Goal: Task Accomplishment & Management: Complete application form

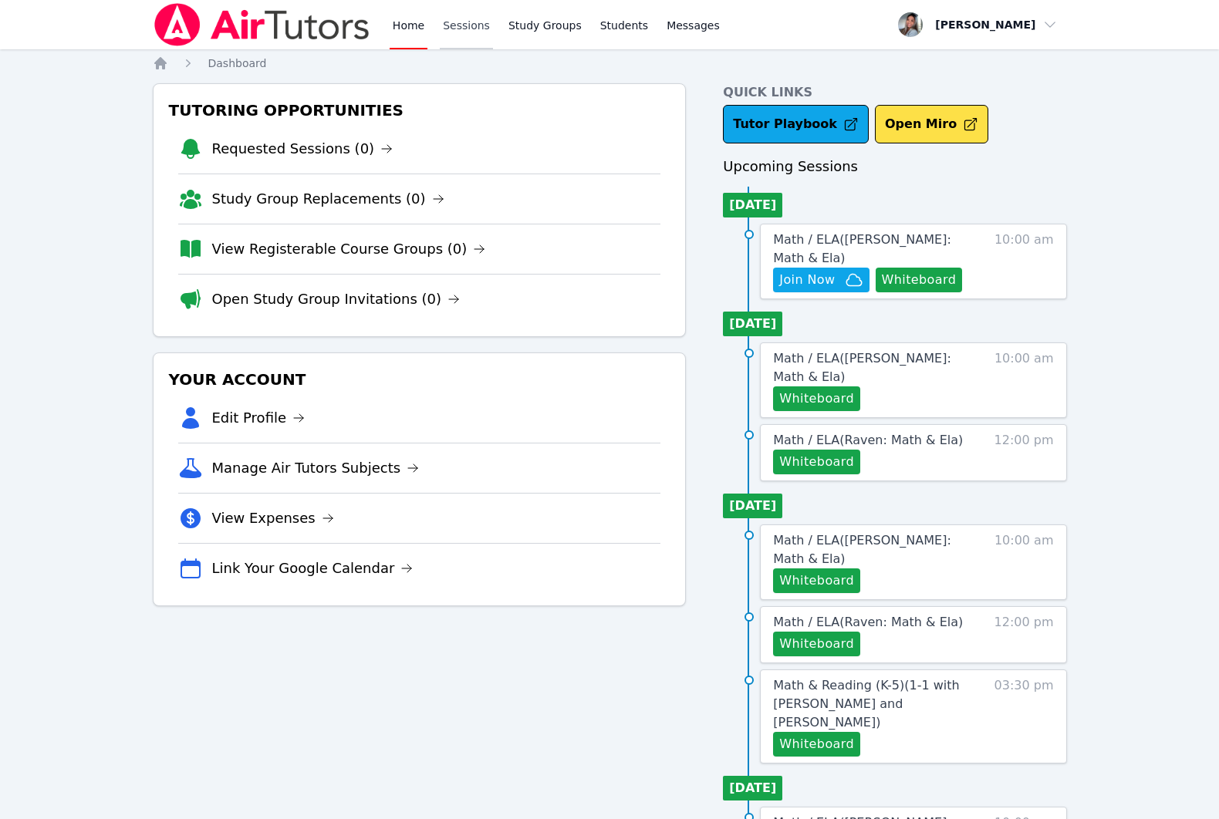
click at [473, 29] on link "Sessions" at bounding box center [466, 24] width 53 height 49
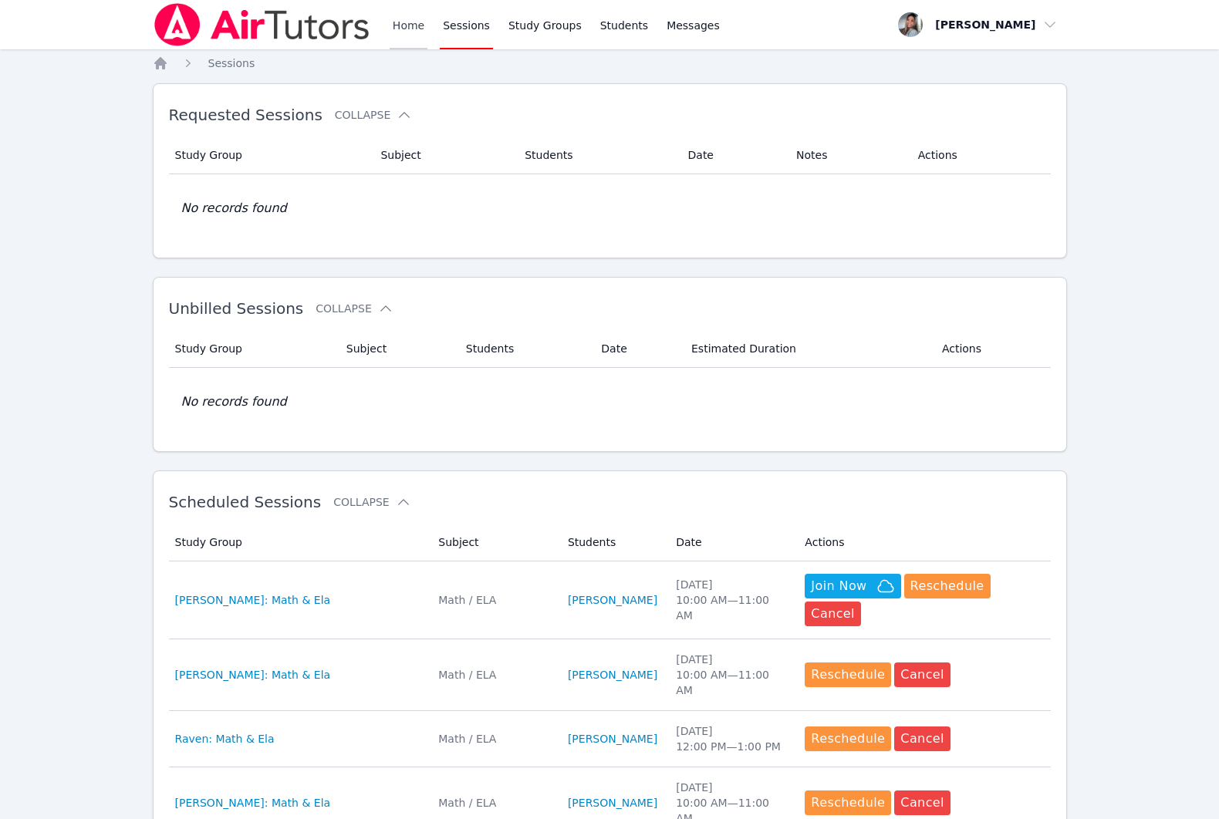
click at [406, 21] on link "Home" at bounding box center [409, 24] width 38 height 49
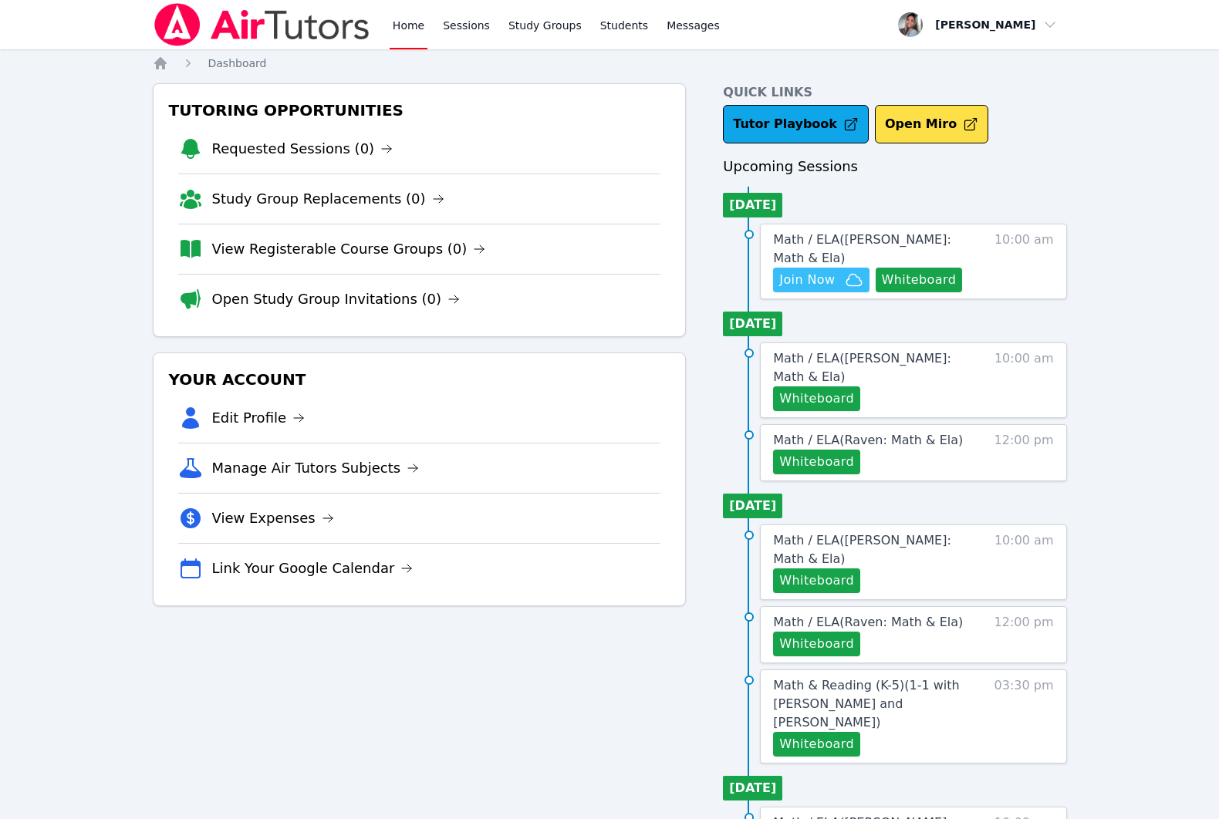
click at [824, 283] on span "Join Now" at bounding box center [807, 280] width 56 height 19
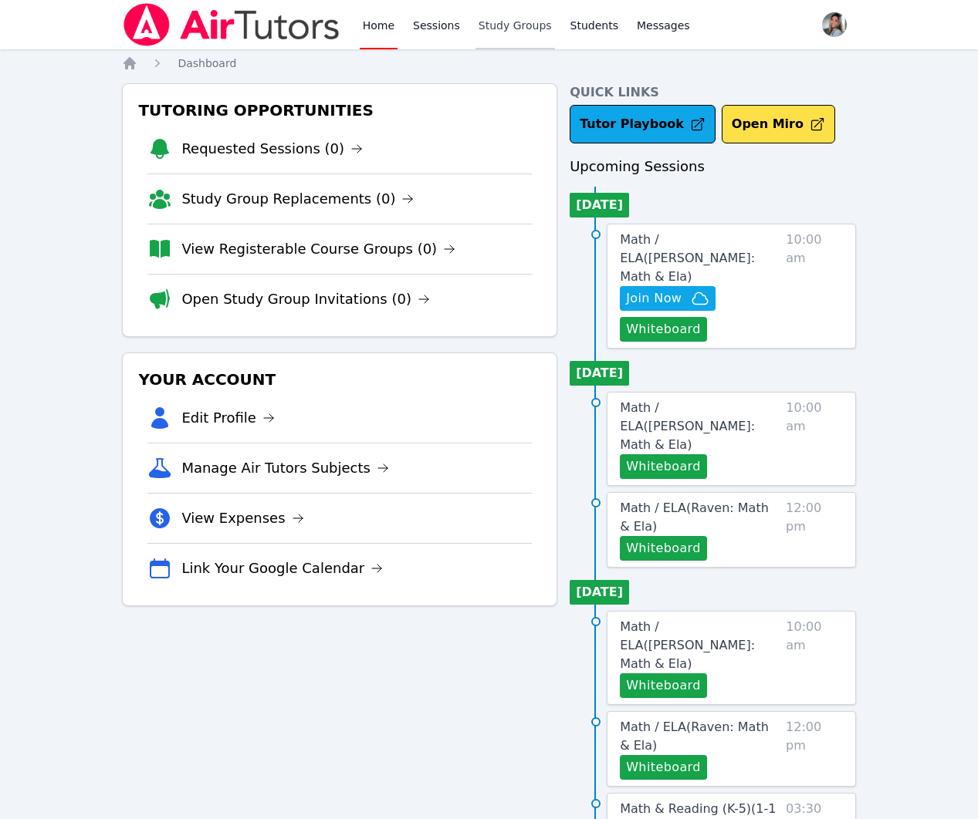
click at [528, 29] on link "Study Groups" at bounding box center [514, 24] width 79 height 49
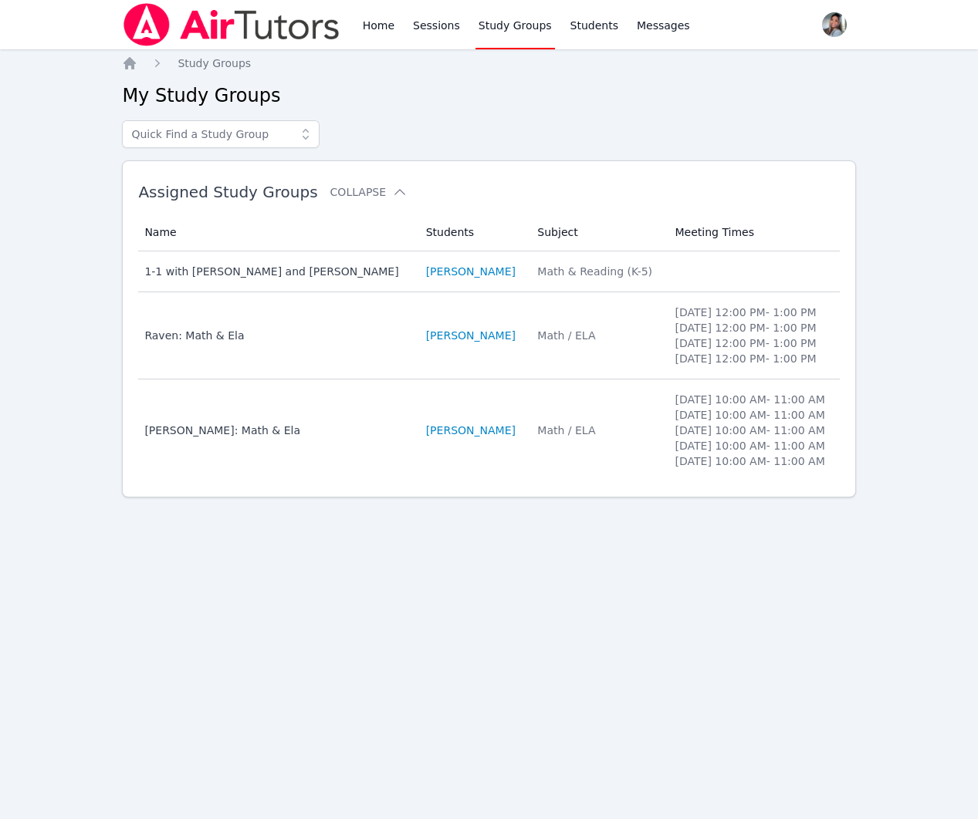
click at [491, 481] on td "Students SACARIANA CHARLEY" at bounding box center [473, 431] width 112 height 102
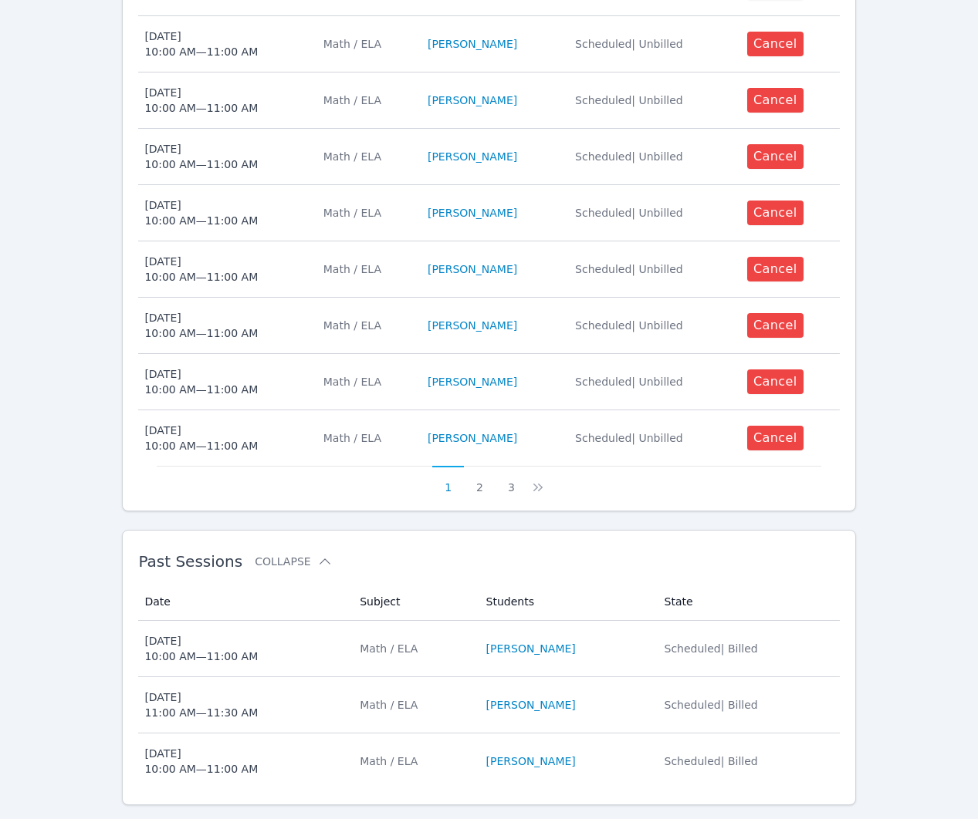
scroll to position [738, 0]
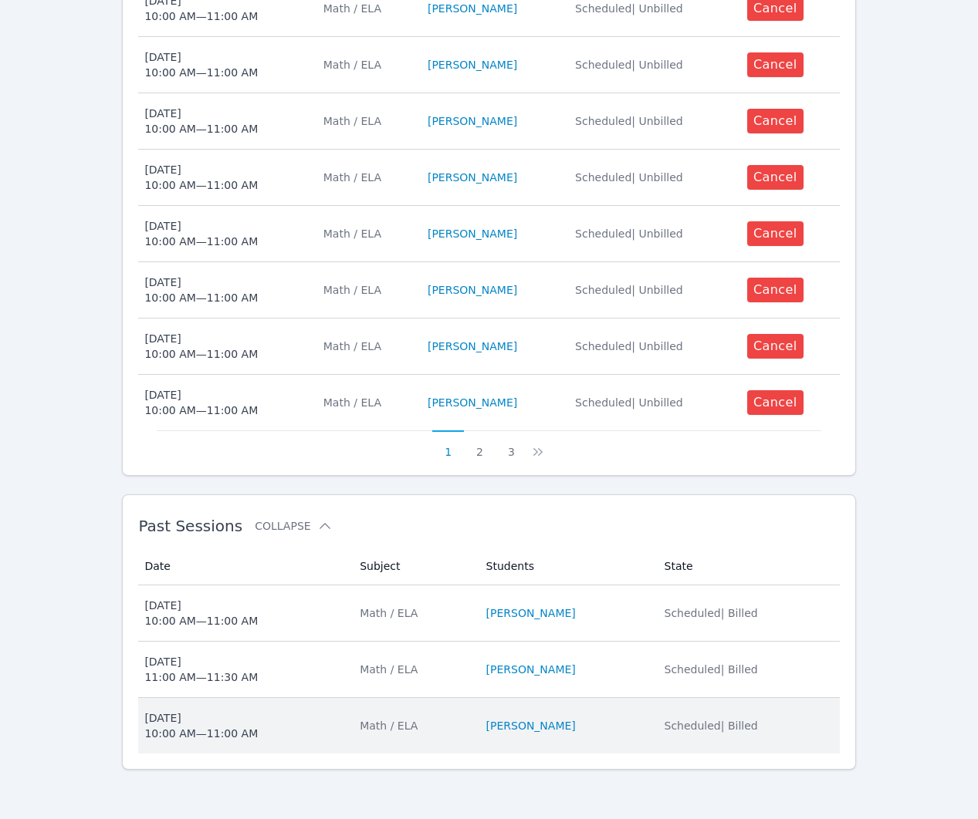
click at [428, 724] on div "Math / ELA" at bounding box center [413, 725] width 107 height 15
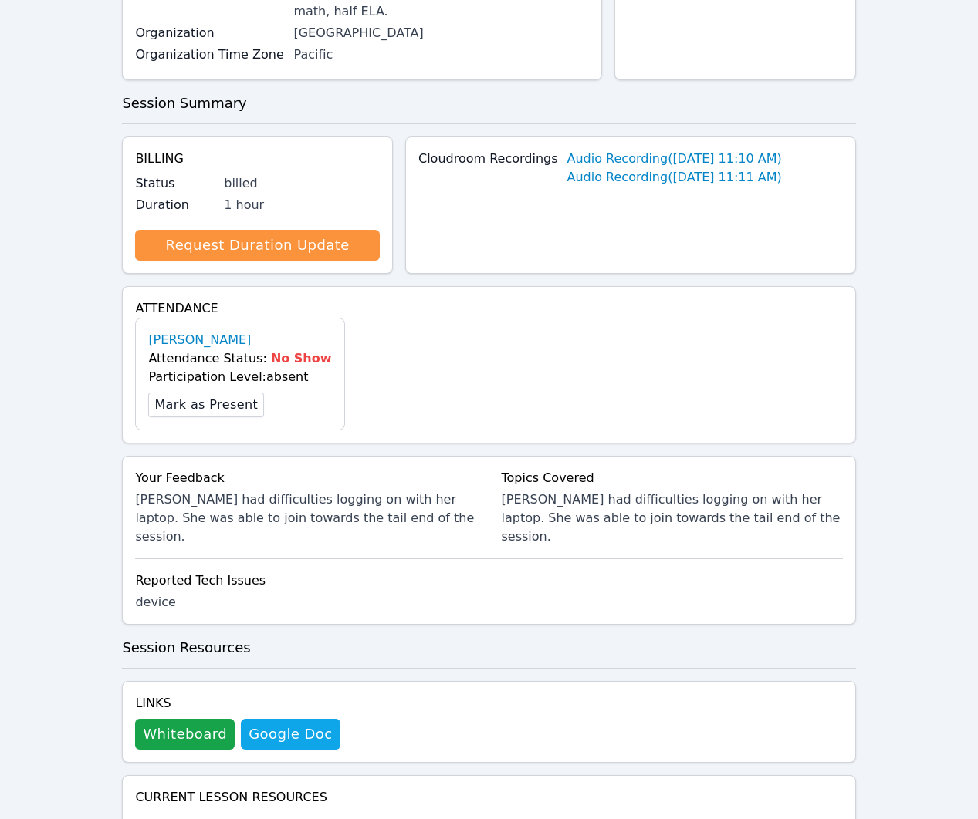
scroll to position [356, 0]
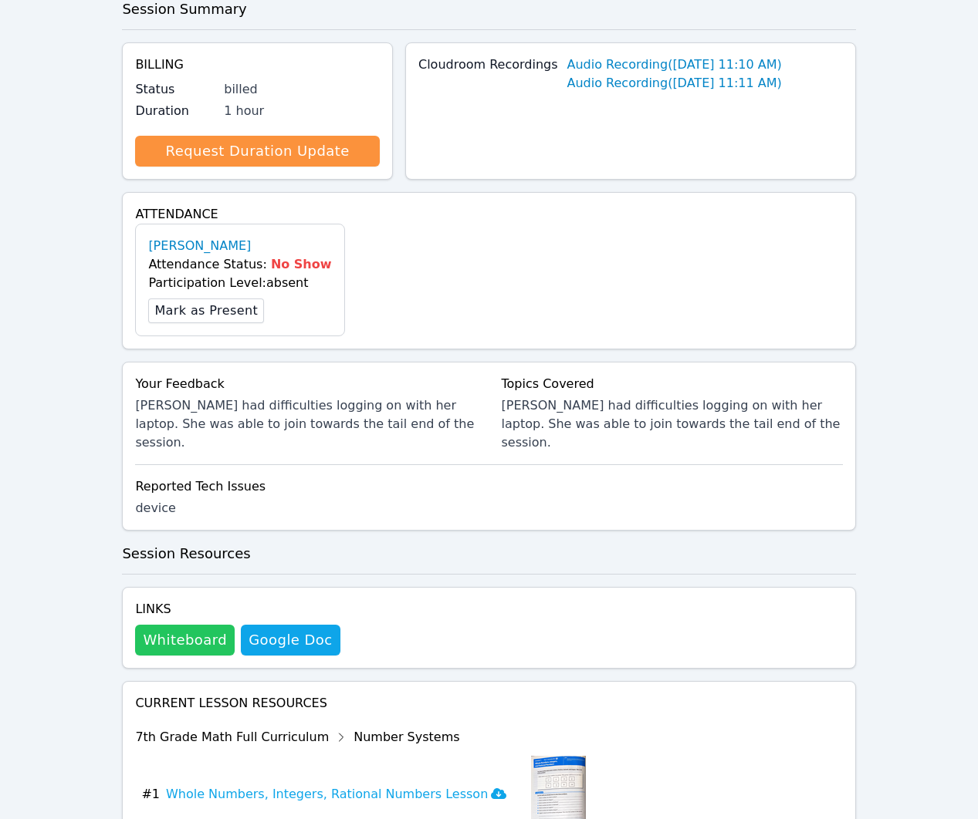
click at [205, 628] on button "Whiteboard" at bounding box center [185, 640] width 100 height 31
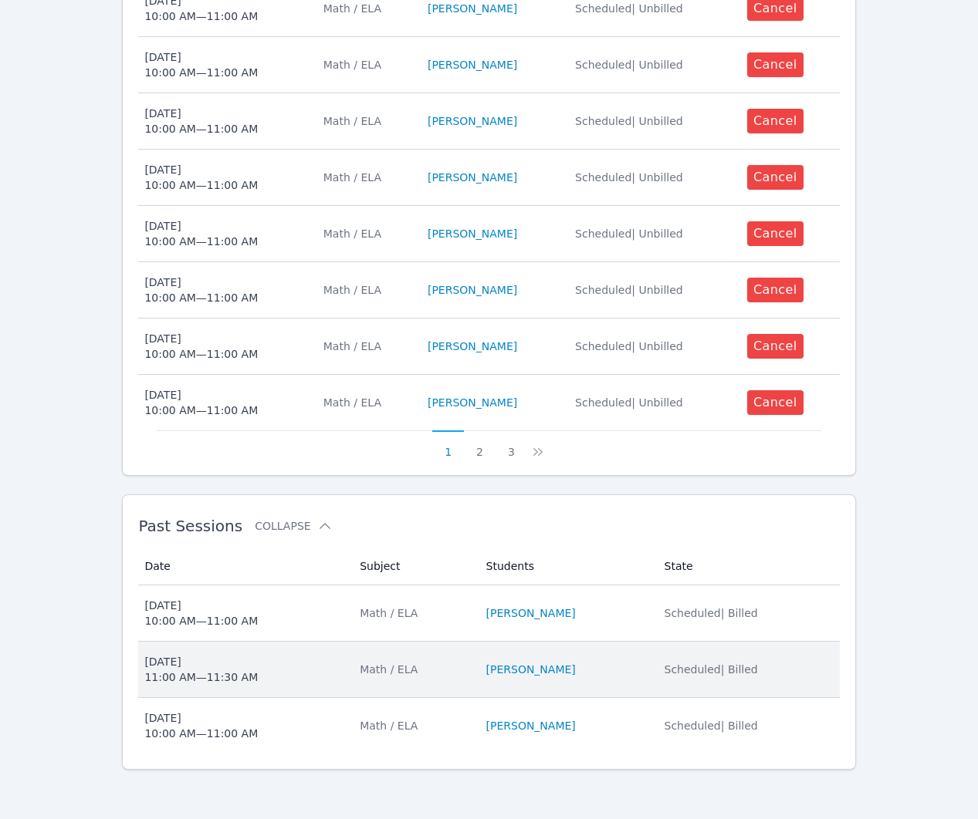
click at [437, 684] on td "Subject Math / ELA" at bounding box center [413, 670] width 126 height 56
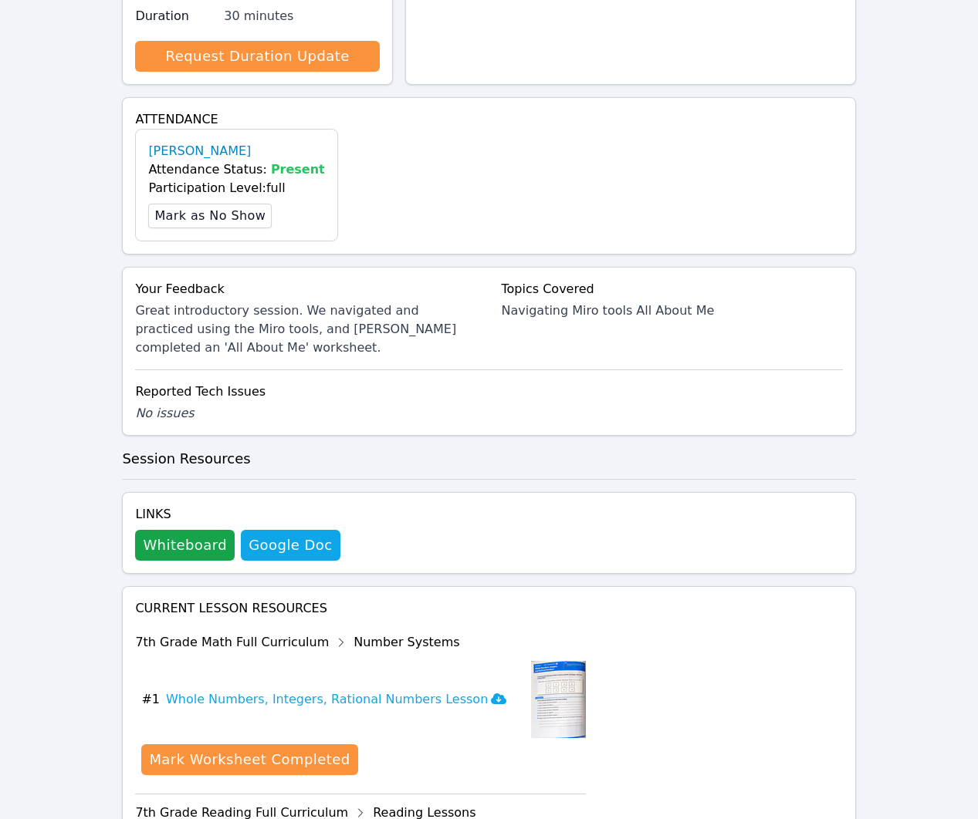
scroll to position [613, 0]
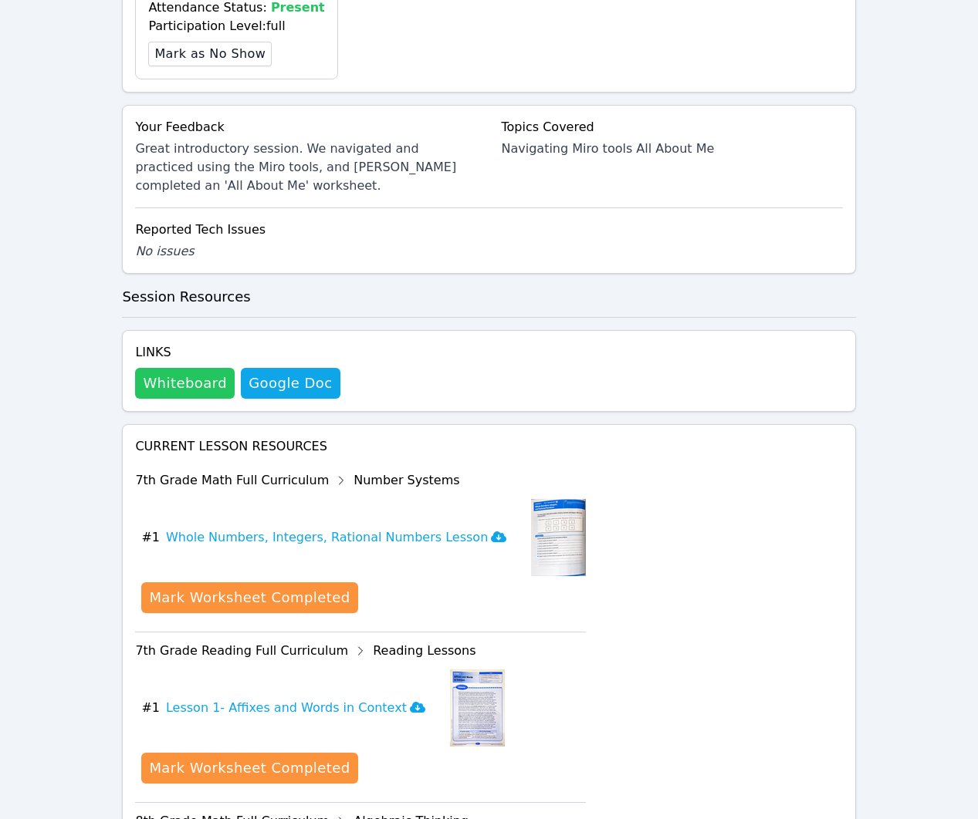
click at [197, 393] on button "Whiteboard" at bounding box center [185, 383] width 100 height 31
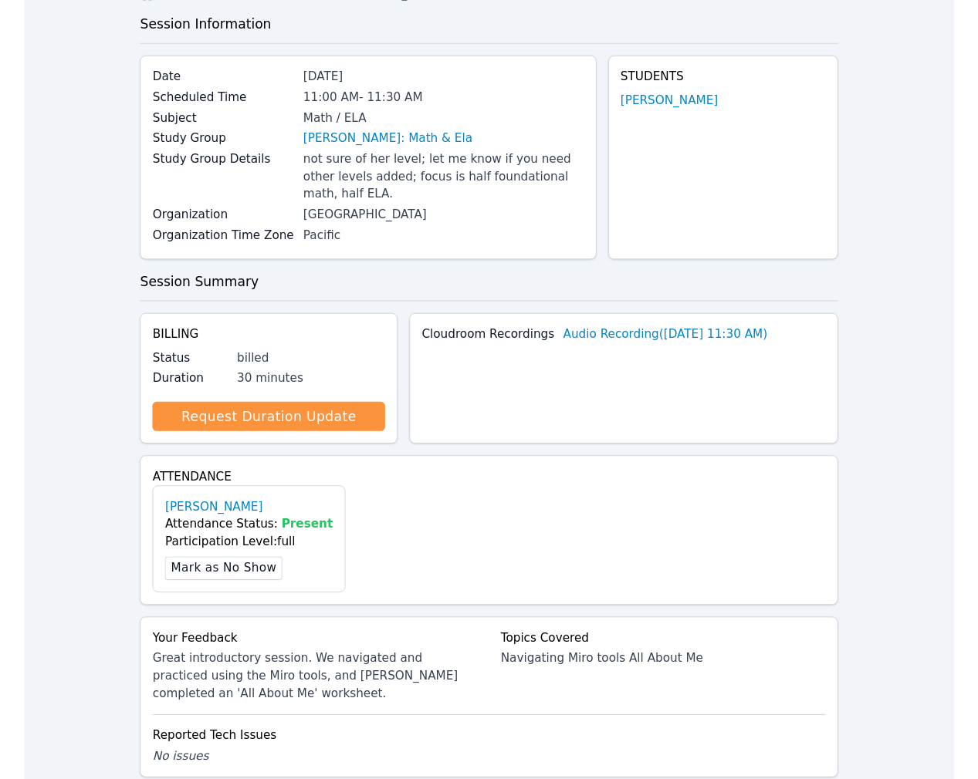
scroll to position [0, 0]
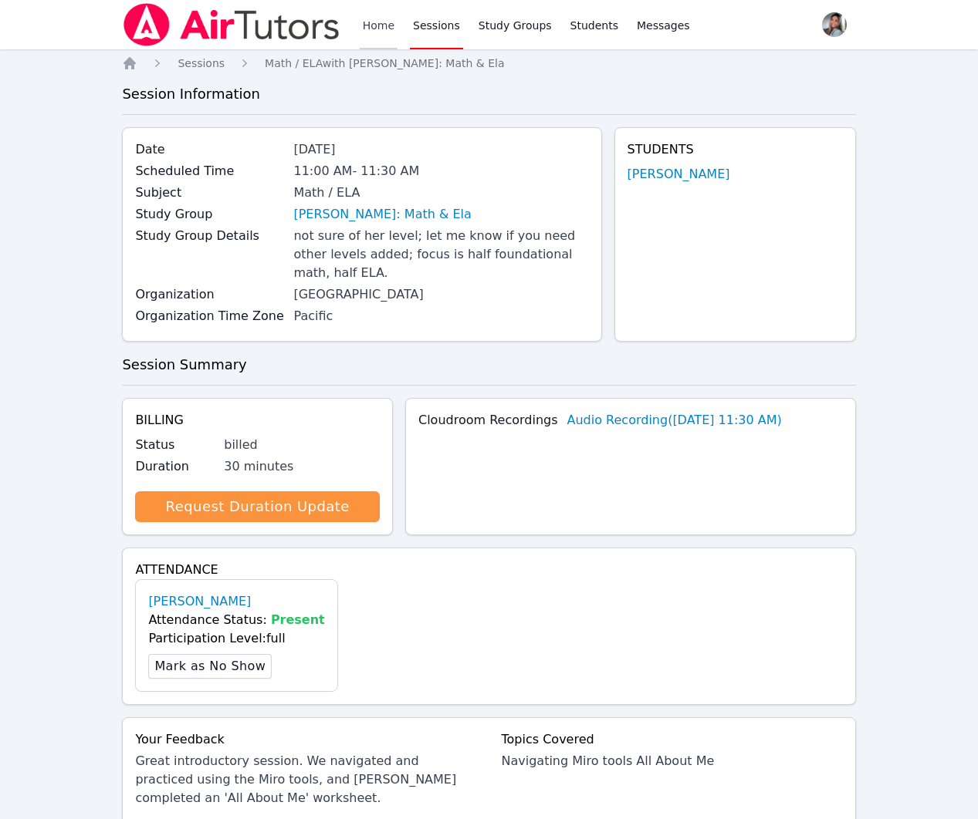
click at [384, 35] on link "Home" at bounding box center [379, 24] width 38 height 49
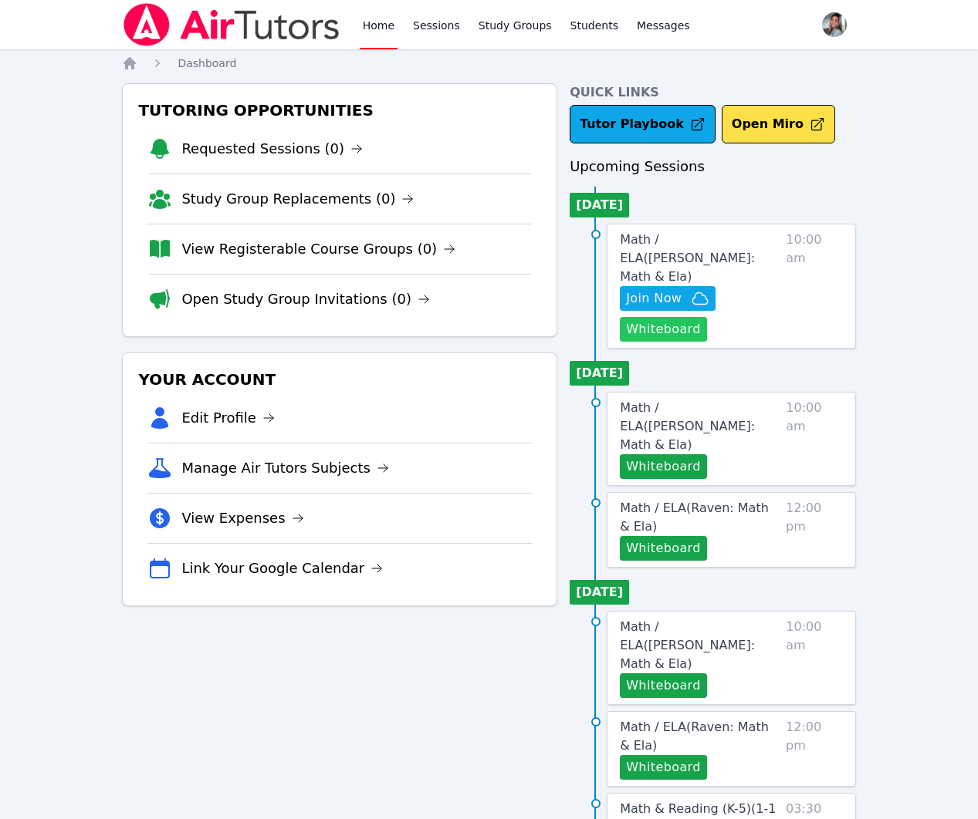
click at [663, 317] on button "Whiteboard" at bounding box center [663, 329] width 87 height 25
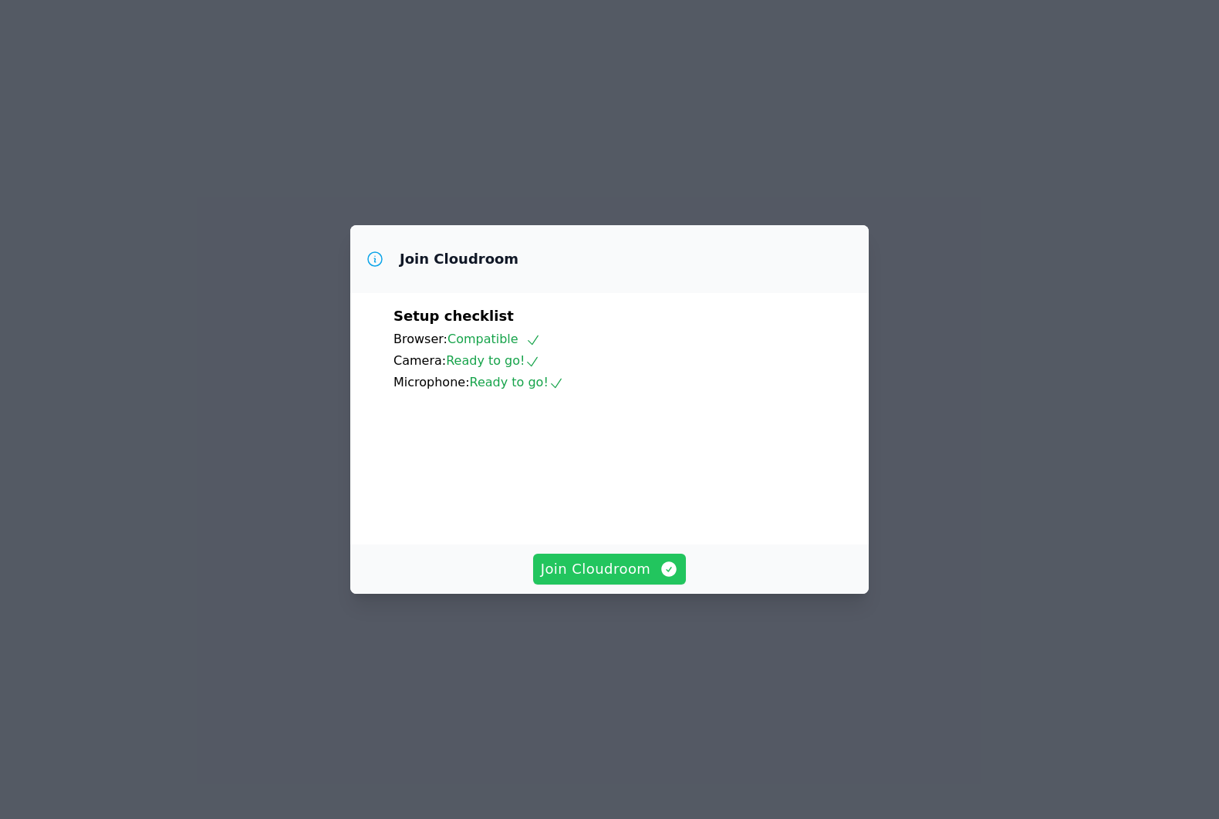
click at [626, 580] on span "Join Cloudroom" at bounding box center [610, 570] width 138 height 22
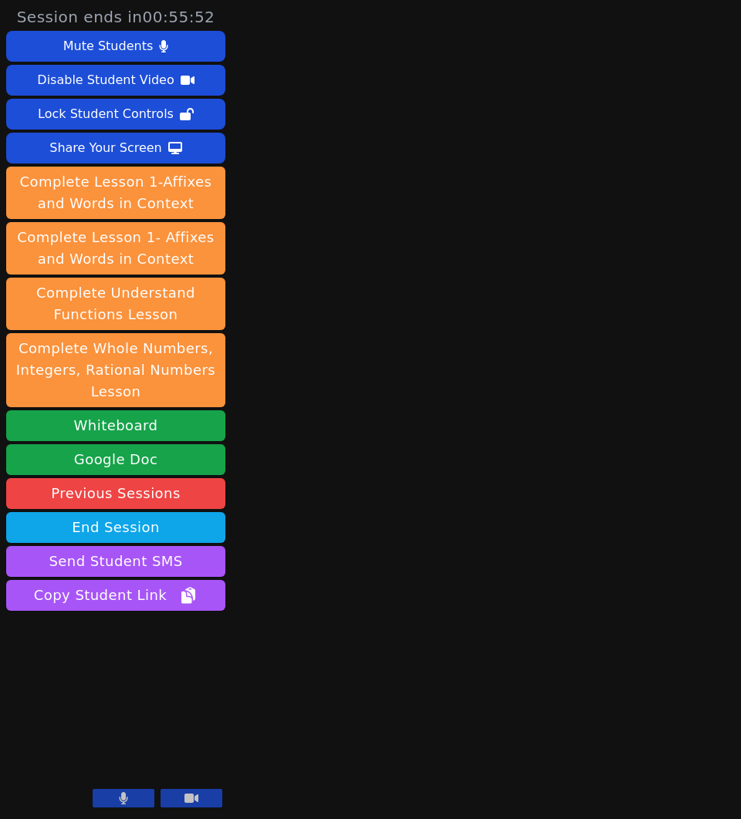
click at [117, 800] on button at bounding box center [124, 798] width 62 height 19
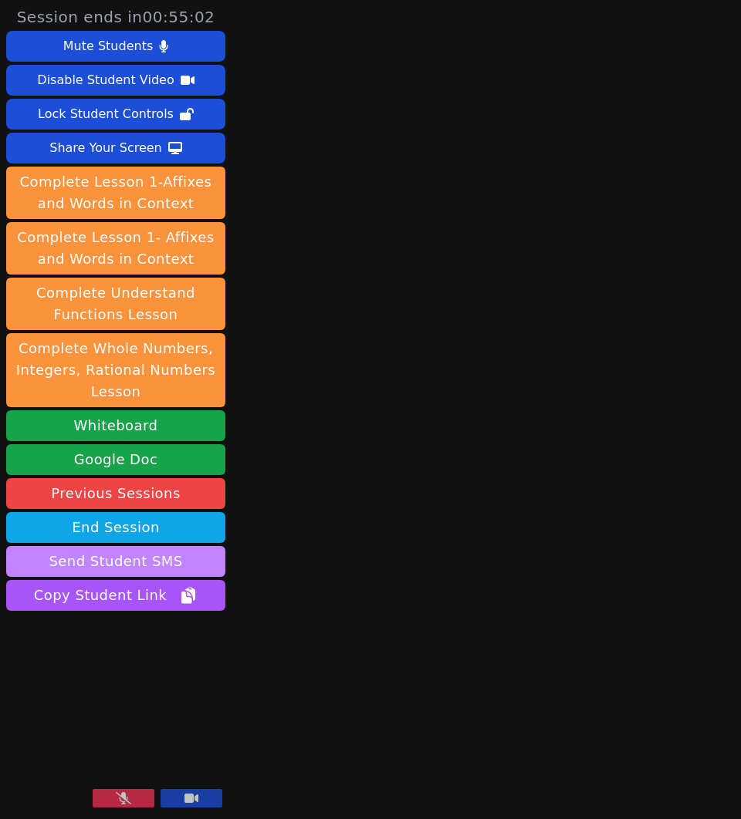
click at [96, 566] on button "Send Student SMS" at bounding box center [115, 561] width 219 height 31
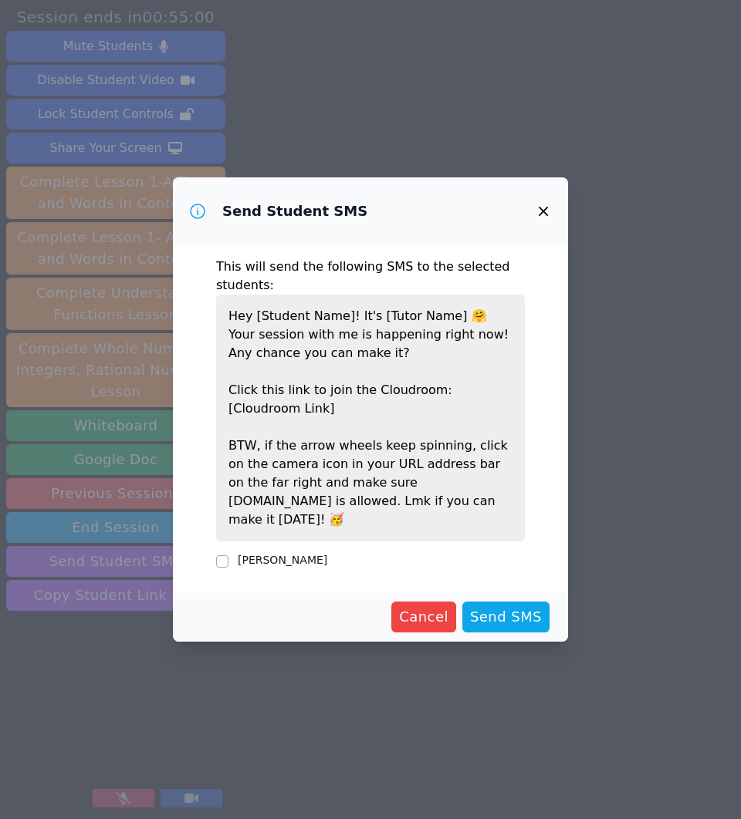
click at [539, 216] on icon "button" at bounding box center [543, 211] width 9 height 9
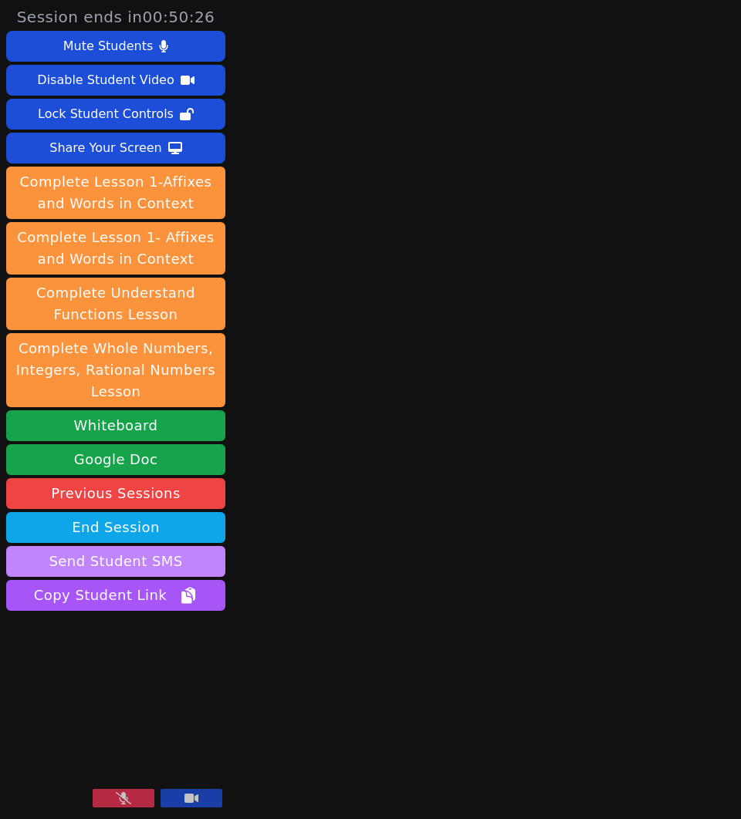
click at [113, 561] on button "Send Student SMS" at bounding box center [115, 561] width 219 height 31
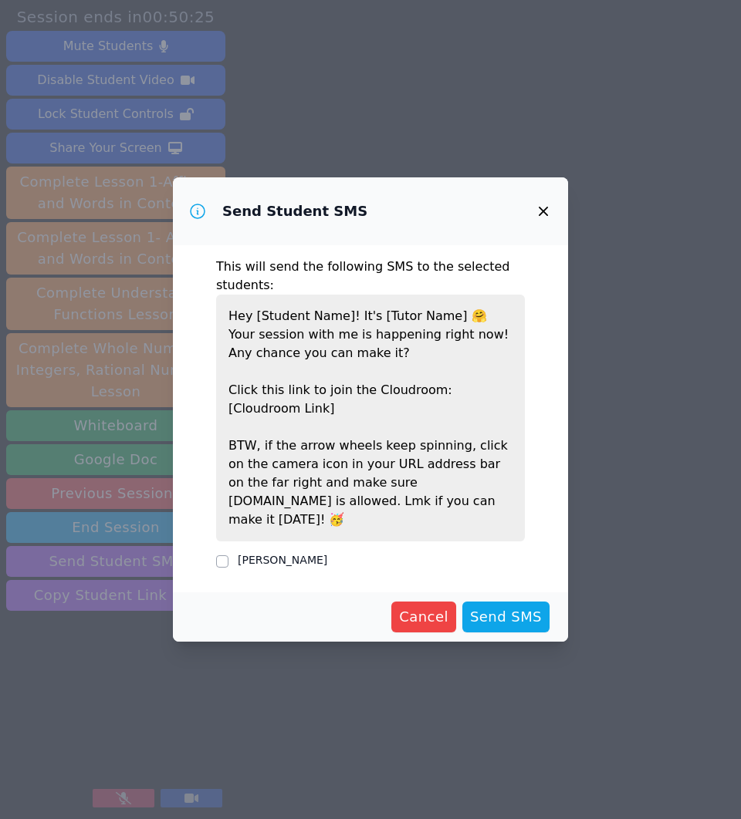
click at [245, 554] on label "[PERSON_NAME]" at bounding box center [282, 560] width 89 height 12
click at [228, 555] on input "[PERSON_NAME]" at bounding box center [222, 561] width 12 height 12
checkbox input "true"
click at [508, 610] on span "Send SMS" at bounding box center [506, 617] width 72 height 22
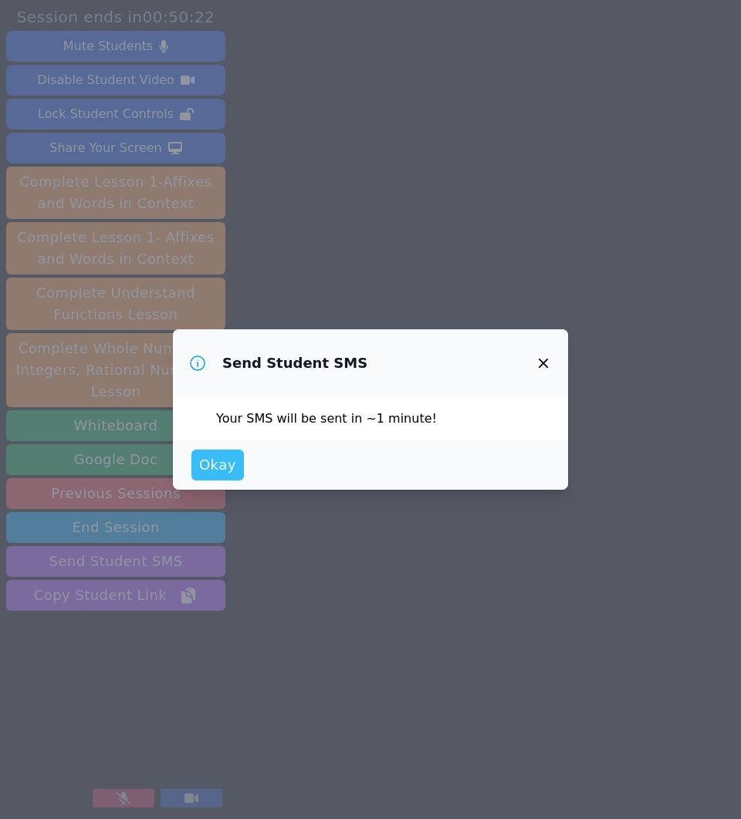
click at [211, 470] on span "Okay" at bounding box center [217, 465] width 37 height 22
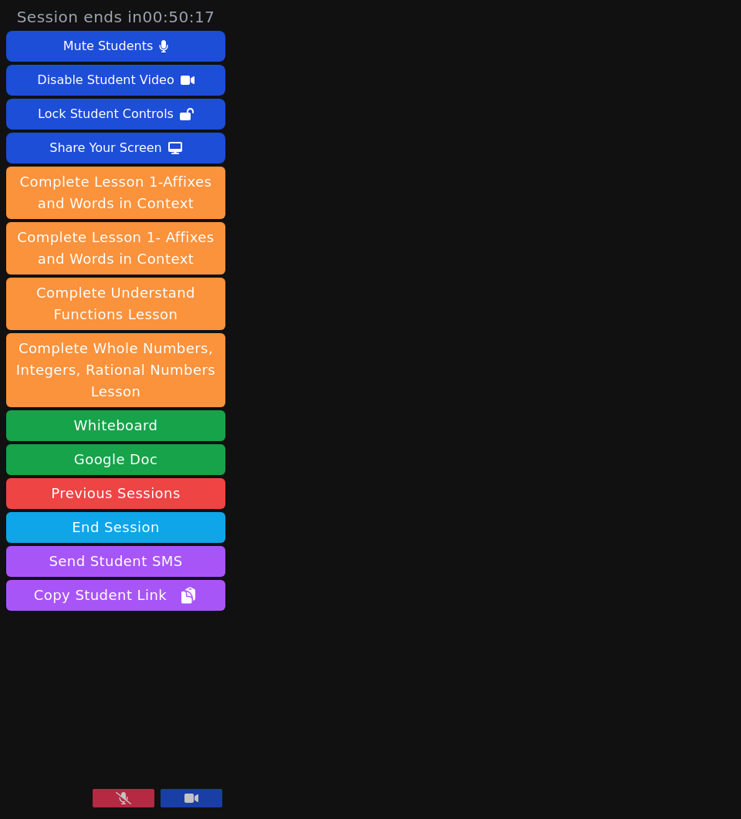
click at [122, 802] on icon at bounding box center [123, 798] width 15 height 12
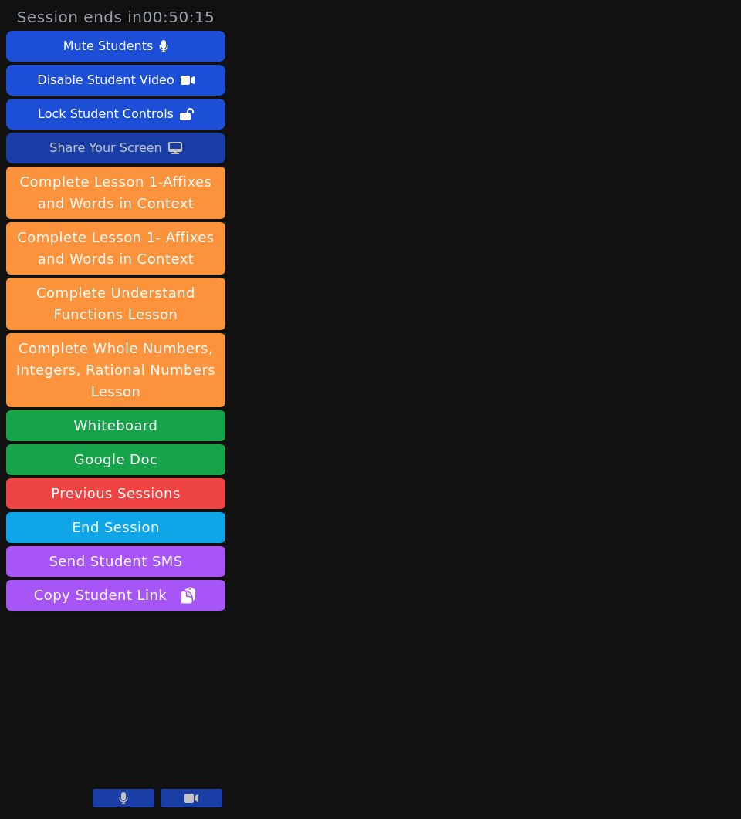
click at [96, 154] on div "Share Your Screen" at bounding box center [105, 148] width 113 height 25
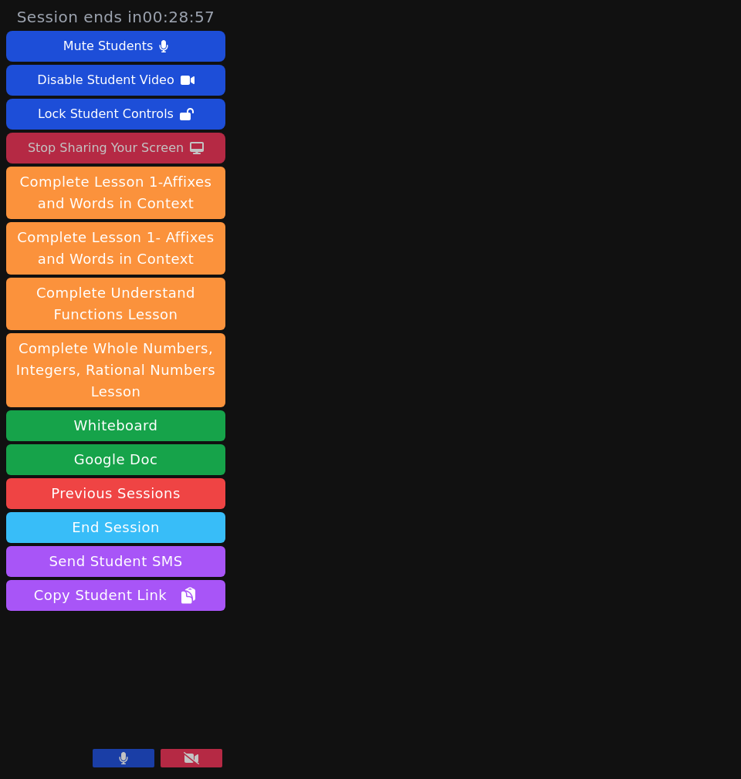
click at [166, 534] on button "End Session" at bounding box center [115, 527] width 219 height 31
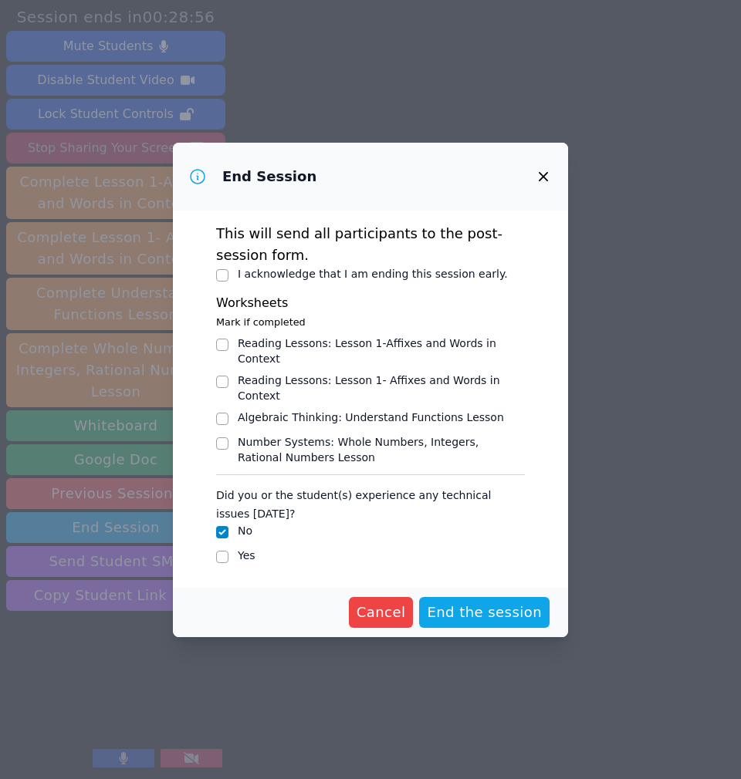
click at [418, 272] on label "I acknowledge that I am ending this session early." at bounding box center [373, 274] width 270 height 12
click at [228, 272] on input "I acknowledge that I am ending this session early." at bounding box center [222, 275] width 12 height 12
checkbox input "true"
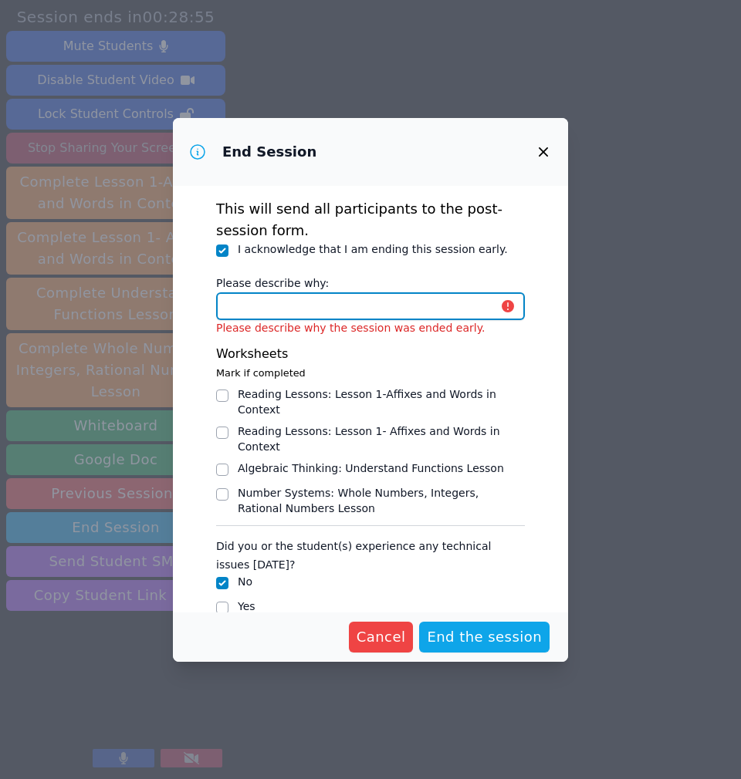
click at [410, 302] on input "Please describe why:" at bounding box center [370, 306] width 309 height 28
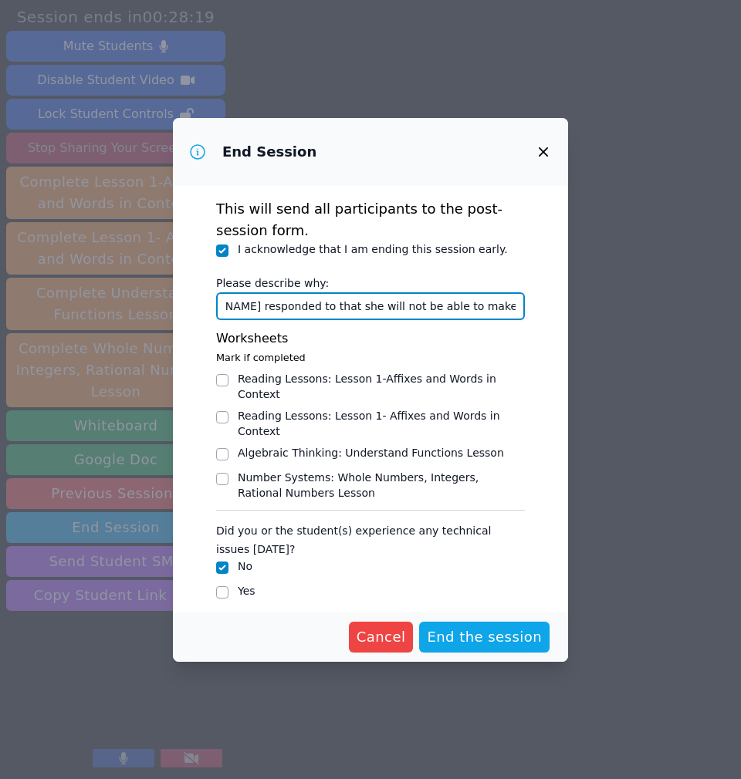
scroll to position [1, 0]
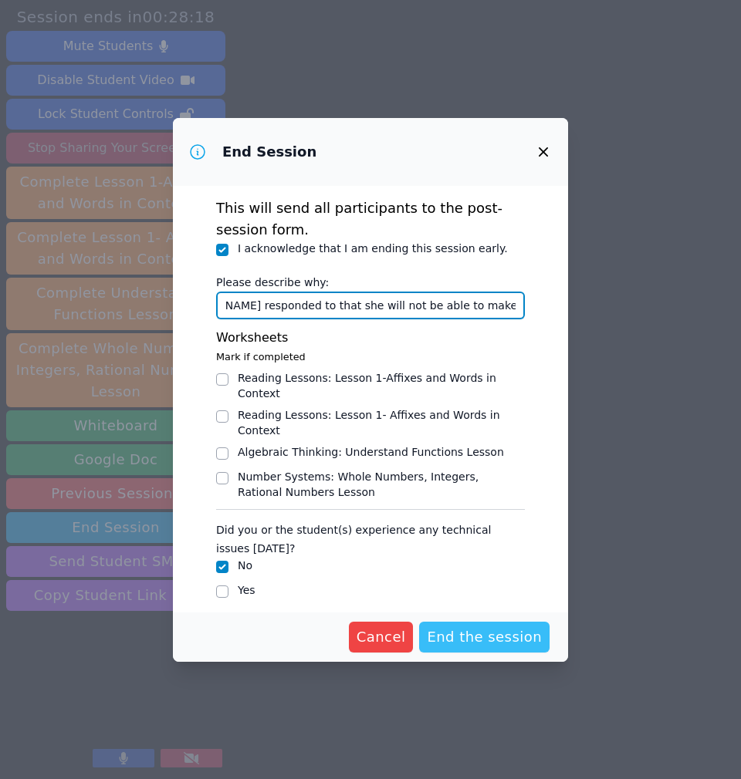
type input "[PERSON_NAME] responded to that she will not be able to make the session."
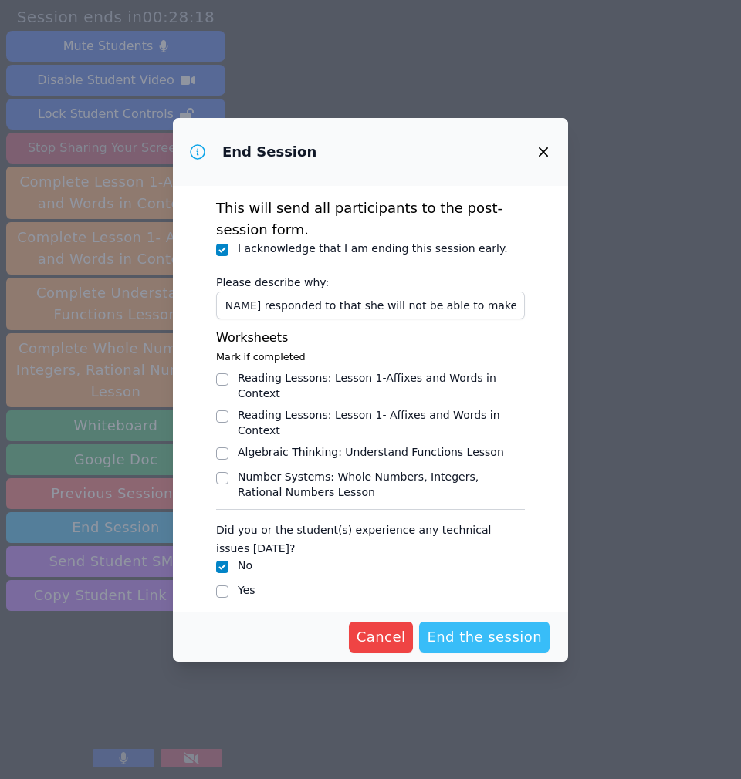
click at [516, 639] on span "End the session" at bounding box center [484, 637] width 115 height 22
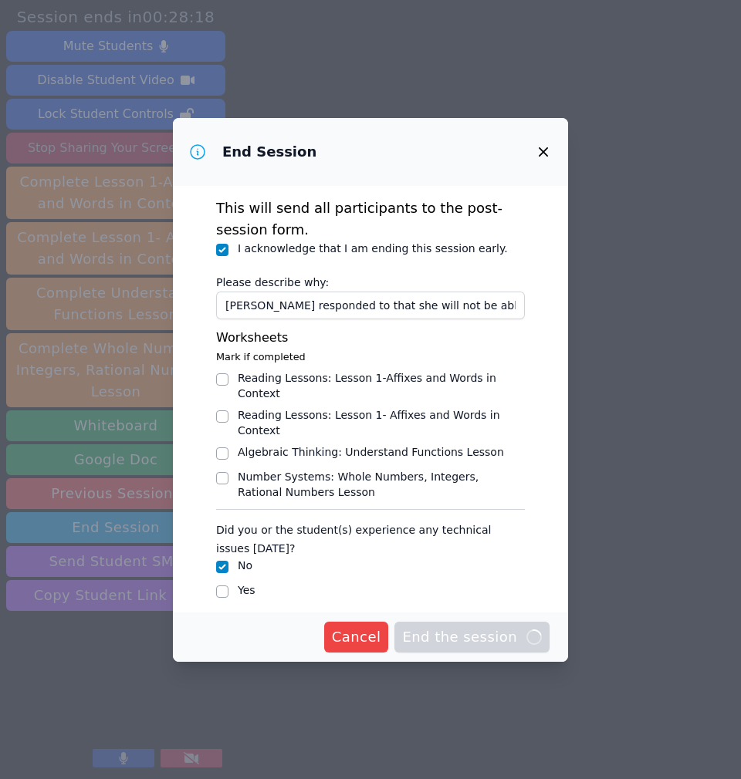
scroll to position [0, 0]
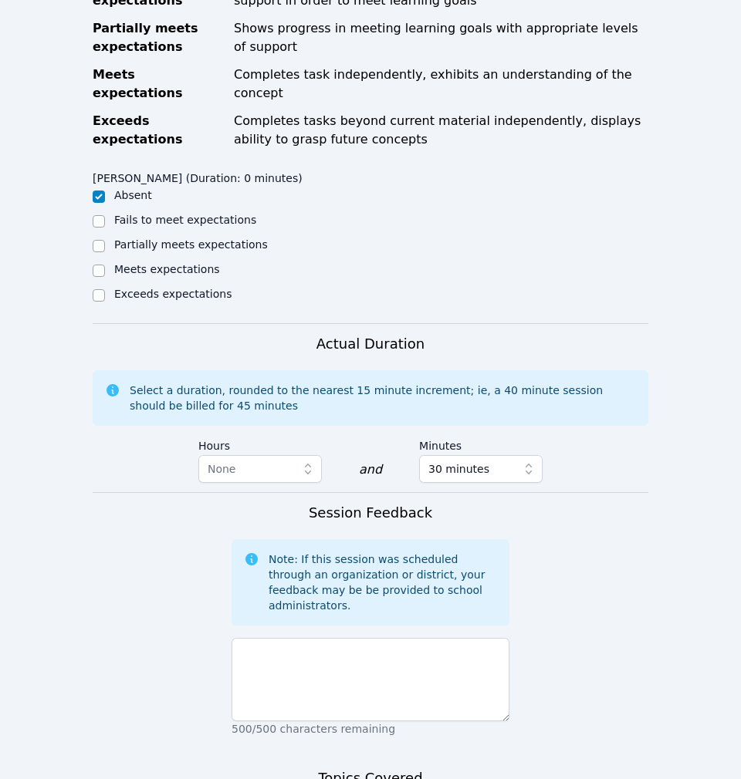
scroll to position [898, 0]
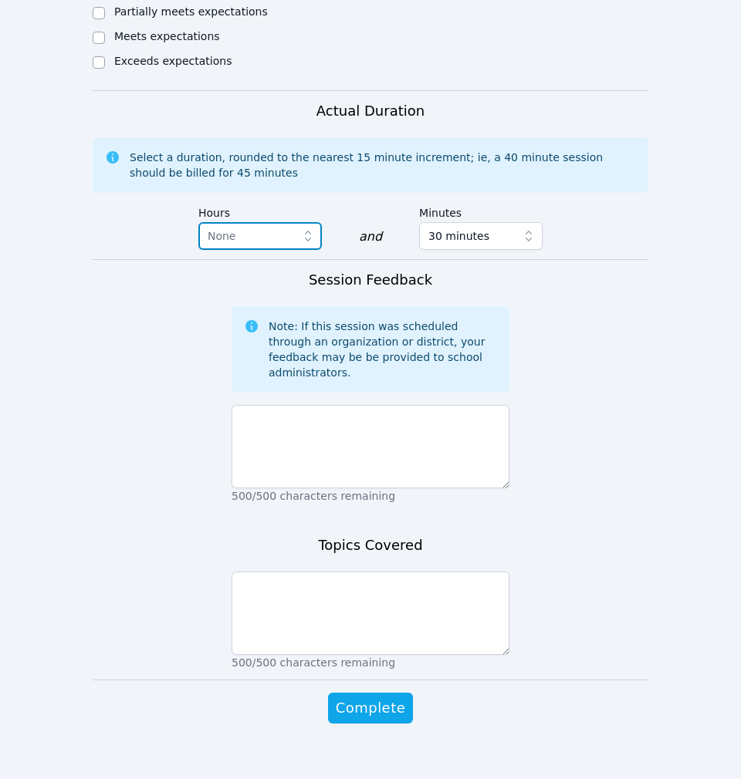
click at [289, 227] on span "None" at bounding box center [249, 236] width 83 height 19
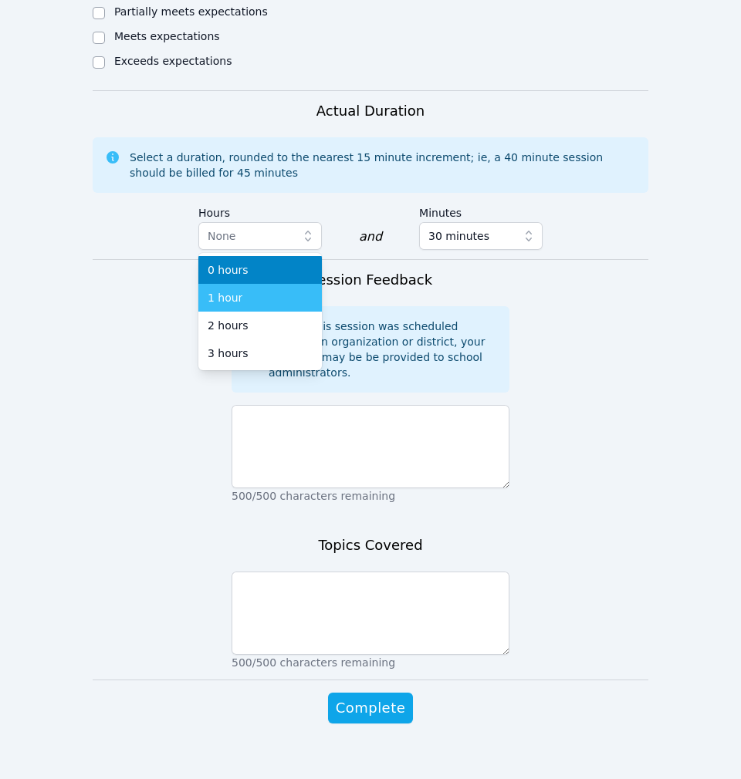
click at [278, 290] on div "1 hour" at bounding box center [260, 297] width 105 height 15
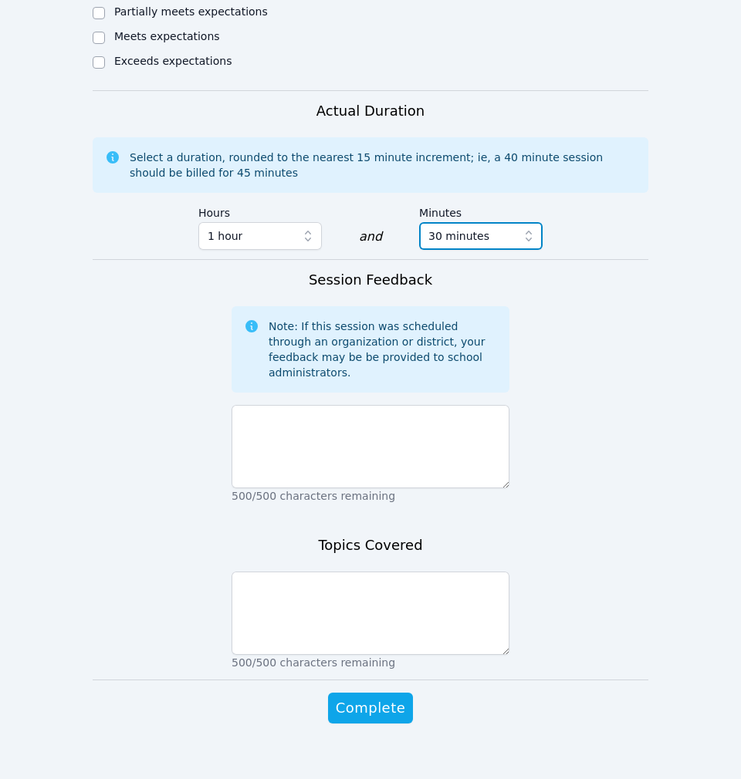
click at [468, 227] on span "30 minutes" at bounding box center [458, 236] width 61 height 19
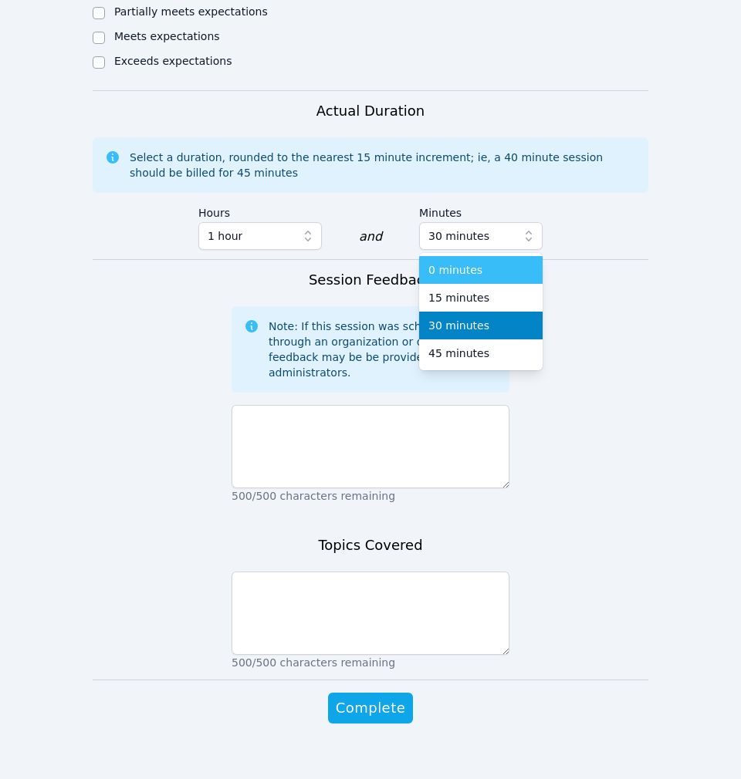
click at [468, 262] on span "0 minutes" at bounding box center [455, 269] width 54 height 15
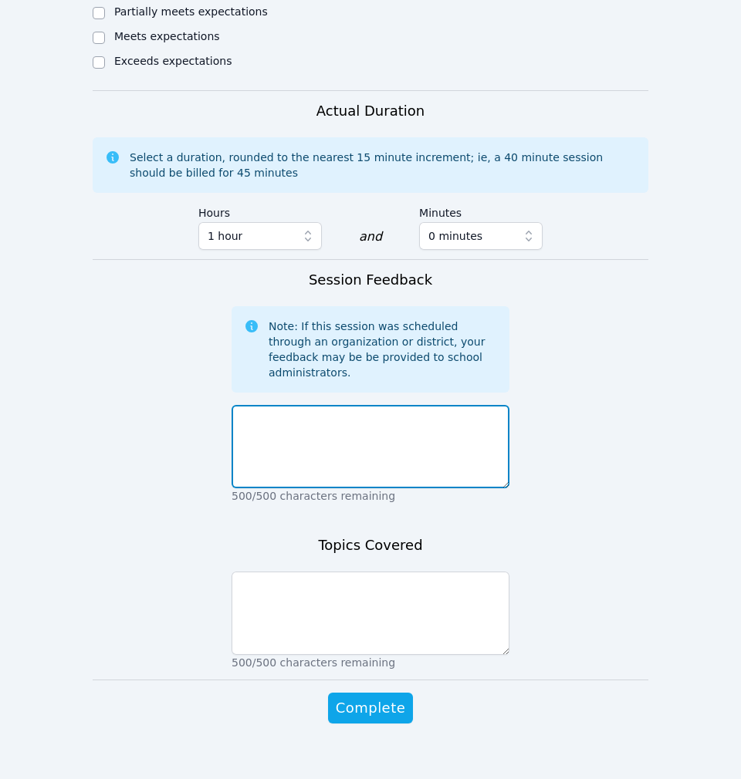
click at [401, 451] on textarea at bounding box center [370, 446] width 278 height 83
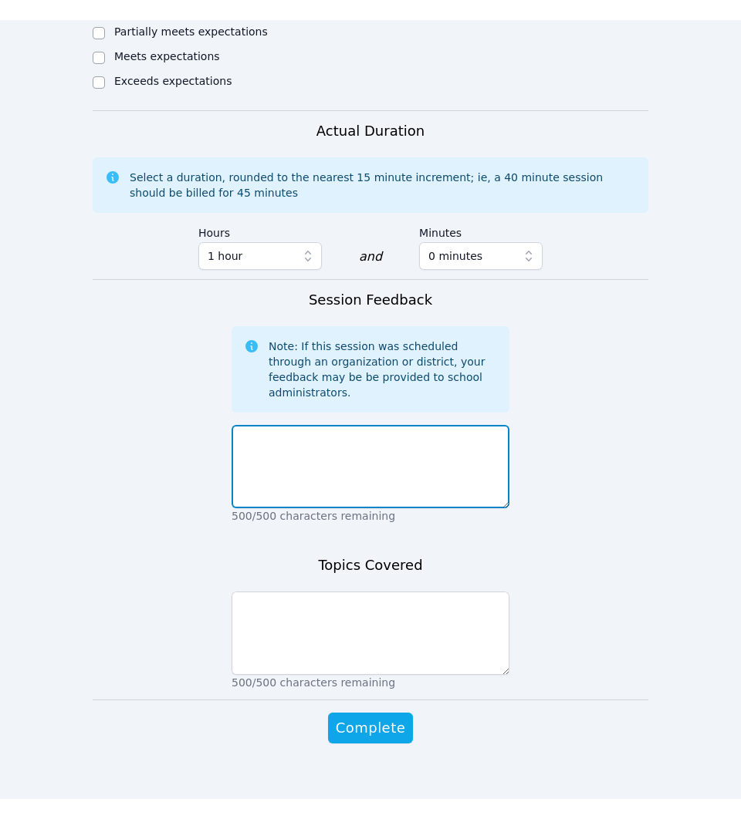
scroll to position [858, 0]
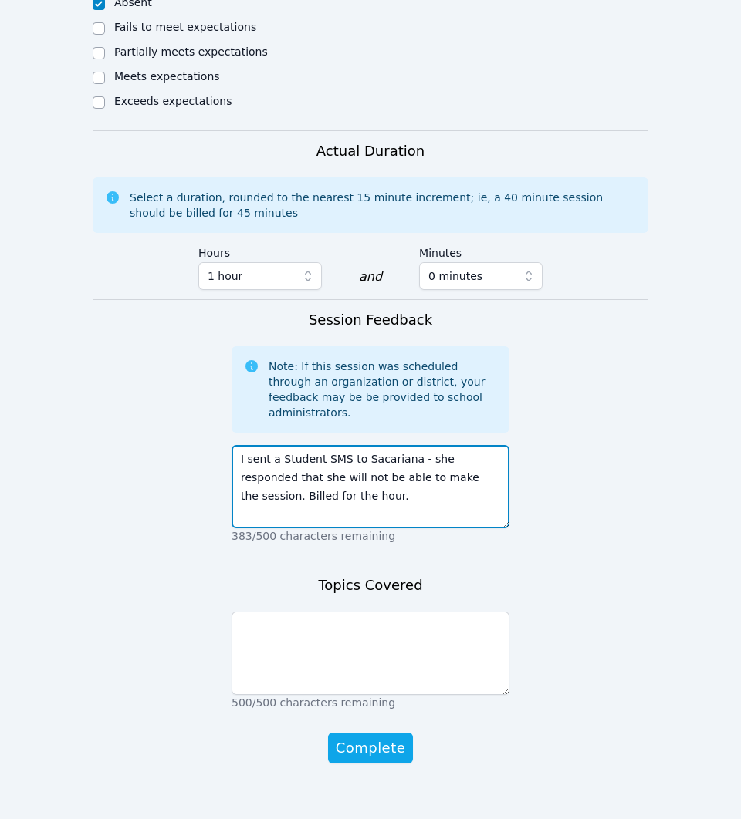
type textarea "I sent a Student SMS to Sacariana - she responded that she will not be able to …"
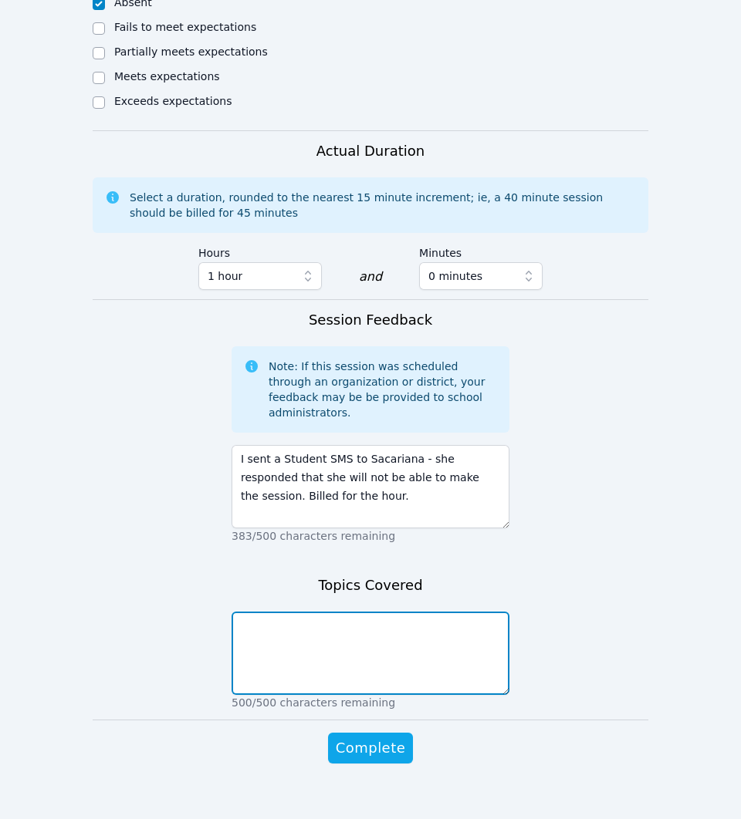
click at [356, 618] on textarea at bounding box center [370, 653] width 278 height 83
type textarea "S"
type textarea "Same day cancelation"
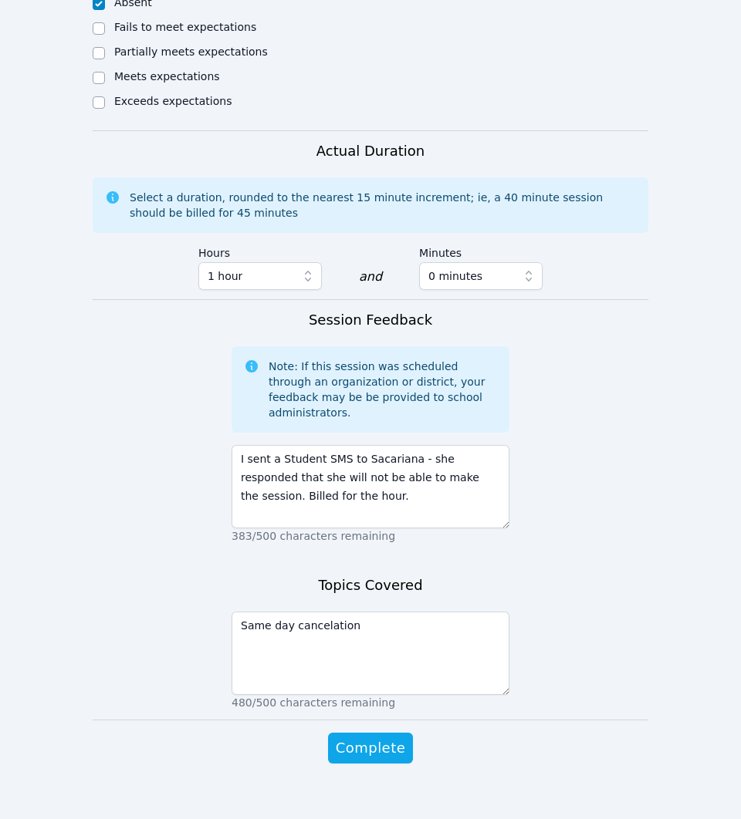
click at [535, 642] on form "Student Participation Do not enter a participation level for ABSENT students SA…" at bounding box center [370, 153] width 555 height 1283
click at [314, 478] on textarea "I sent a Student SMS to Sacariana - she responded that she will not be able to …" at bounding box center [370, 486] width 278 height 83
click at [238, 445] on textarea "I sent a Student SMS to Sacariana - she responded that she will not be able to …" at bounding box center [370, 486] width 278 height 83
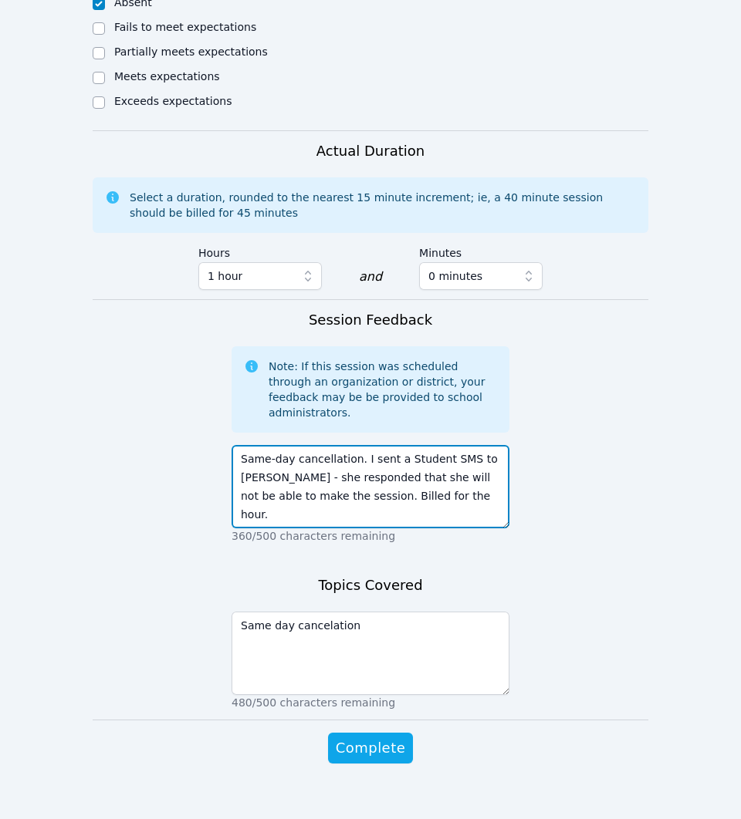
type textarea "Same-day cancellation. I sent a Student SMS to [PERSON_NAME] - she responded th…"
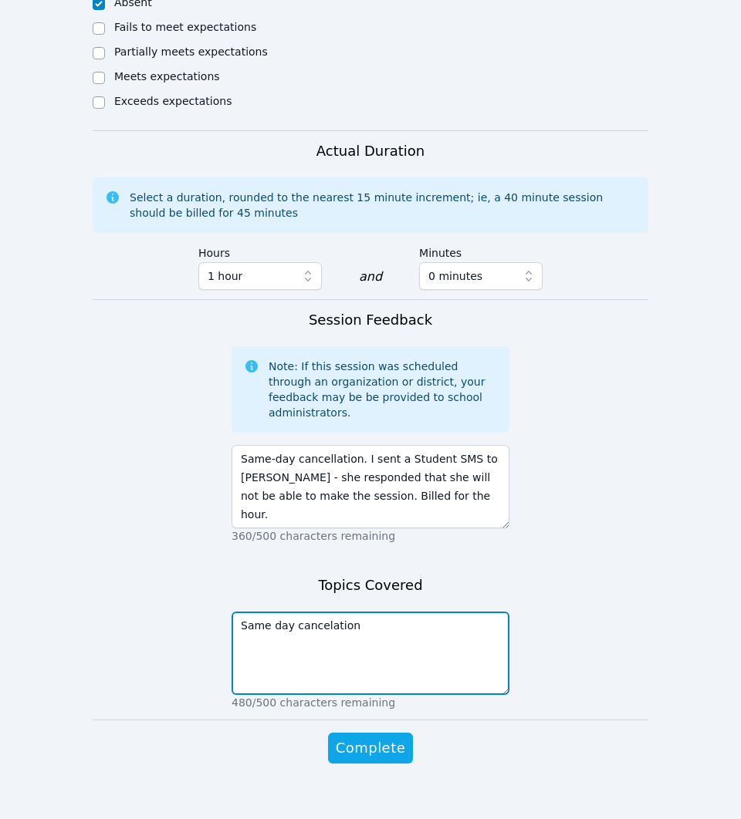
click at [314, 612] on textarea "Same day cancelation" at bounding box center [370, 653] width 278 height 83
click at [257, 612] on textarea "Same day cancellation" at bounding box center [370, 653] width 278 height 83
click at [268, 612] on textarea "Same day cancellation" at bounding box center [370, 653] width 278 height 83
click at [429, 618] on textarea "Same day cancellation" at bounding box center [370, 653] width 278 height 83
click at [272, 612] on textarea "Same day cancellation" at bounding box center [370, 653] width 278 height 83
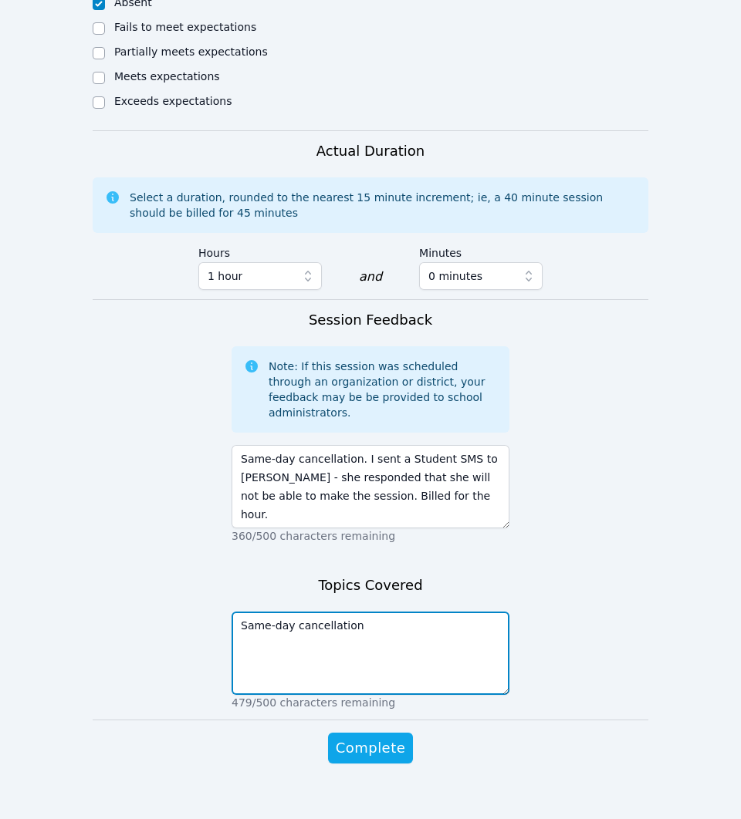
type textarea "Same-day cancellation"
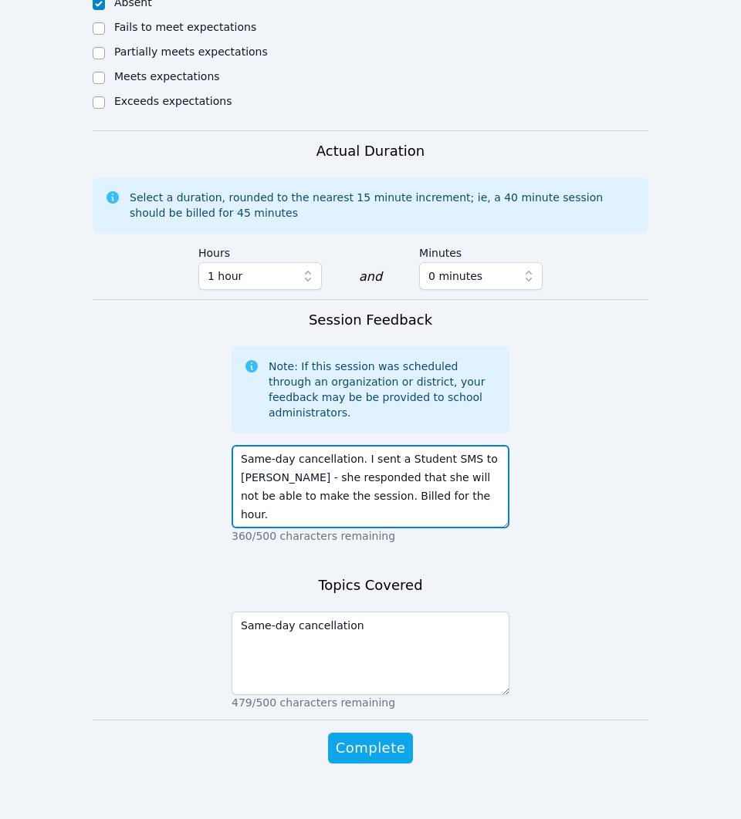
click at [452, 490] on textarea "Same-day cancellation. I sent a Student SMS to [PERSON_NAME] - she responded th…" at bounding box center [370, 486] width 278 height 83
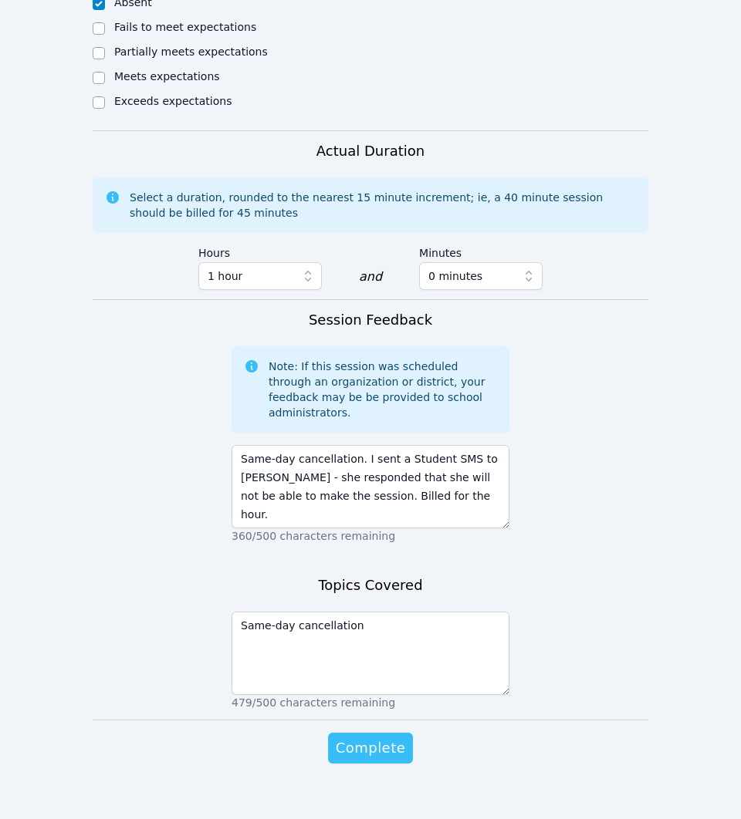
click at [393, 738] on span "Complete" at bounding box center [370, 749] width 69 height 22
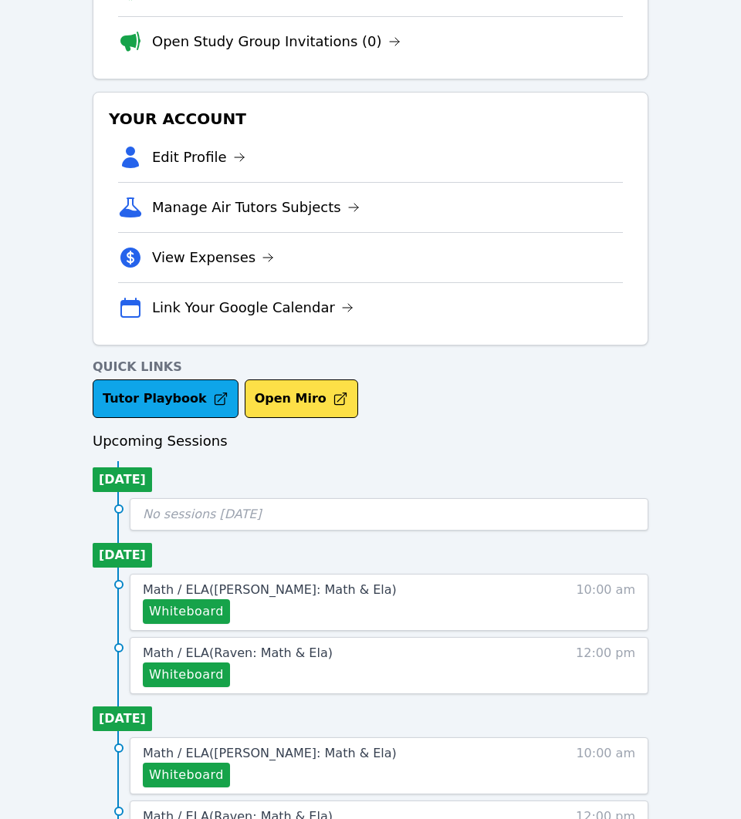
scroll to position [451, 0]
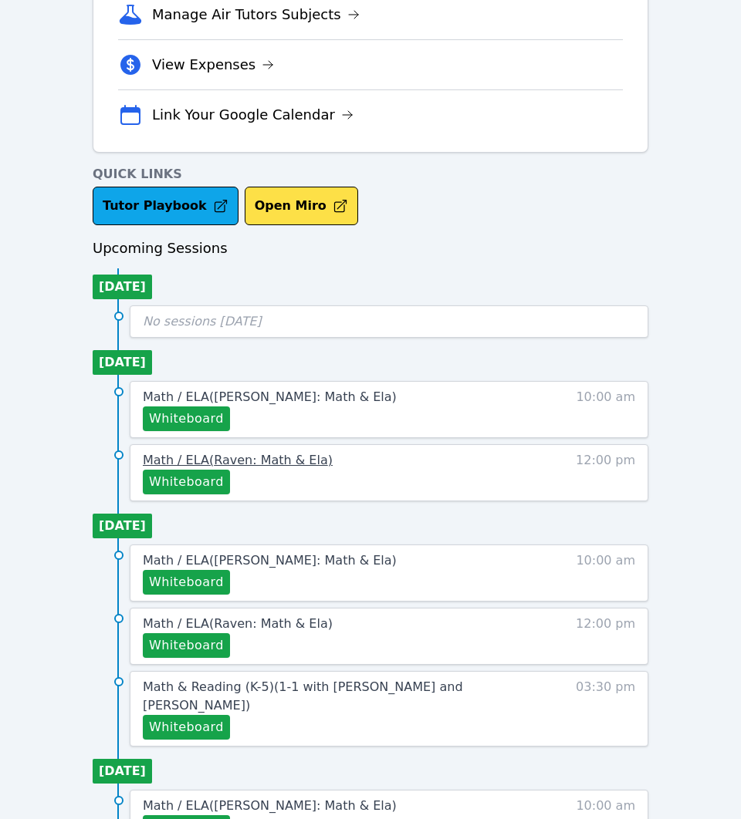
click at [255, 466] on span "Math / ELA ( Raven: Math & Ela )" at bounding box center [238, 460] width 190 height 15
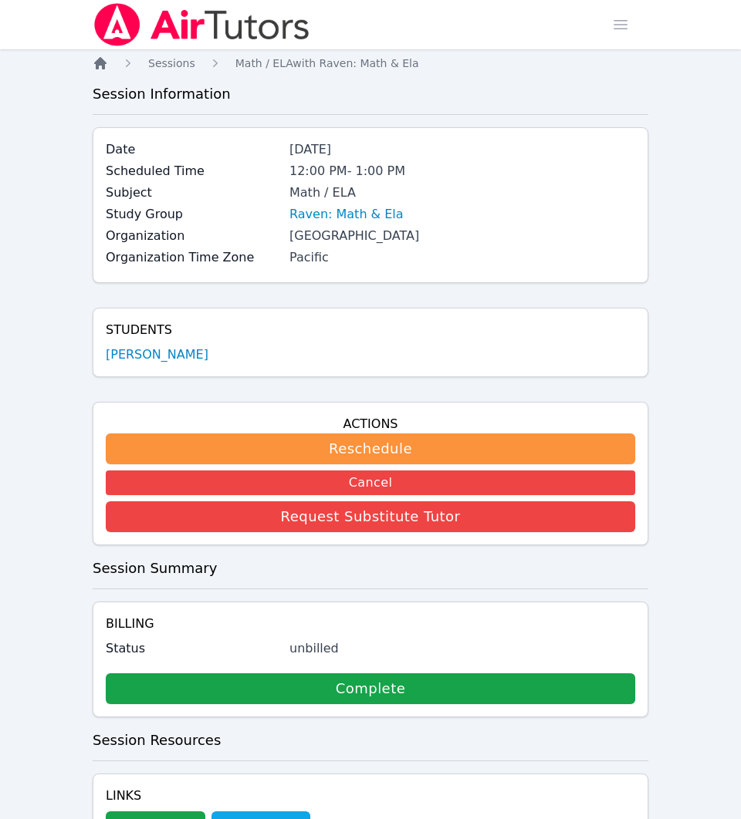
click at [101, 63] on icon "Breadcrumb" at bounding box center [100, 63] width 12 height 12
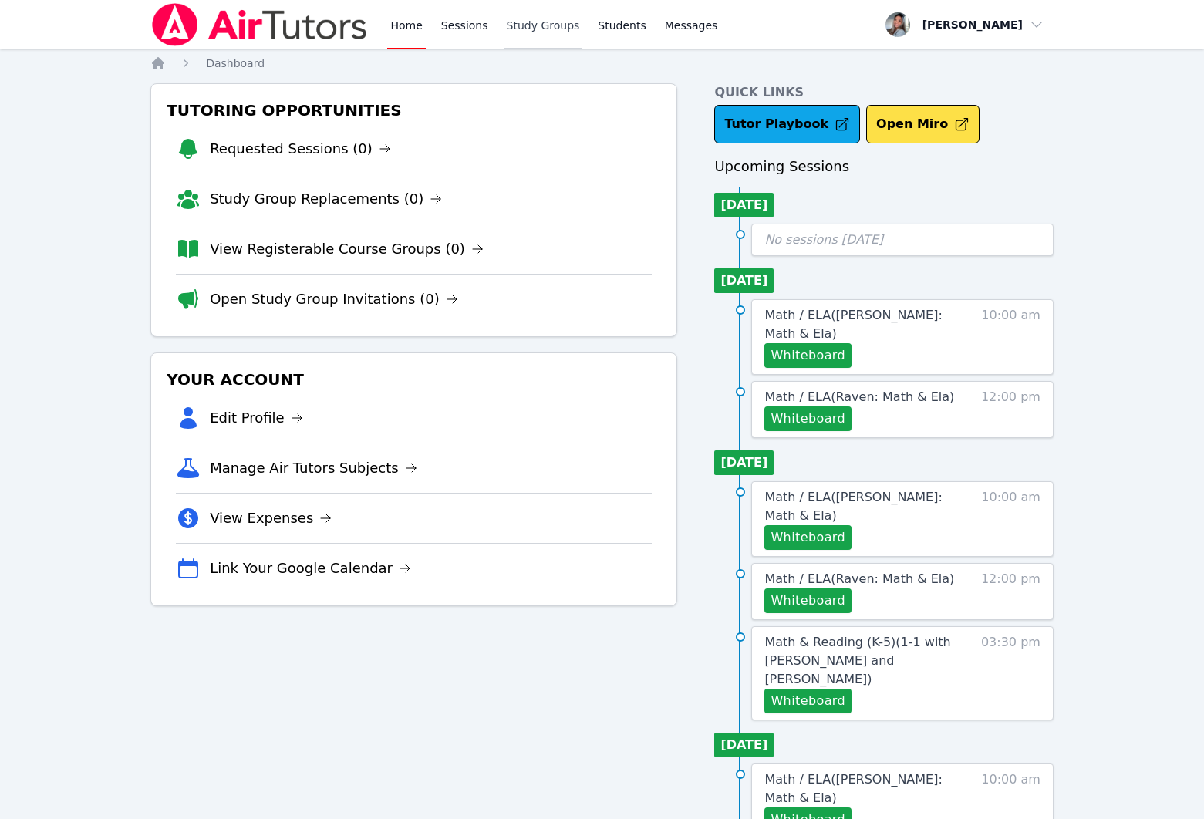
click at [528, 18] on link "Study Groups" at bounding box center [543, 24] width 79 height 49
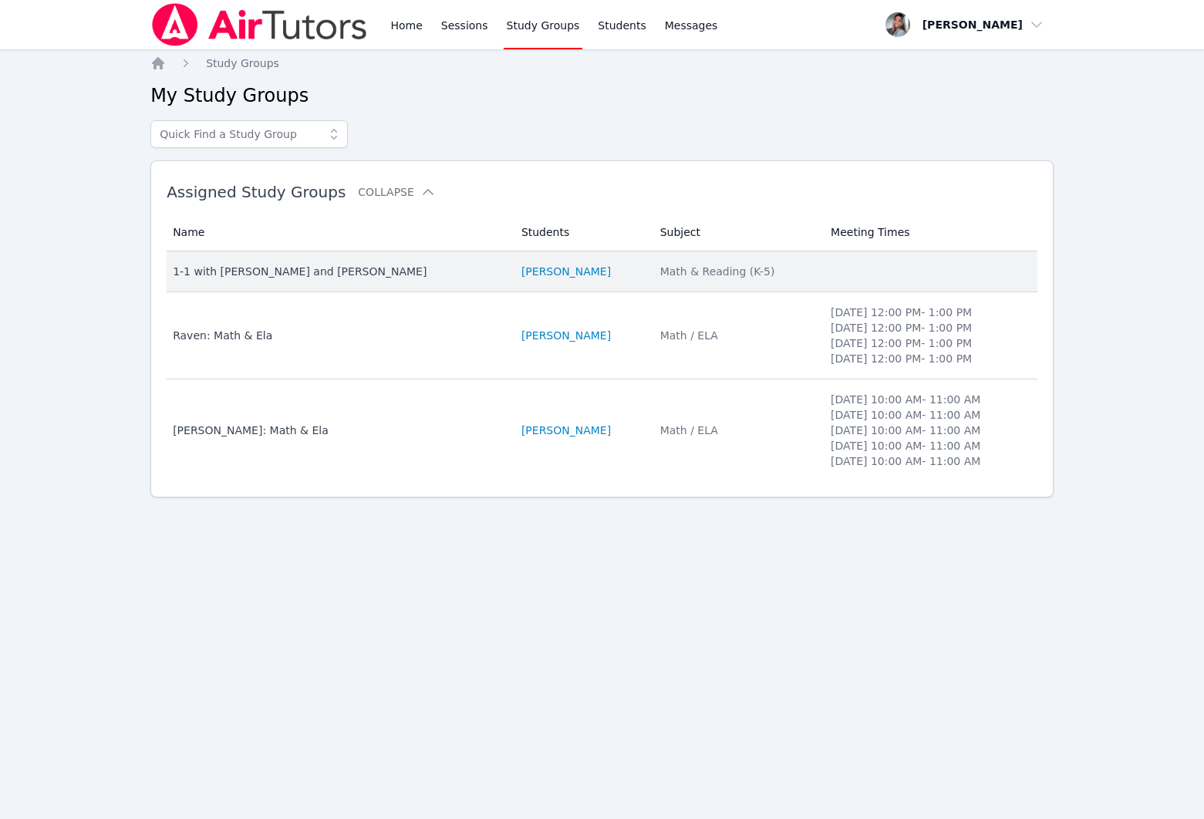
click at [802, 263] on td "Subject Math & Reading (K-5)" at bounding box center [736, 272] width 171 height 41
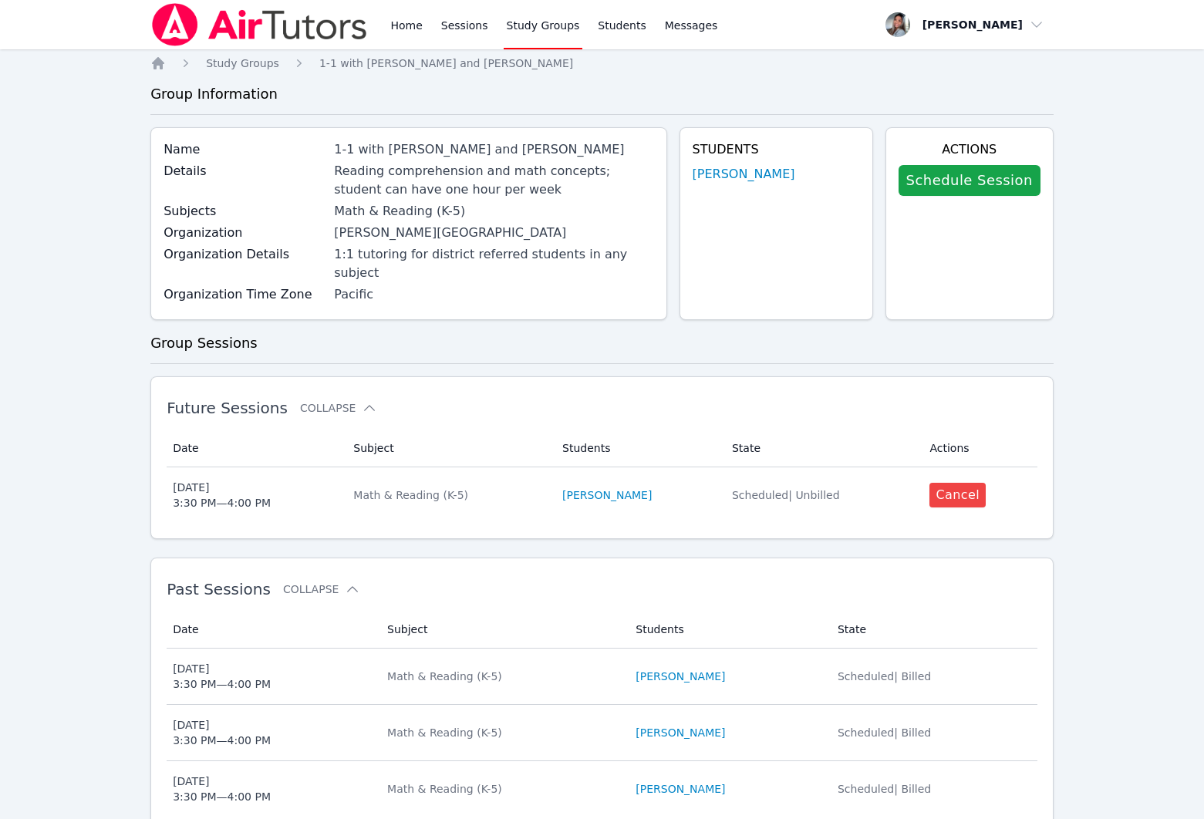
scroll to position [63, 0]
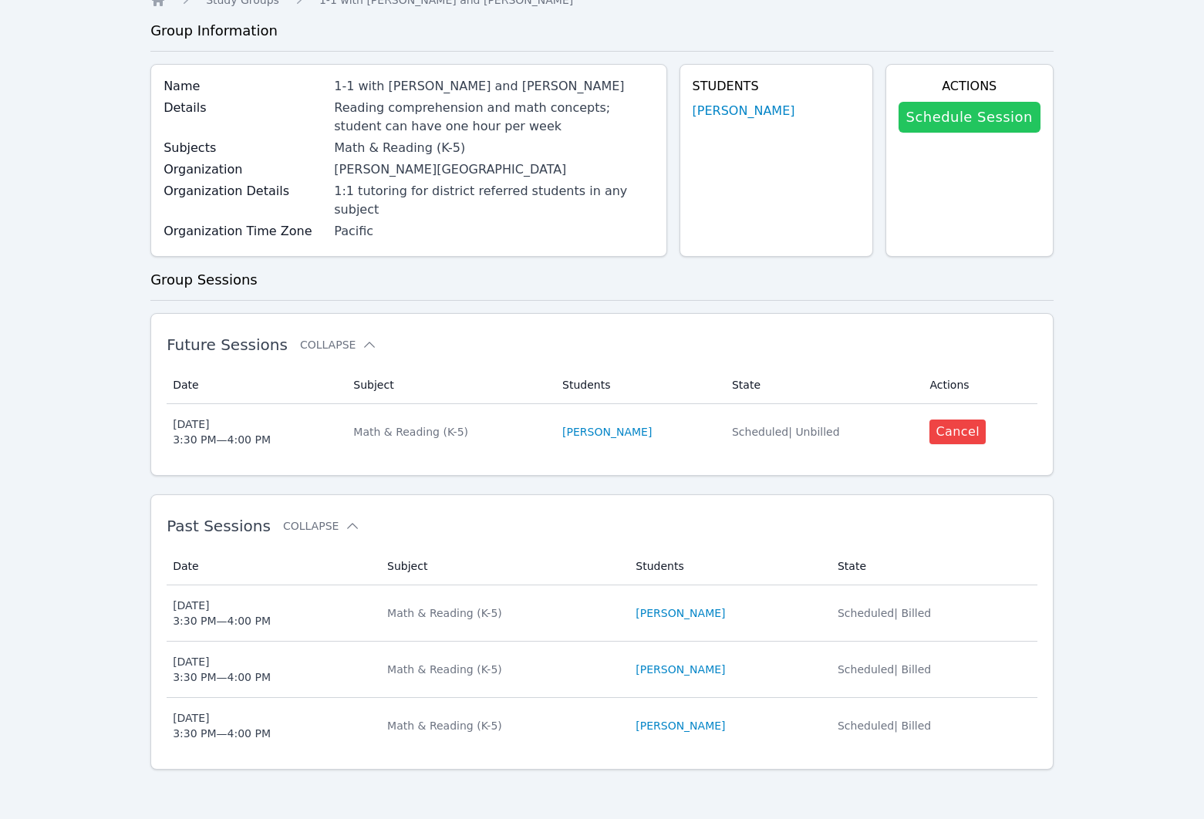
click at [945, 120] on link "Schedule Session" at bounding box center [970, 117] width 142 height 31
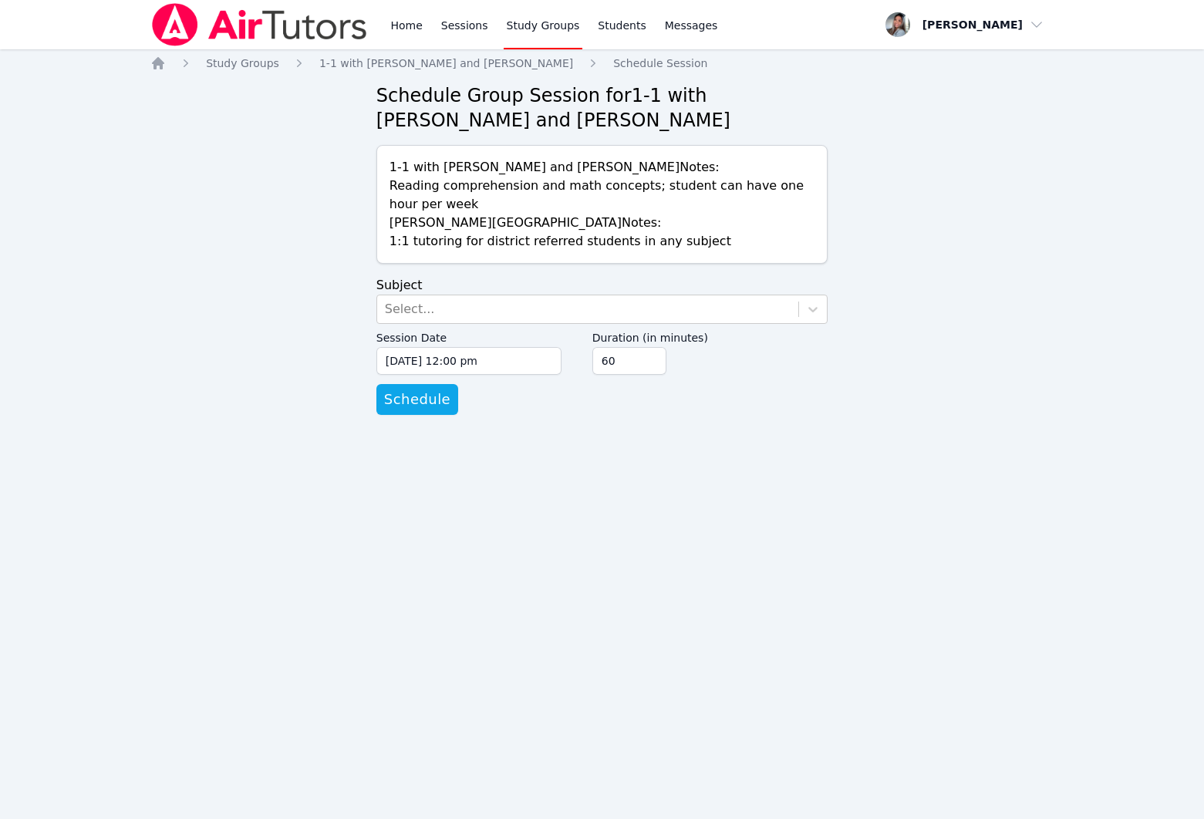
click at [457, 326] on label "Session Date" at bounding box center [469, 335] width 185 height 23
click at [457, 347] on input "[DATE] 12:00 pm" at bounding box center [469, 361] width 185 height 28
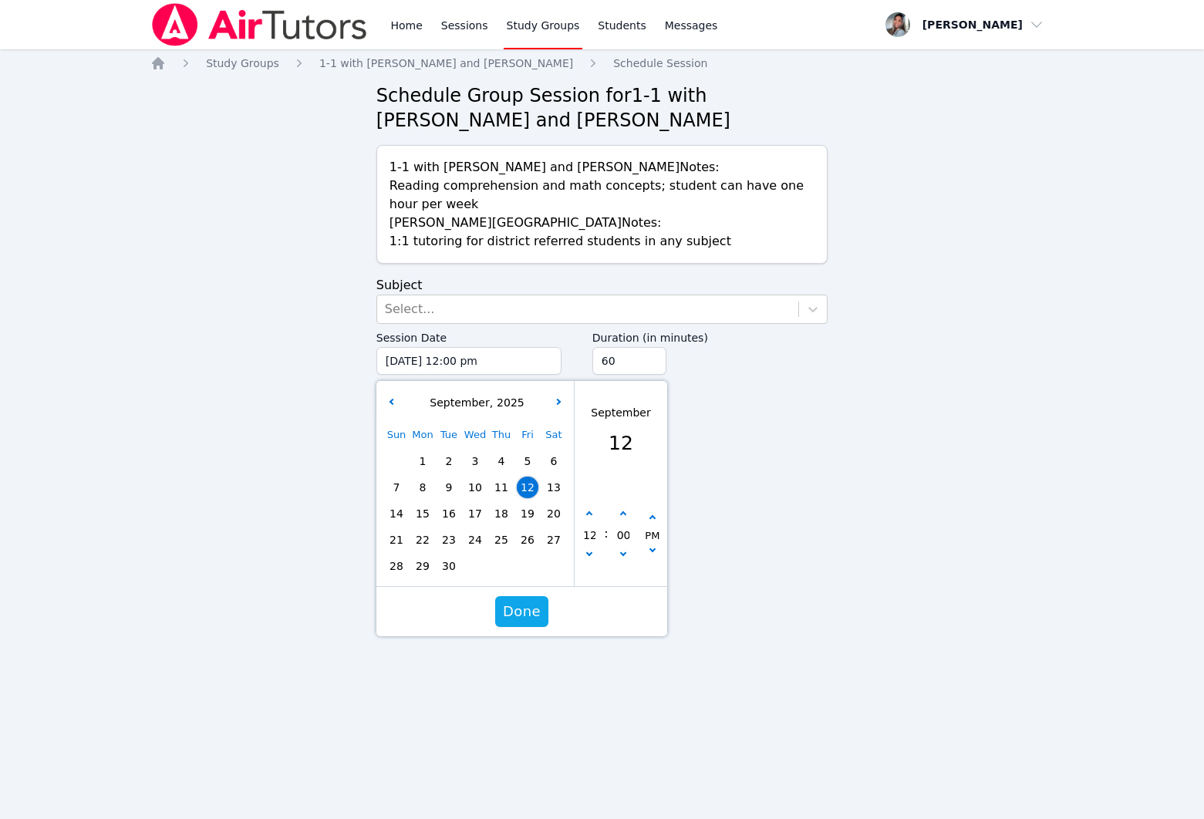
click at [498, 515] on div "Sun Mon Tue Wed Thu Fri Sat 1 2 3 4 5 6 7 8 9 10 11 12 13 14 15 16 17 18 19 20 …" at bounding box center [475, 500] width 184 height 157
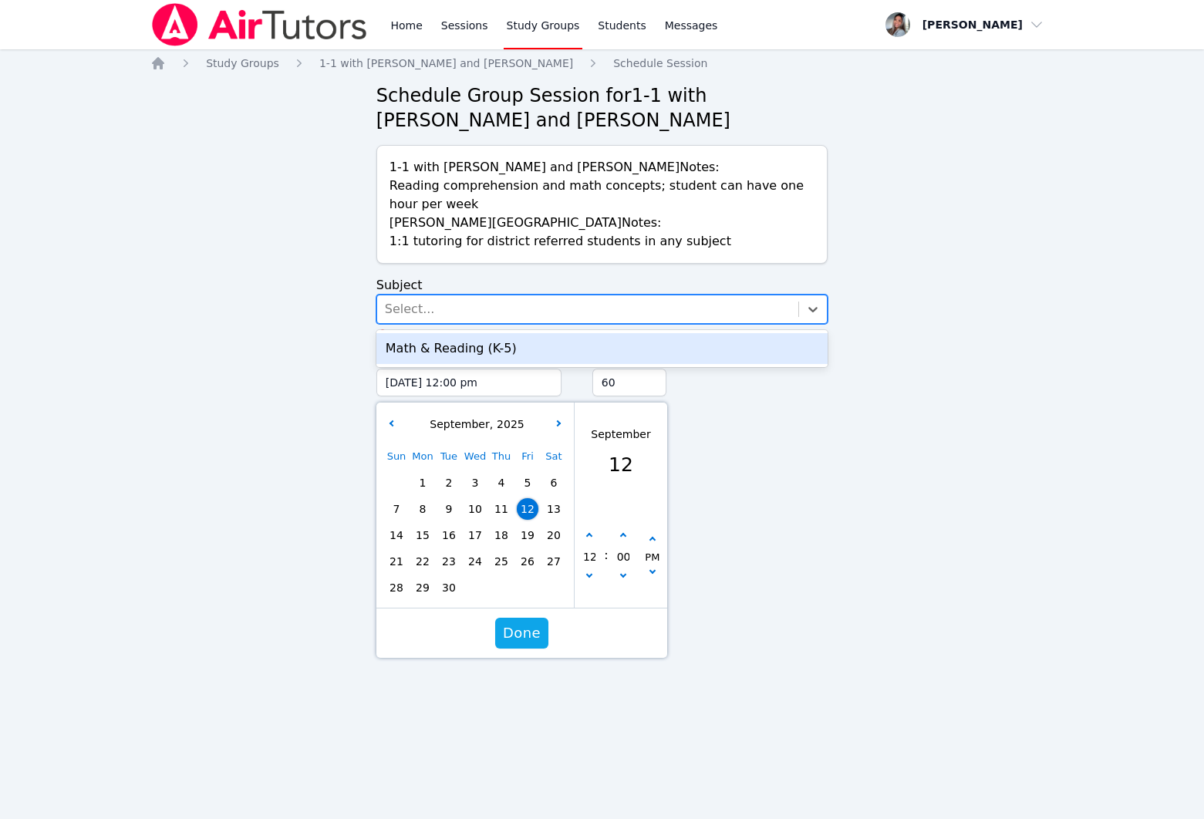
click at [479, 309] on div "Select..." at bounding box center [587, 309] width 421 height 28
click at [485, 359] on div "Math & Reading (K-5)" at bounding box center [602, 348] width 451 height 31
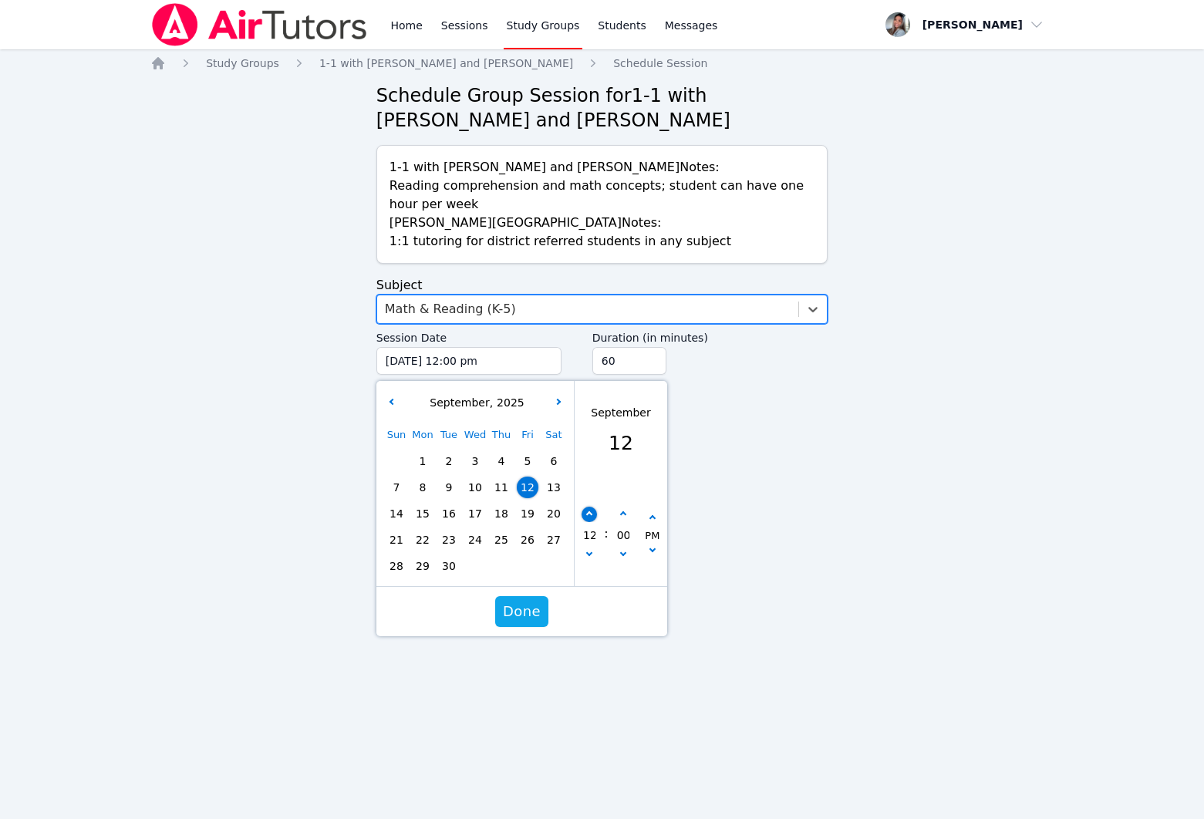
click at [584, 518] on button "button" at bounding box center [589, 514] width 15 height 15
type input "[DATE] 01:00 pm"
type input "01"
click at [584, 518] on button "button" at bounding box center [589, 514] width 15 height 15
type input "[DATE] 02:00 pm"
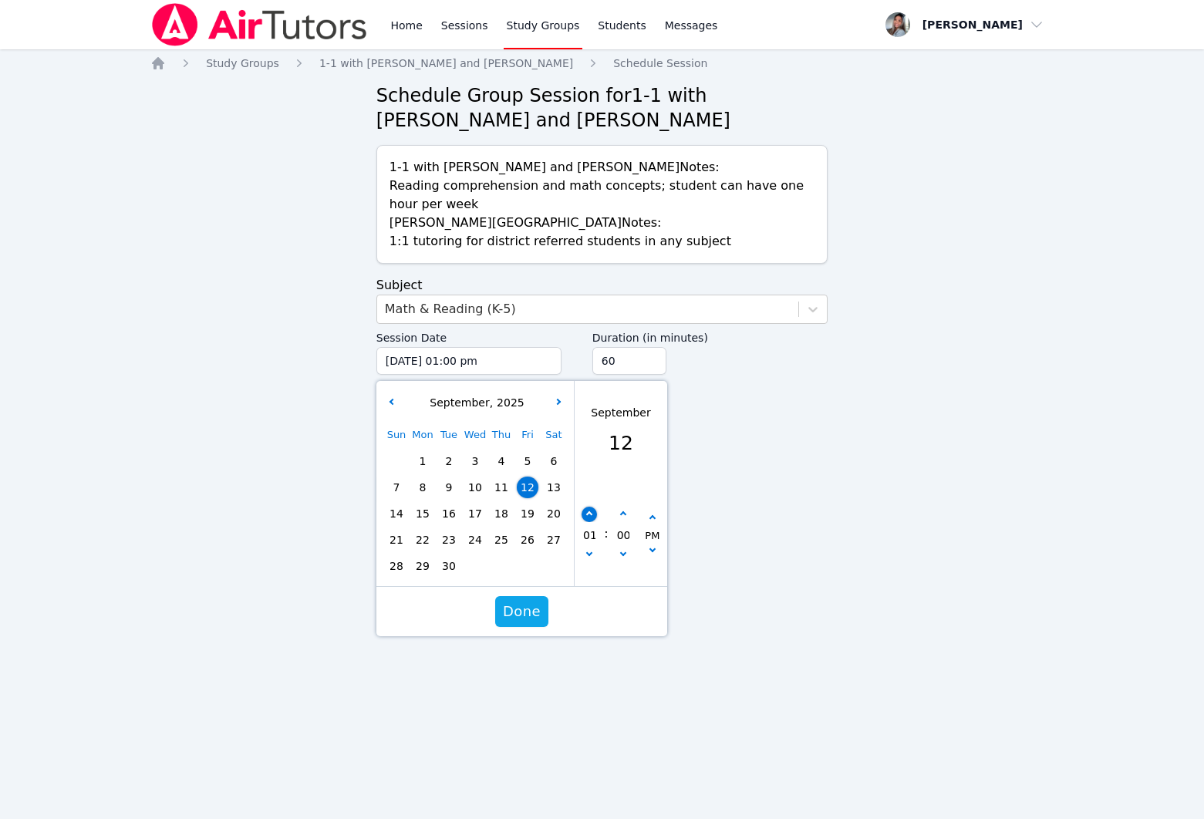
type input "02"
click at [584, 518] on button "button" at bounding box center [589, 514] width 15 height 15
type input "[DATE] 03:00 pm"
type input "03"
drag, startPoint x: 584, startPoint y: 518, endPoint x: 599, endPoint y: 521, distance: 15.0
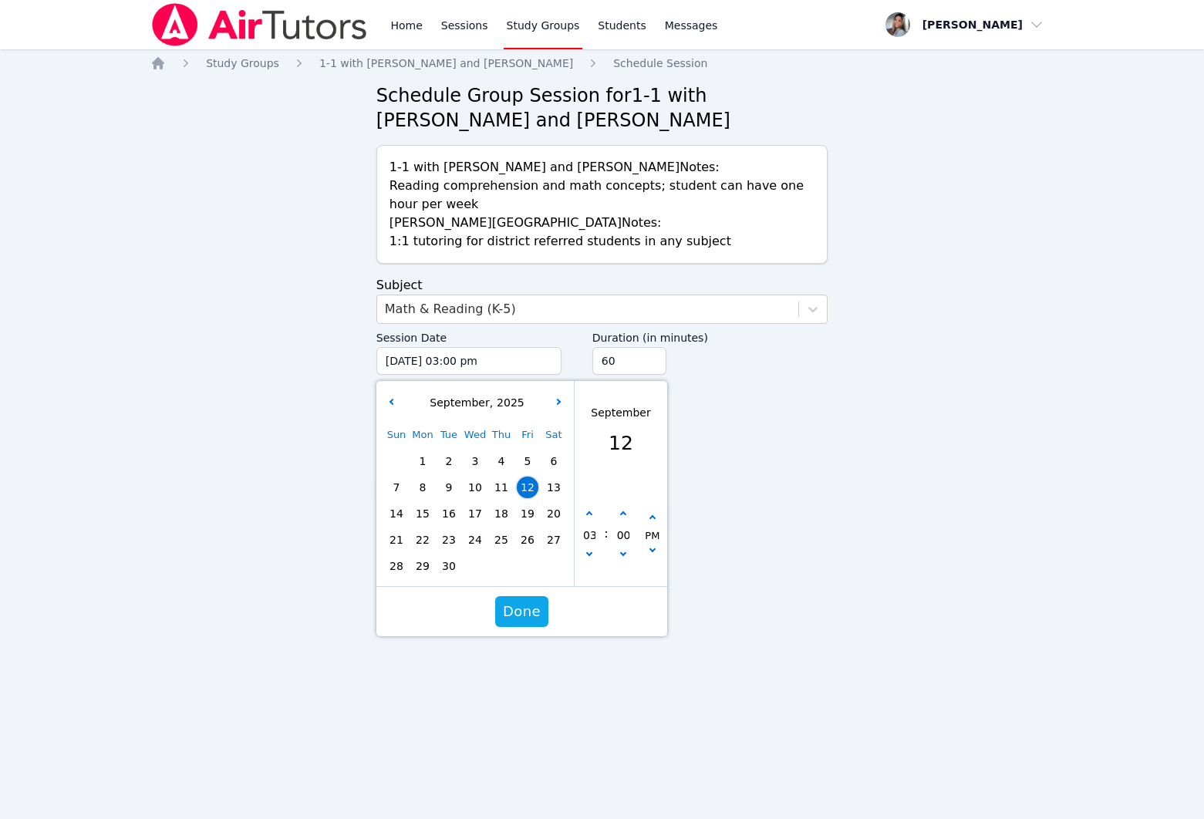
click at [584, 518] on button "button" at bounding box center [589, 514] width 15 height 15
type input "[DATE] 04:00 pm"
type input "04"
click at [589, 555] on icon "button" at bounding box center [589, 553] width 6 height 6
type input "[DATE] 03:00 pm"
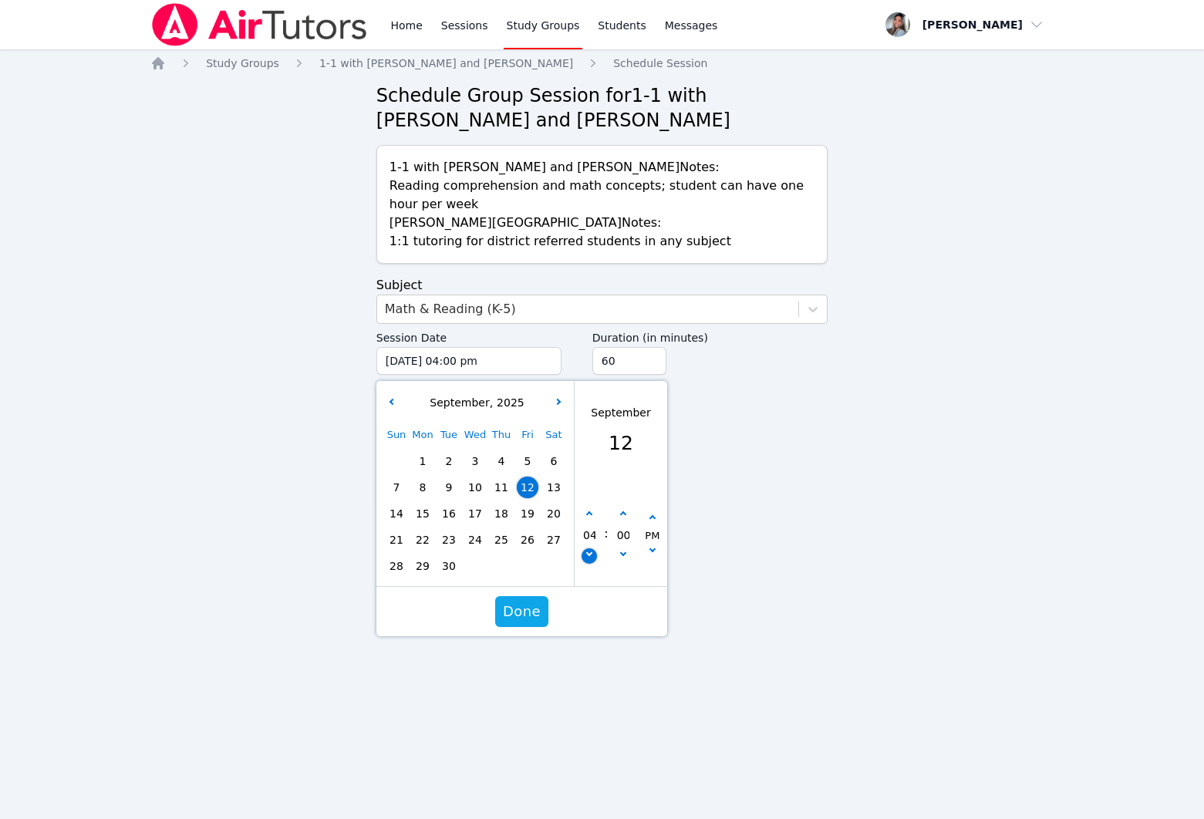
type input "03"
click at [626, 516] on button "button" at bounding box center [623, 514] width 15 height 15
type input "[DATE] 03:05 pm"
type input "05"
click at [626, 516] on button "button" at bounding box center [623, 514] width 15 height 15
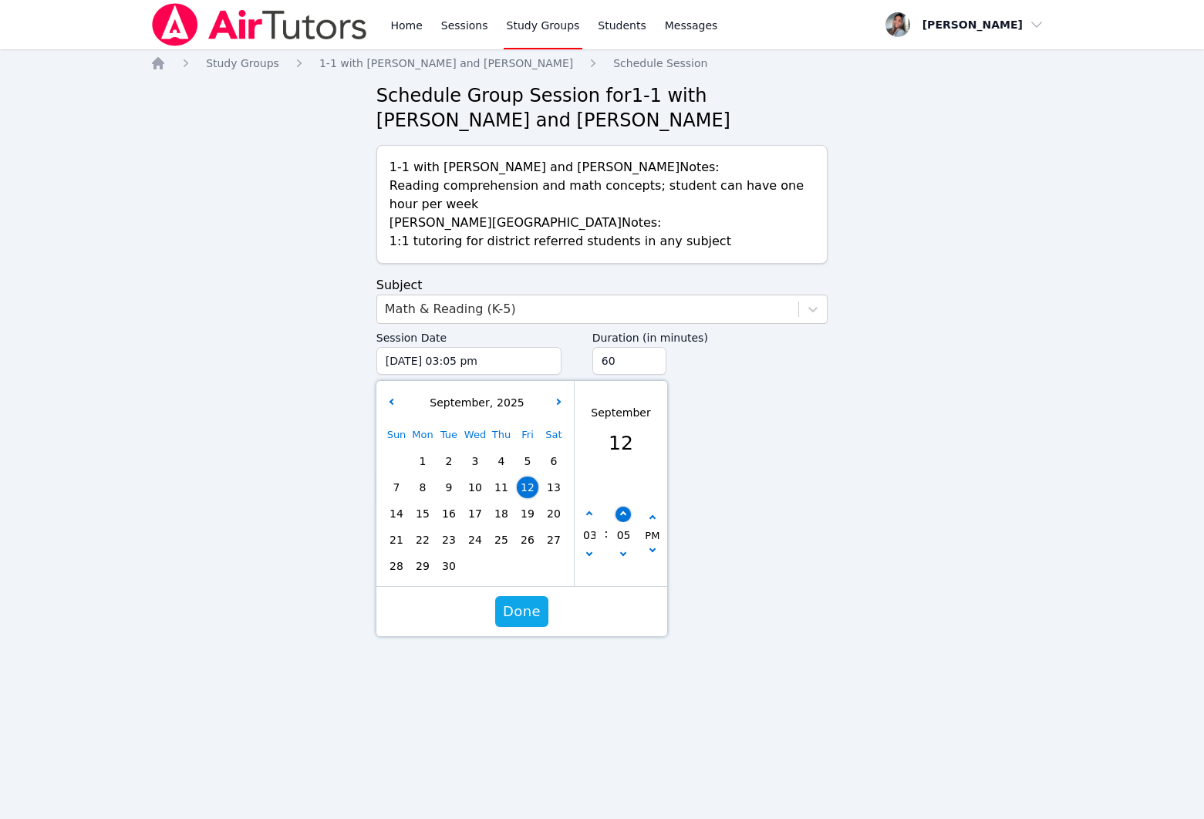
type input "[DATE] 03:10 pm"
type input "10"
click at [626, 516] on button "button" at bounding box center [623, 514] width 15 height 15
type input "[DATE] 03:15 pm"
type input "15"
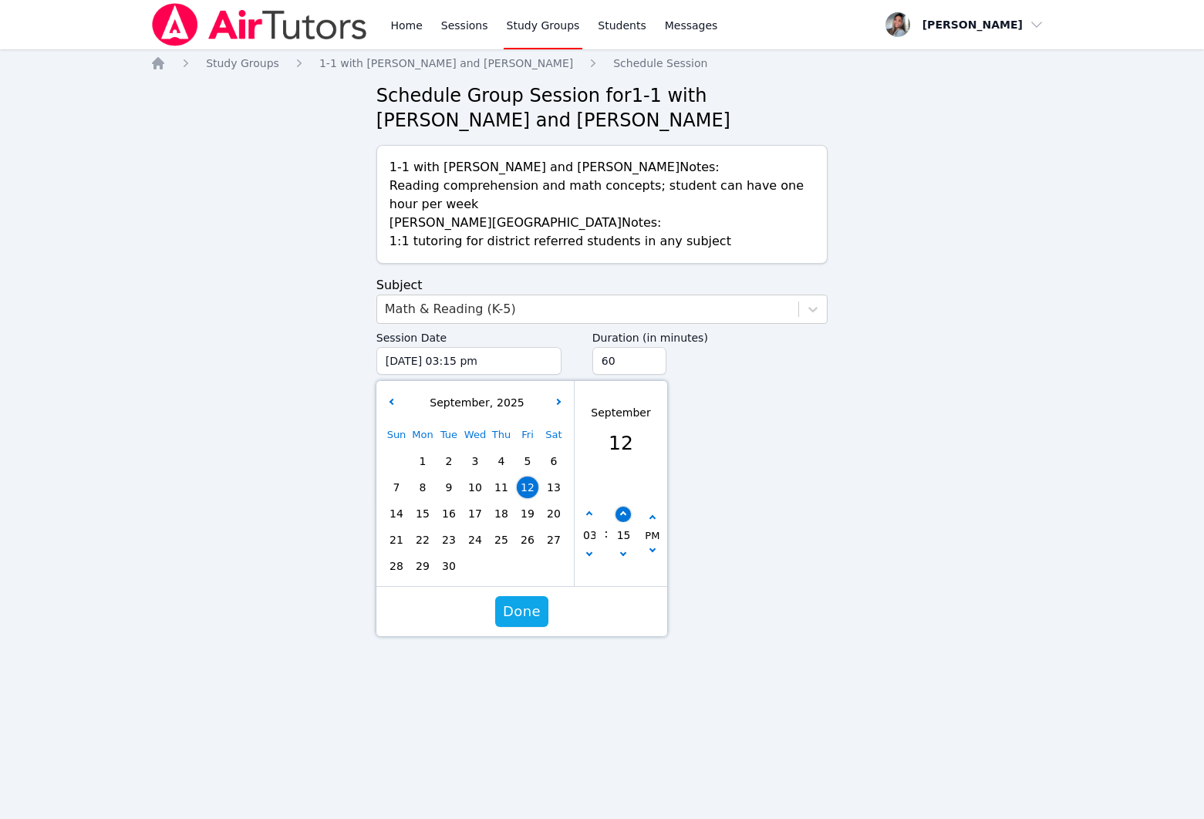
click at [626, 516] on button "button" at bounding box center [623, 514] width 15 height 15
type input "[DATE] 03:20 pm"
type input "20"
click at [626, 516] on button "button" at bounding box center [623, 514] width 15 height 15
type input "[DATE] 03:25 pm"
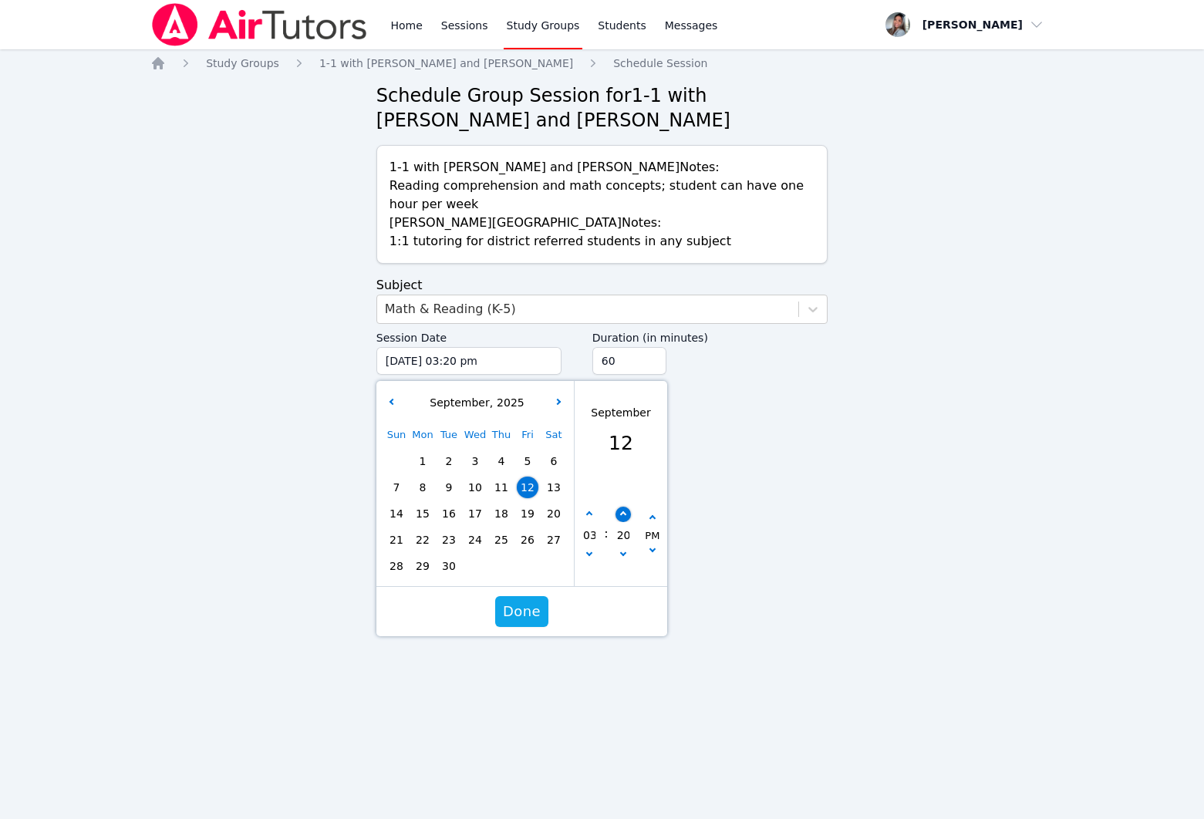
type input "25"
click at [626, 516] on button "button" at bounding box center [623, 514] width 15 height 15
type input "[DATE] 03:30 pm"
type input "30"
click at [653, 364] on input "45" at bounding box center [630, 361] width 74 height 28
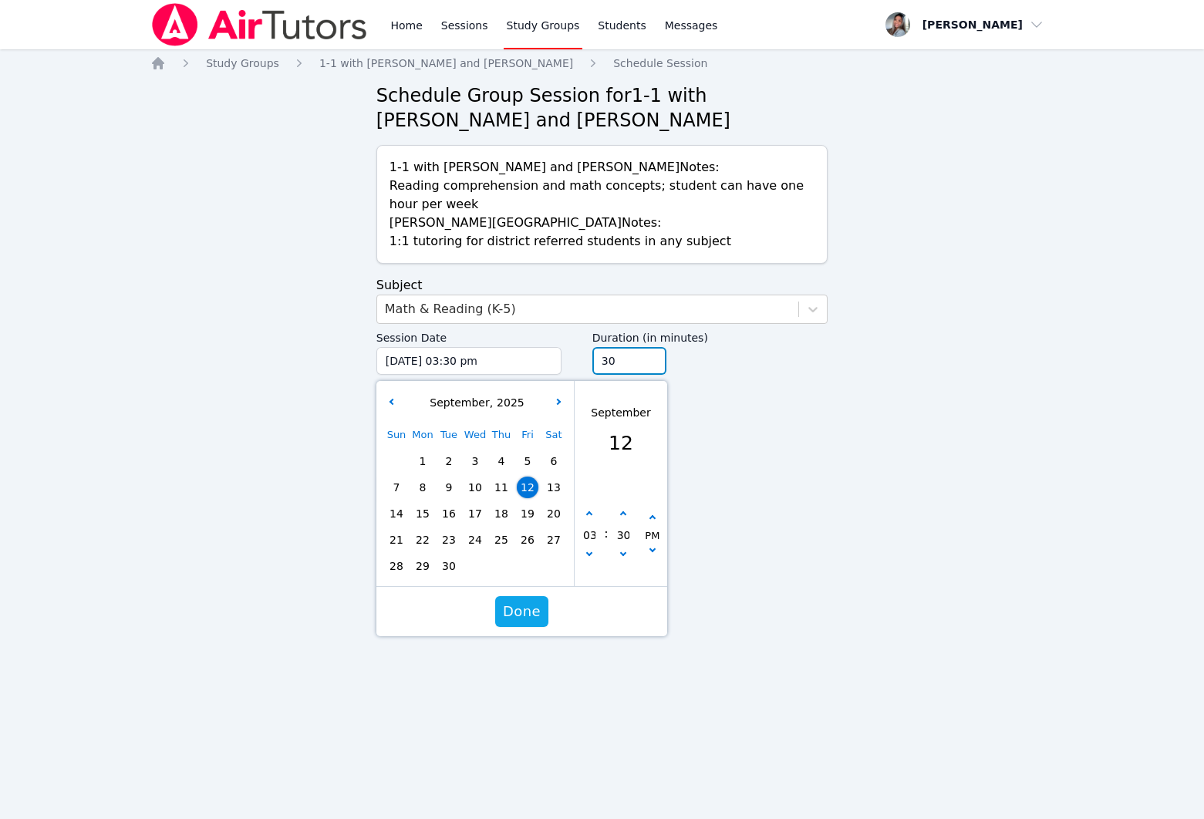
type input "30"
click at [653, 364] on input "30" at bounding box center [630, 361] width 74 height 28
click at [505, 517] on span "18" at bounding box center [502, 514] width 22 height 22
type input "[DATE] 03:30 pm"
click at [515, 611] on span "Done" at bounding box center [522, 612] width 38 height 22
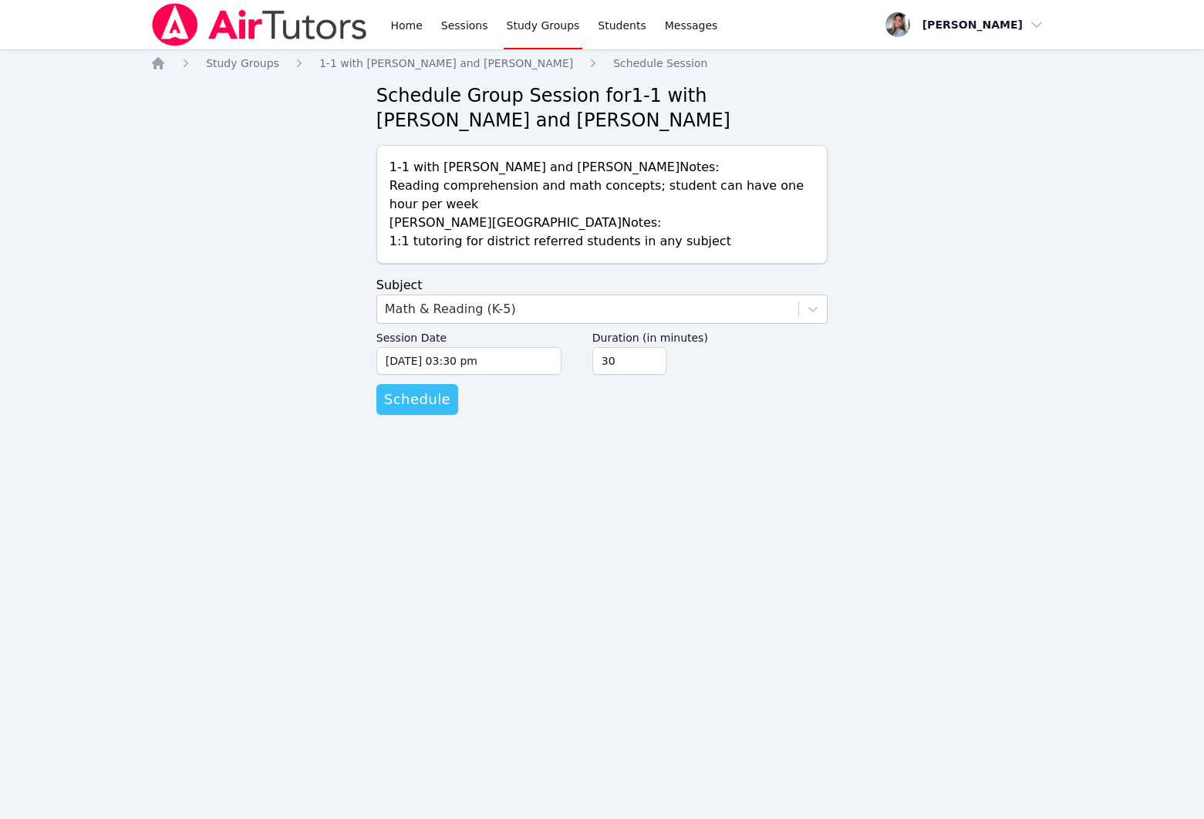
click at [431, 406] on span "Schedule" at bounding box center [417, 400] width 66 height 22
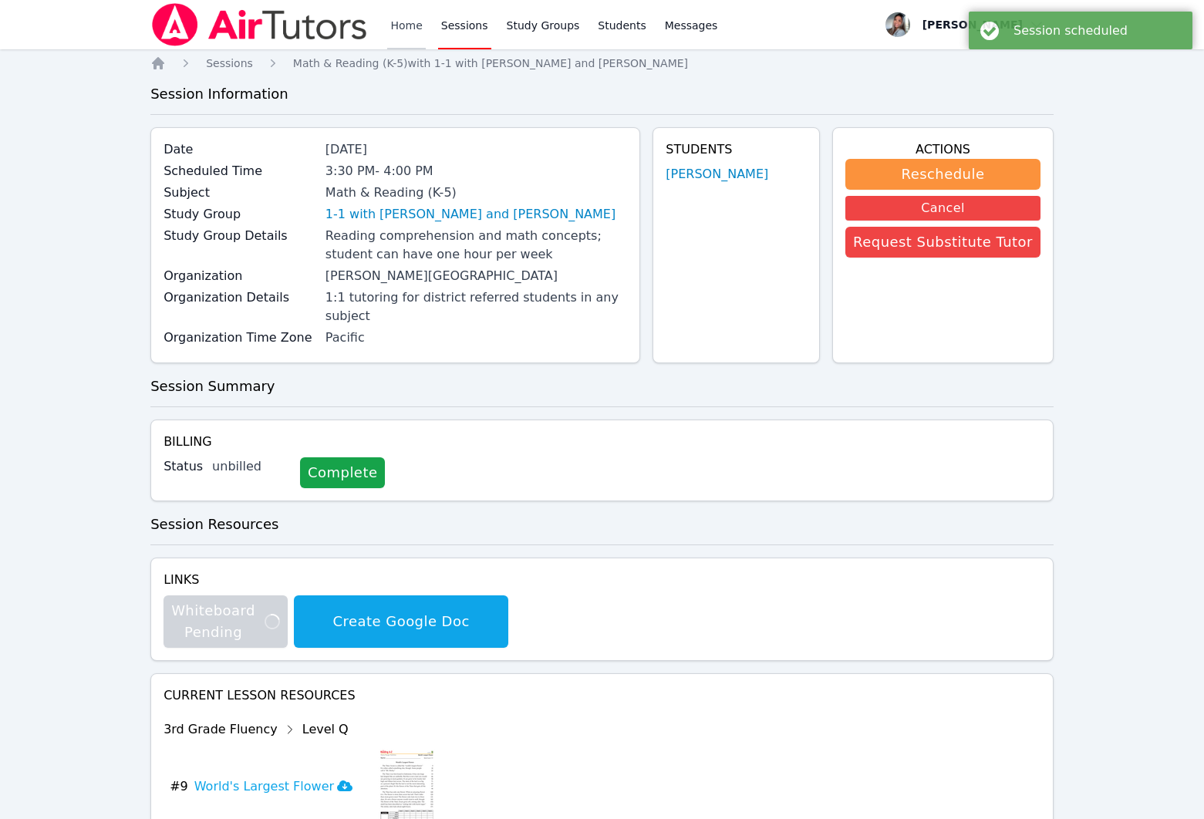
click at [412, 25] on link "Home" at bounding box center [406, 24] width 38 height 49
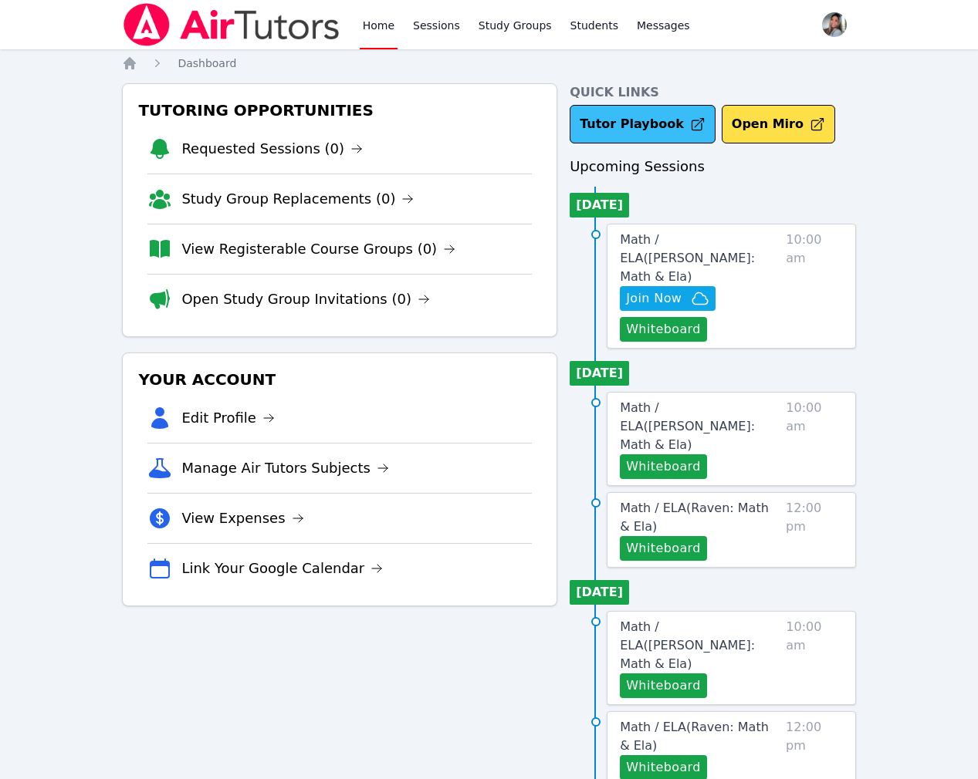
click at [640, 137] on link "Tutor Playbook" at bounding box center [642, 124] width 146 height 39
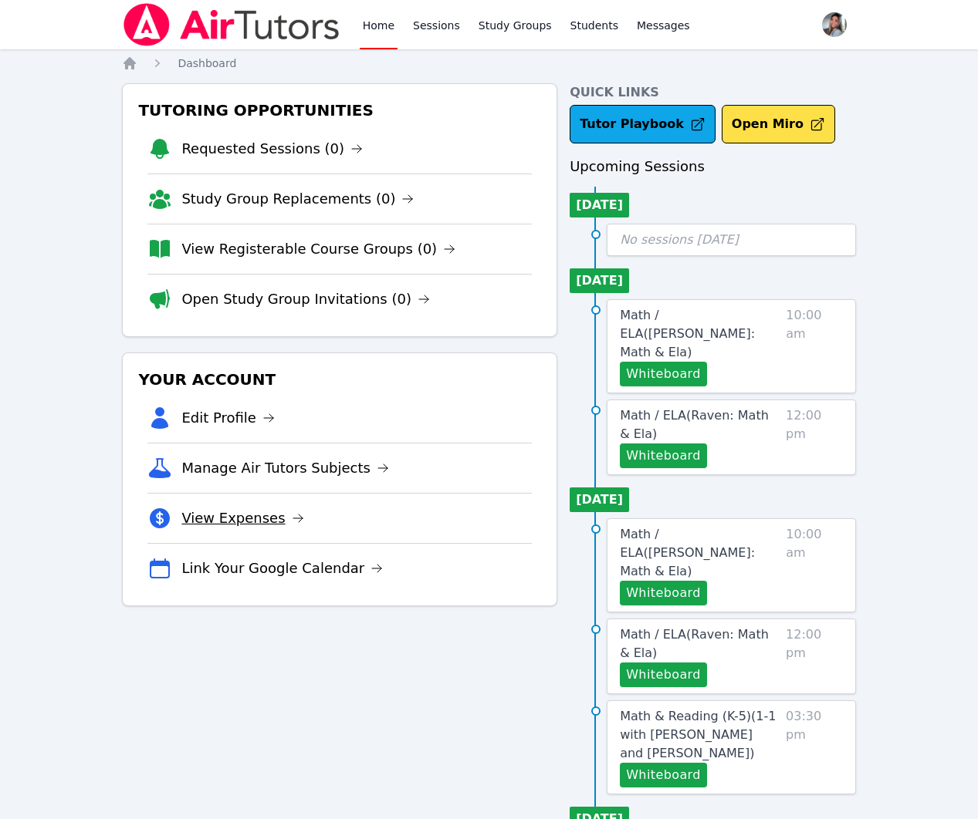
click at [251, 516] on link "View Expenses" at bounding box center [242, 519] width 122 height 22
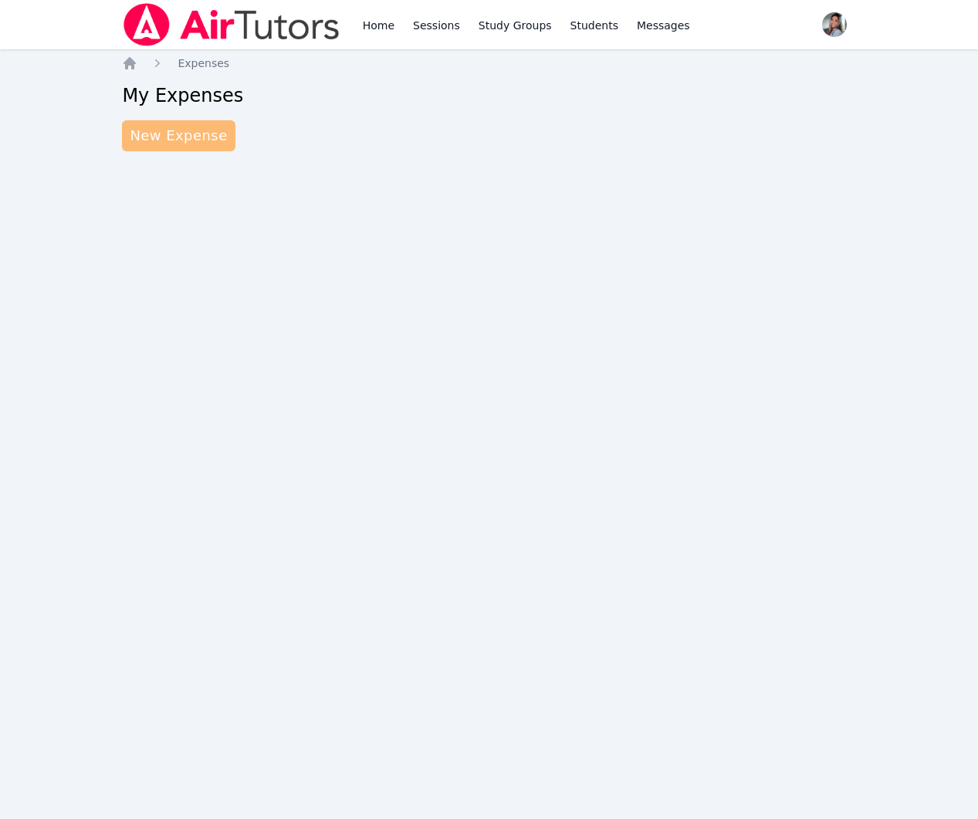
click at [176, 130] on link "New Expense" at bounding box center [178, 135] width 113 height 31
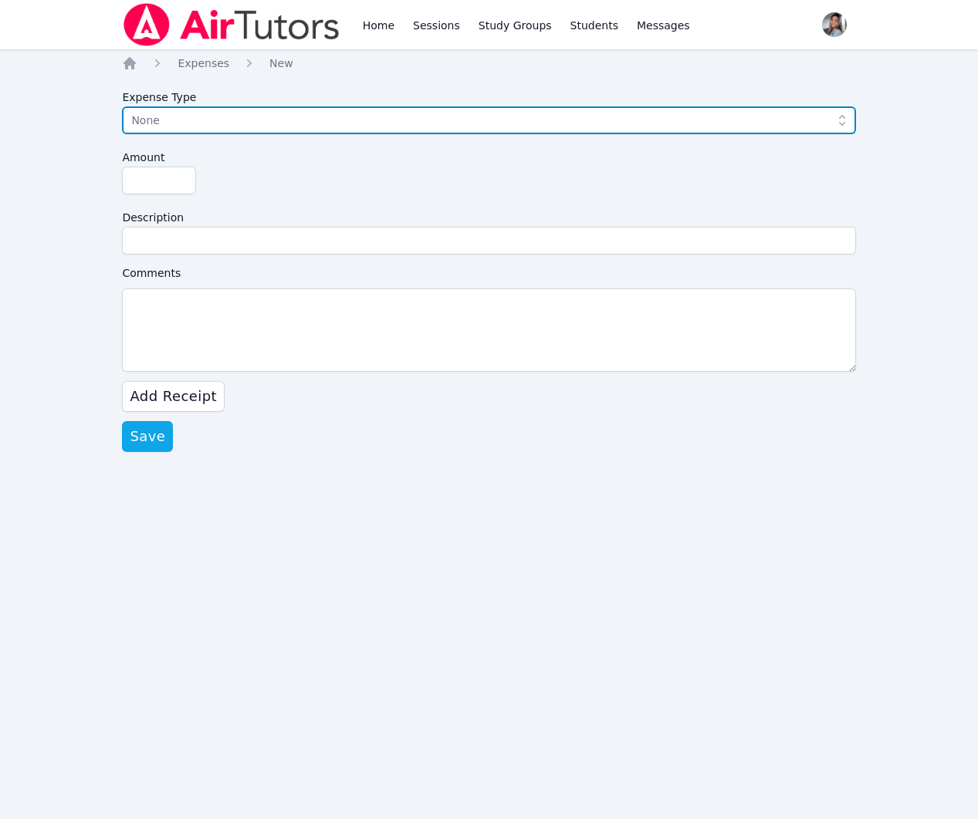
click at [250, 120] on span "None" at bounding box center [477, 120] width 693 height 19
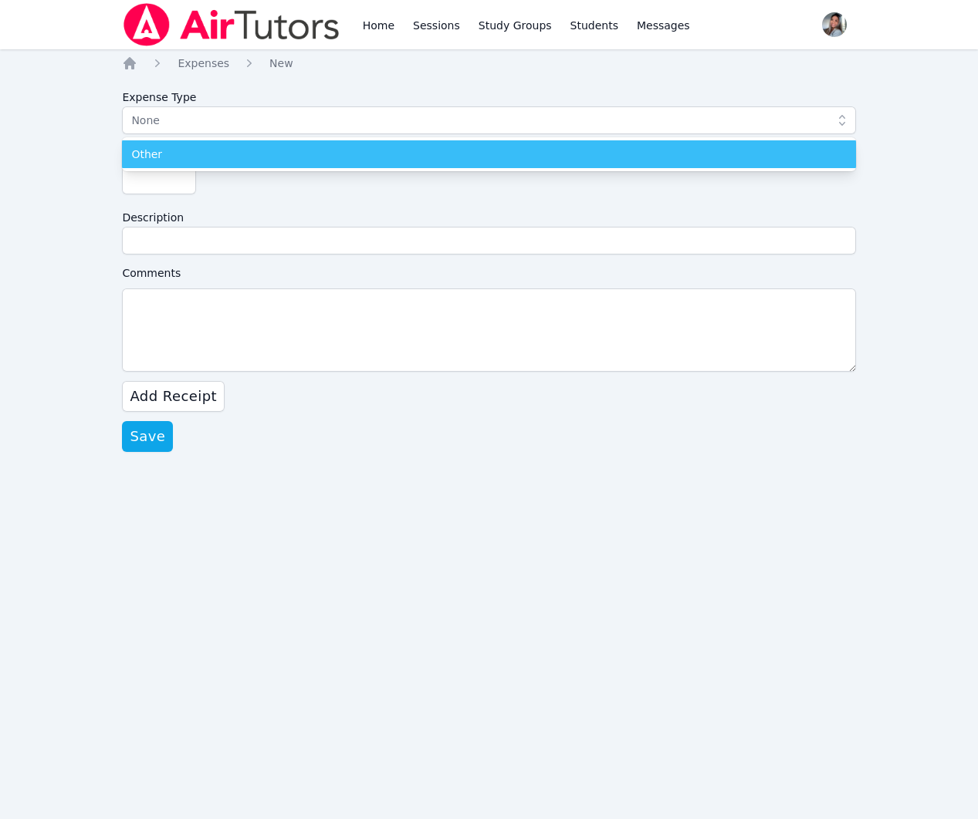
click at [249, 157] on div "Other" at bounding box center [488, 154] width 714 height 15
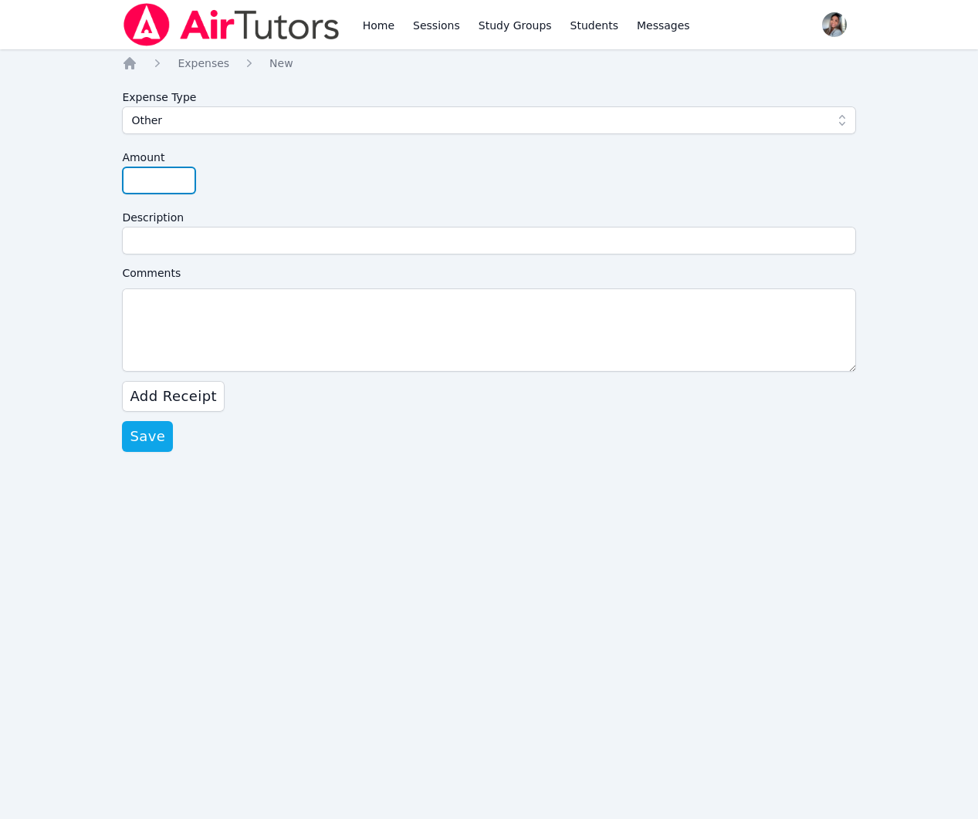
click at [168, 177] on input "Amount" at bounding box center [159, 181] width 74 height 28
type input "41"
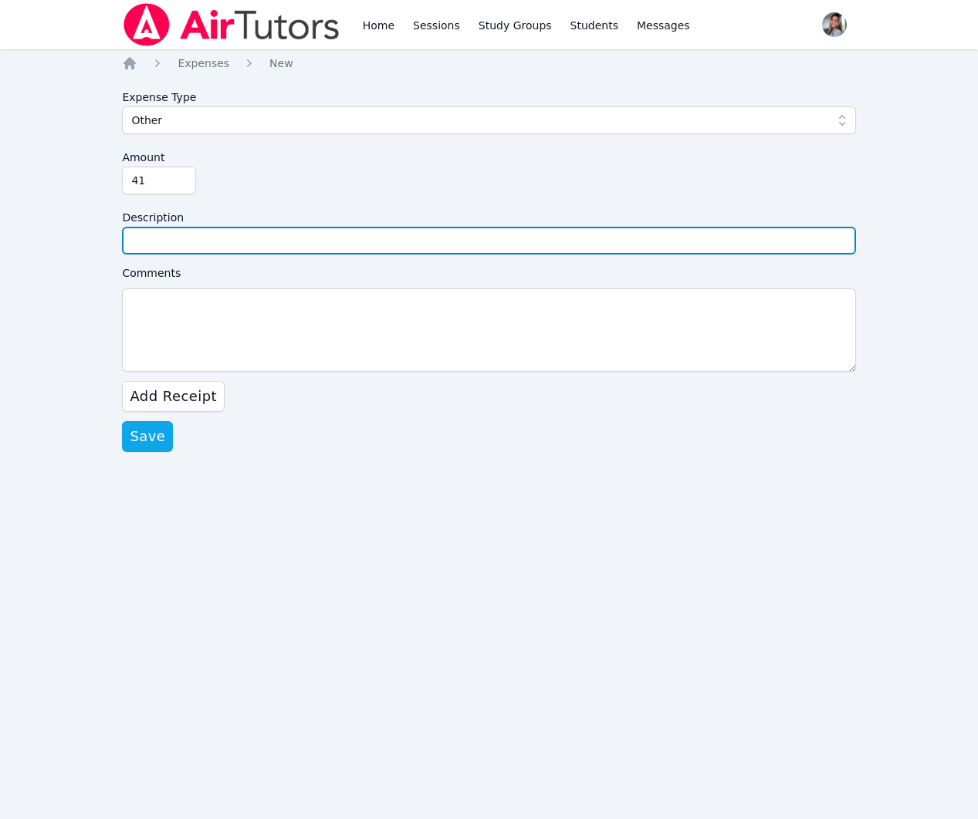
click at [184, 249] on input "Description" at bounding box center [488, 241] width 733 height 28
type input "Santa Ana Fingerprinting and Shipping"
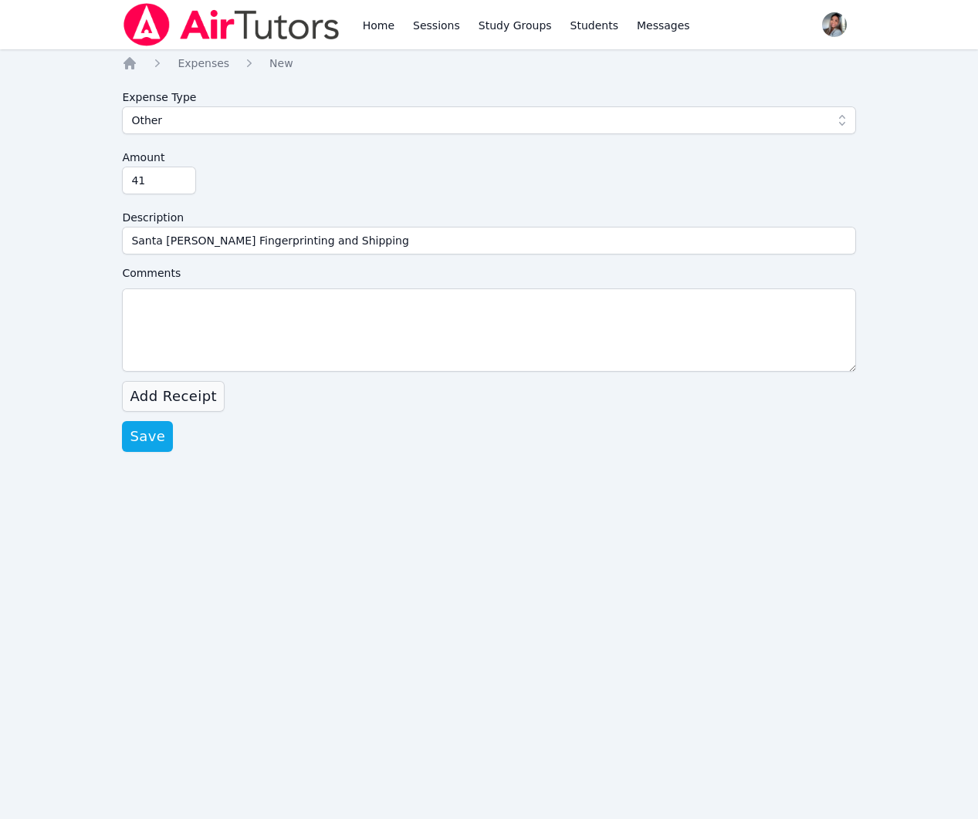
click at [194, 407] on span "Add Receipt" at bounding box center [173, 397] width 87 height 22
click at [206, 423] on label "Select File" at bounding box center [207, 421] width 79 height 25
click at [0, 0] on input "Select File" at bounding box center [0, 0] width 0 height 0
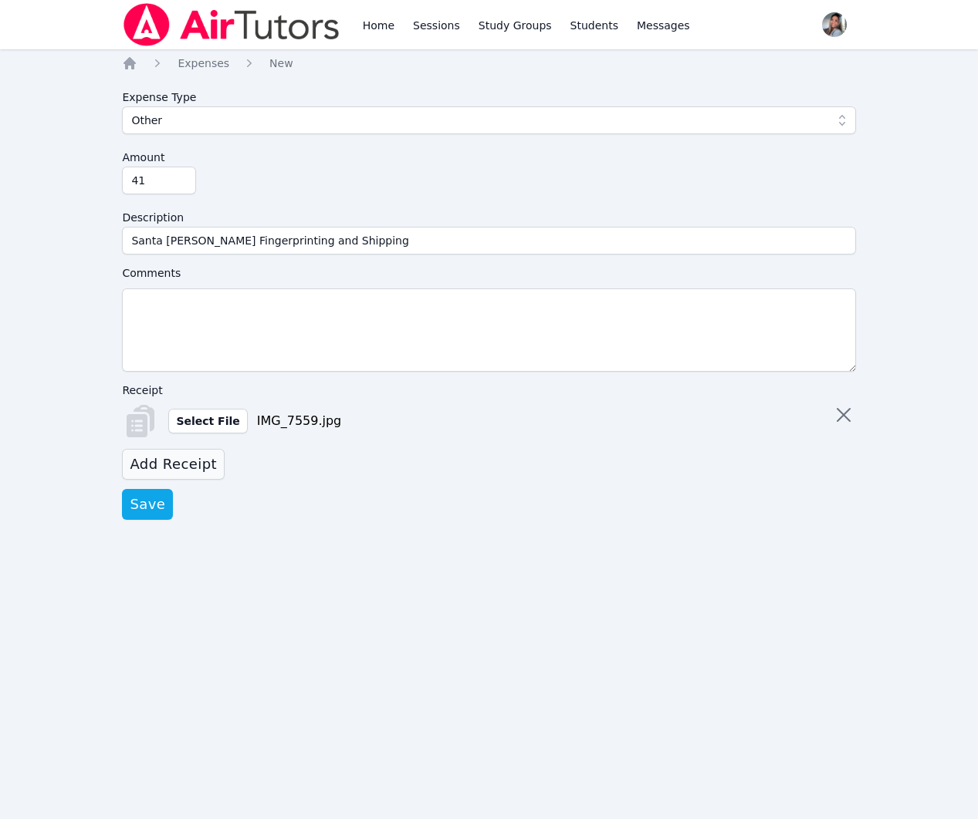
click at [194, 457] on span "Add Receipt" at bounding box center [173, 465] width 87 height 22
click at [201, 498] on label "Select File" at bounding box center [207, 489] width 79 height 25
click at [0, 0] on input "Select File" at bounding box center [0, 0] width 0 height 0
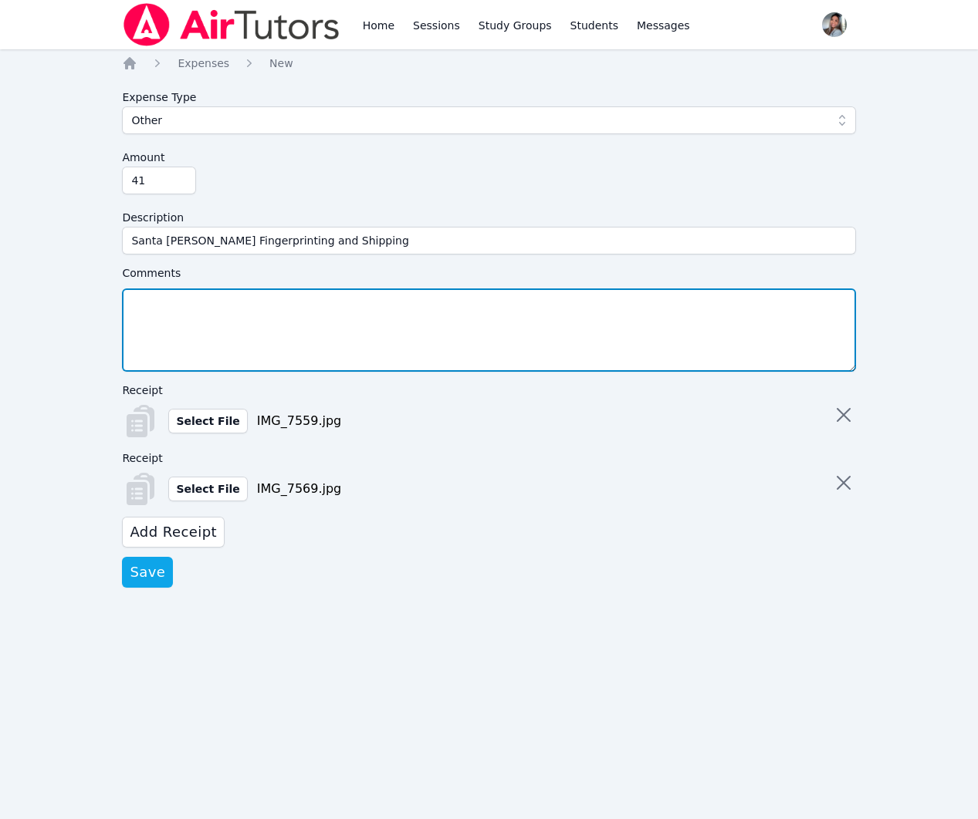
click at [272, 302] on textarea "Comments" at bounding box center [488, 330] width 733 height 83
click at [366, 309] on textarea "Fingerprinting - 2 original FD-258 cards Shipping - Standard shipping from USPS" at bounding box center [488, 330] width 733 height 83
click at [370, 319] on textarea "Fingerprinting - 2 original FD-258 cards ($30) Shipping - Standard shipping fro…" at bounding box center [488, 330] width 733 height 83
type textarea "Fingerprinting - 2 original FD-258 cards ($30) Shipping - Standard shipping fro…"
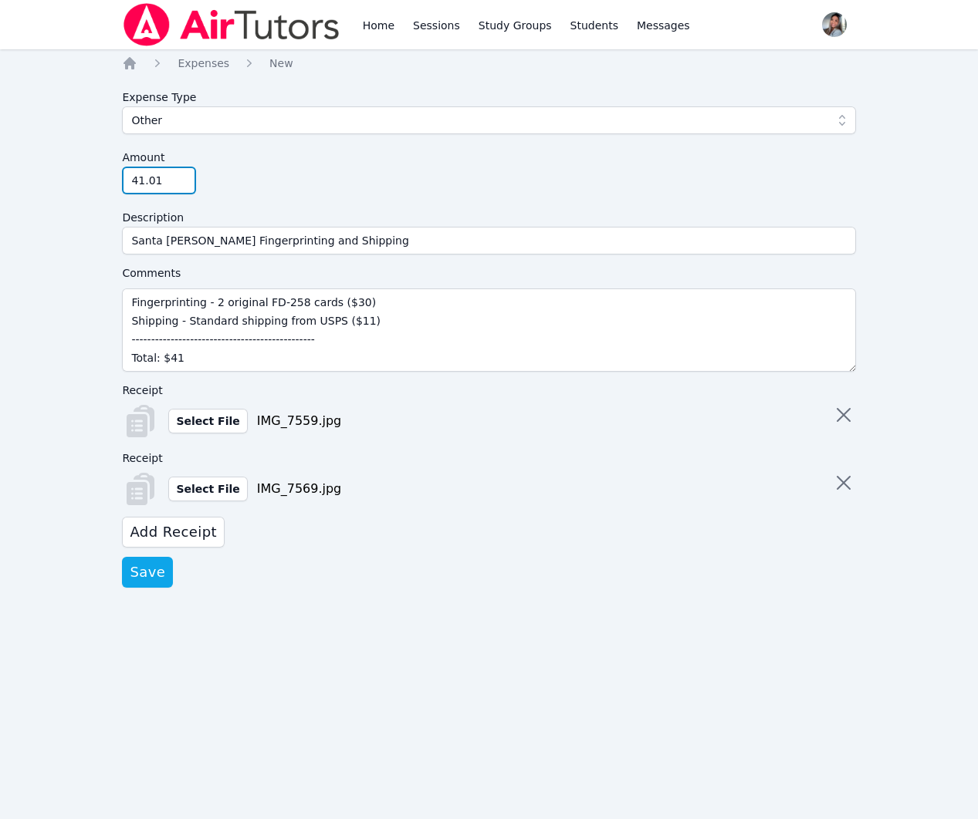
click at [183, 179] on input "41.01" at bounding box center [159, 181] width 74 height 28
type input "41"
click at [181, 183] on input "41" at bounding box center [159, 181] width 74 height 28
click at [152, 580] on span "Save" at bounding box center [147, 573] width 35 height 22
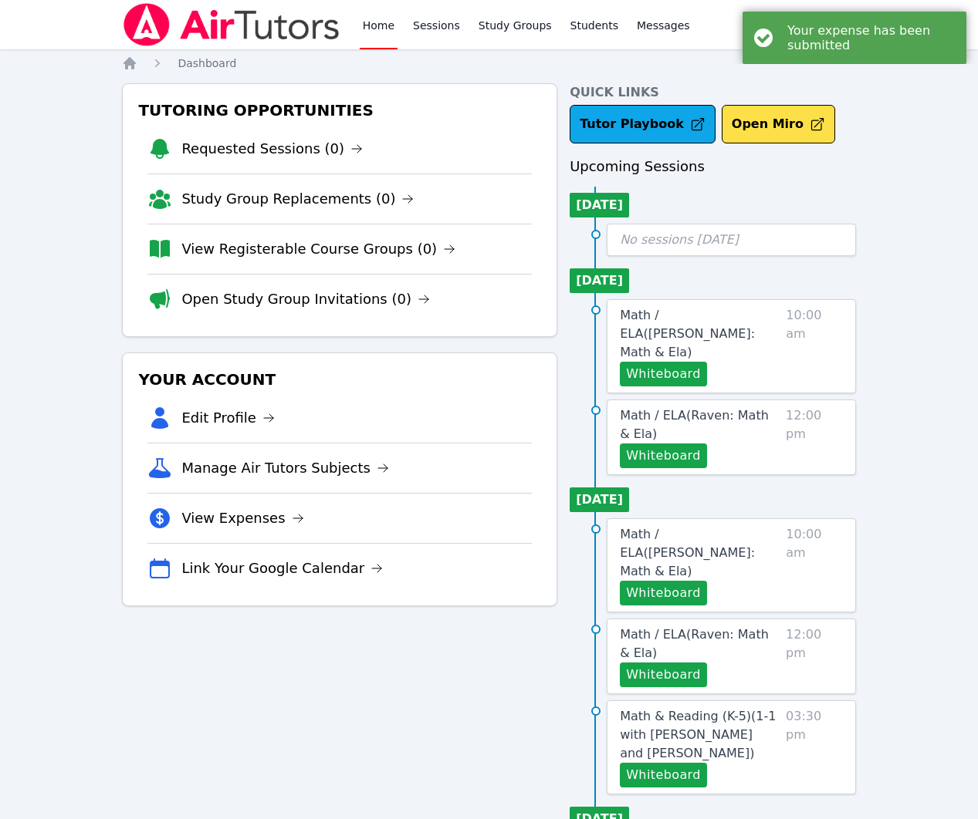
click at [857, 39] on div "Your expense has been submitted" at bounding box center [870, 37] width 167 height 29
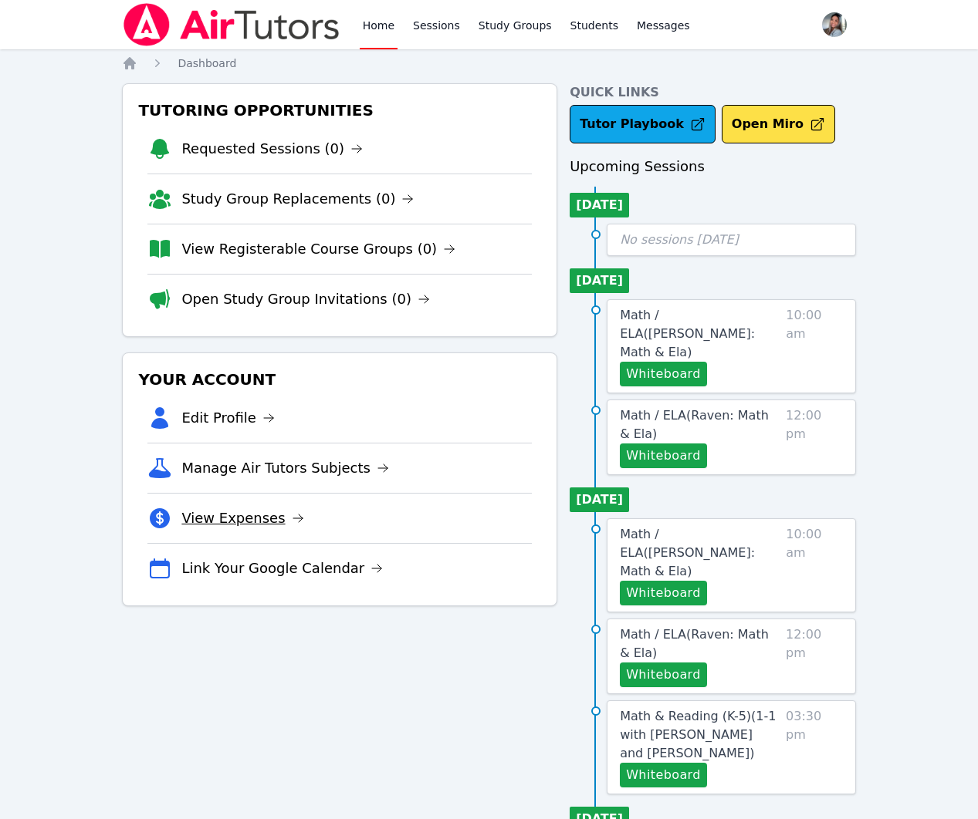
click at [223, 521] on link "View Expenses" at bounding box center [242, 519] width 122 height 22
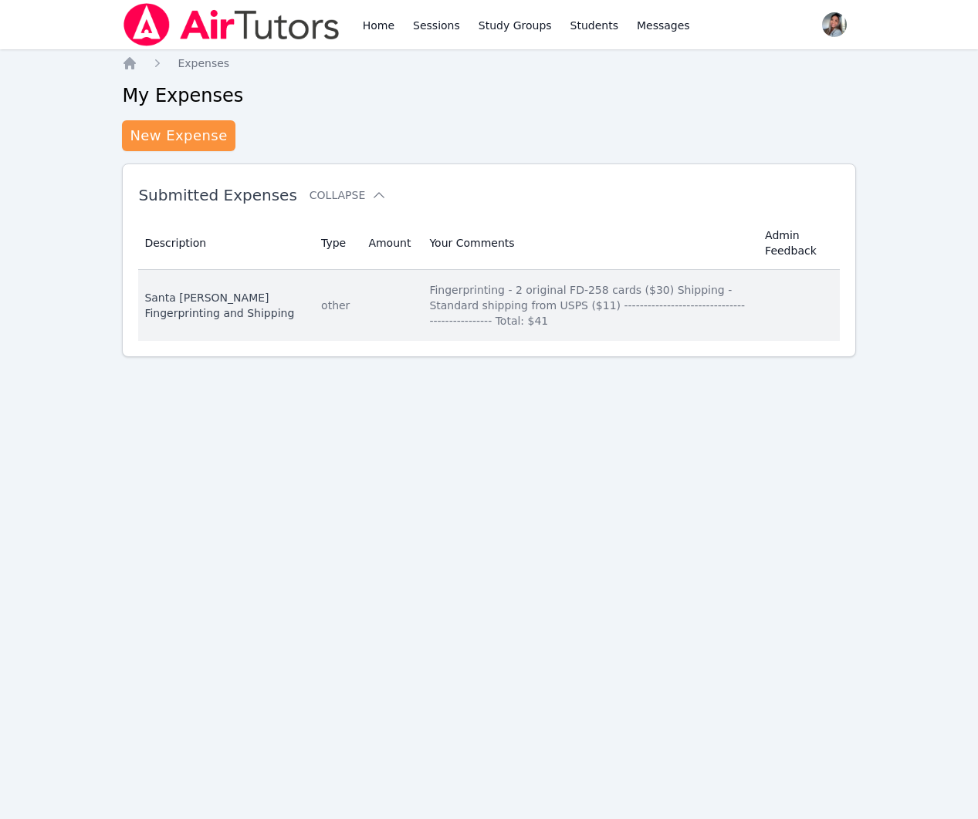
click at [359, 293] on td "Amount" at bounding box center [389, 305] width 61 height 71
click at [318, 297] on td "Type other" at bounding box center [335, 305] width 47 height 71
click at [321, 301] on div "other" at bounding box center [335, 305] width 29 height 15
click at [204, 321] on div "Santa Ana Fingerprinting and Shipping" at bounding box center [223, 305] width 158 height 31
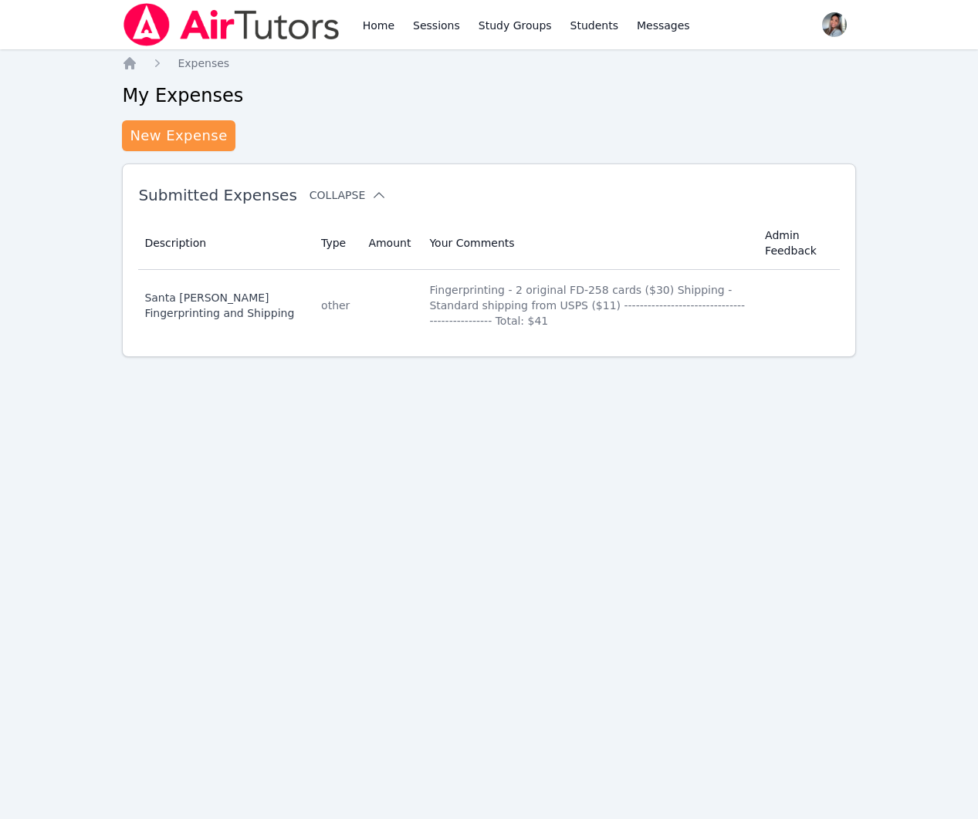
click at [349, 201] on button "Collapse" at bounding box center [347, 194] width 77 height 15
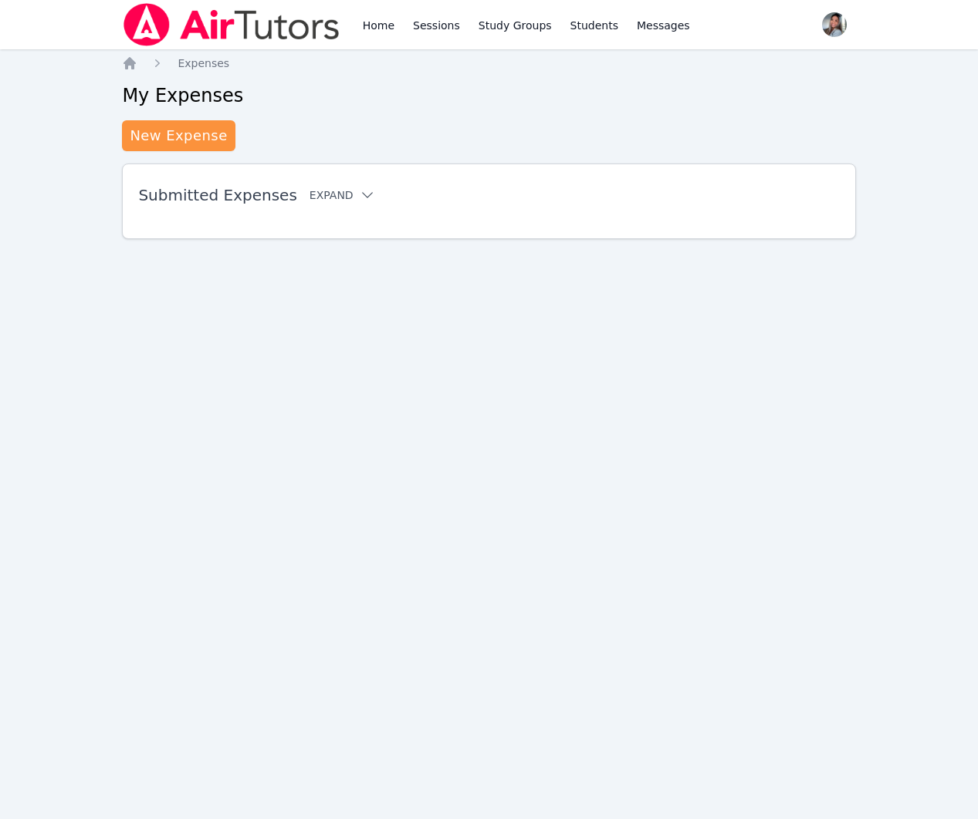
click at [360, 200] on icon at bounding box center [367, 194] width 15 height 15
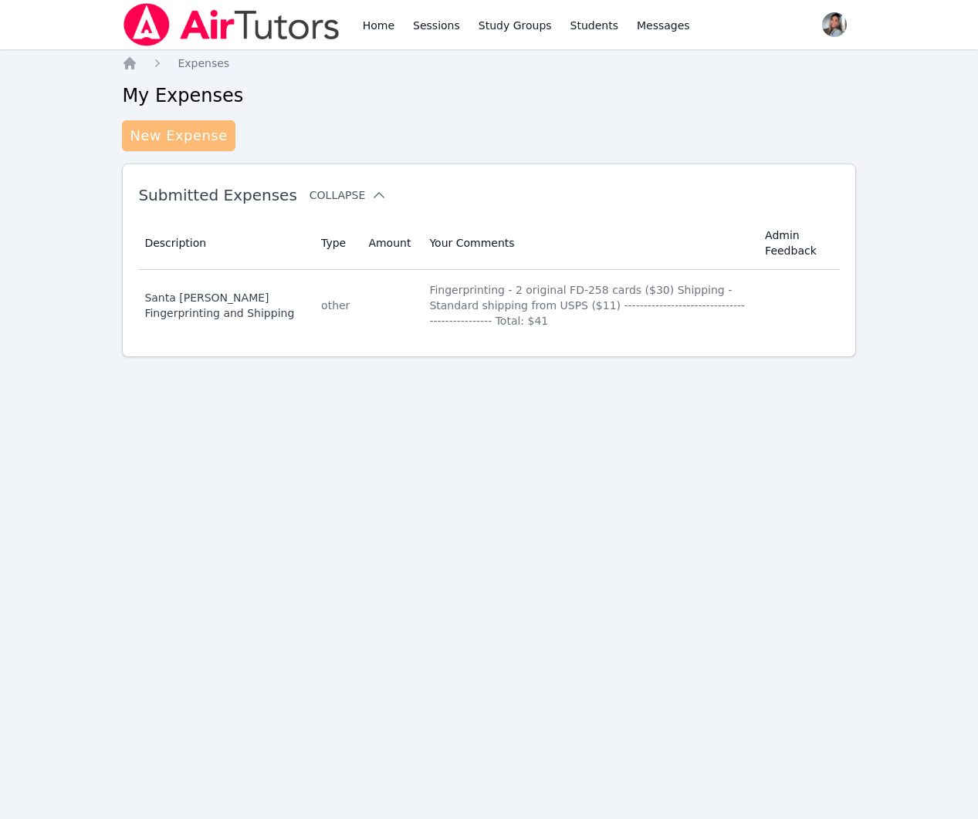
click at [192, 145] on link "New Expense" at bounding box center [178, 135] width 113 height 31
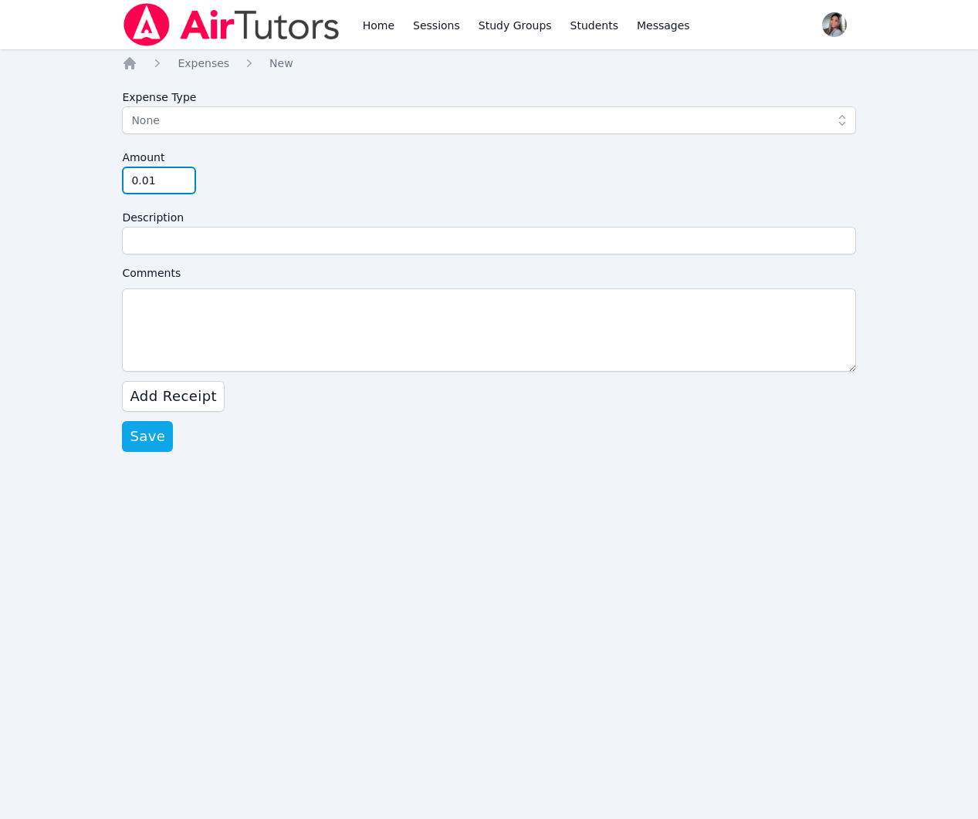
click at [185, 175] on input "0.01" at bounding box center [159, 181] width 74 height 28
click at [185, 175] on input "0.02" at bounding box center [159, 181] width 74 height 28
click at [185, 175] on input "0.03" at bounding box center [159, 181] width 74 height 28
click at [185, 175] on input "0.04" at bounding box center [159, 181] width 74 height 28
click at [178, 187] on input "0.03" at bounding box center [159, 181] width 74 height 28
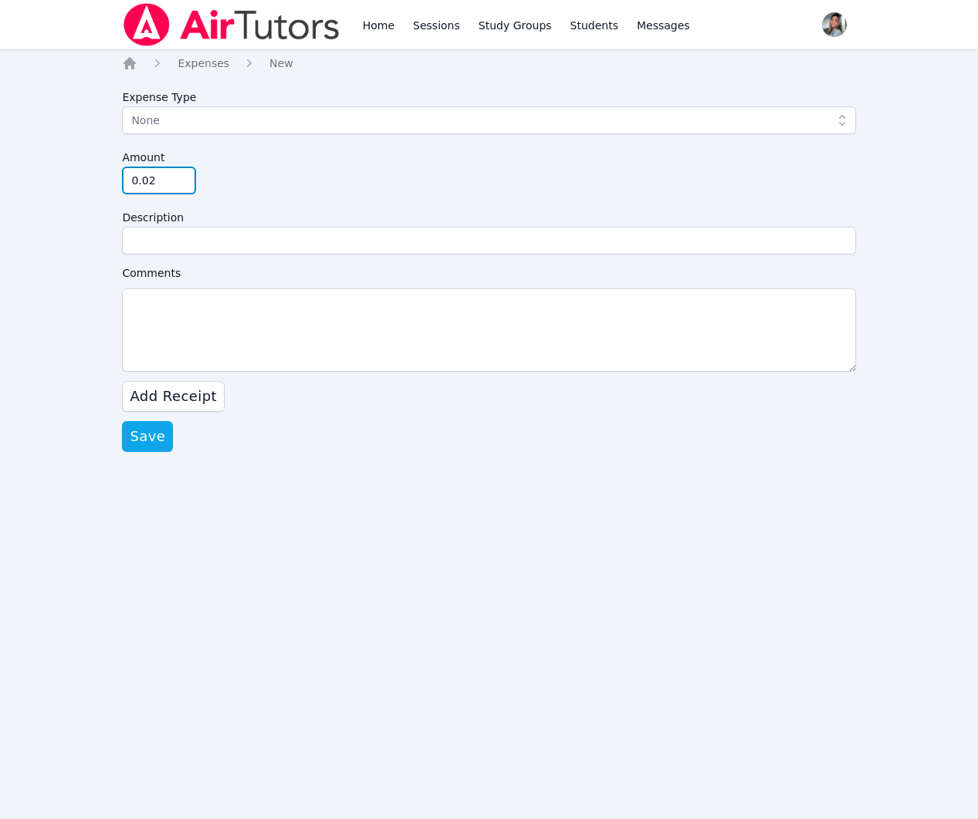
click at [178, 187] on input "0.02" at bounding box center [159, 181] width 74 height 28
click at [178, 187] on input "0.01" at bounding box center [159, 181] width 74 height 28
click at [178, 187] on input "0" at bounding box center [159, 181] width 74 height 28
click at [178, 187] on input "-0.01" at bounding box center [159, 181] width 74 height 28
type input "0"
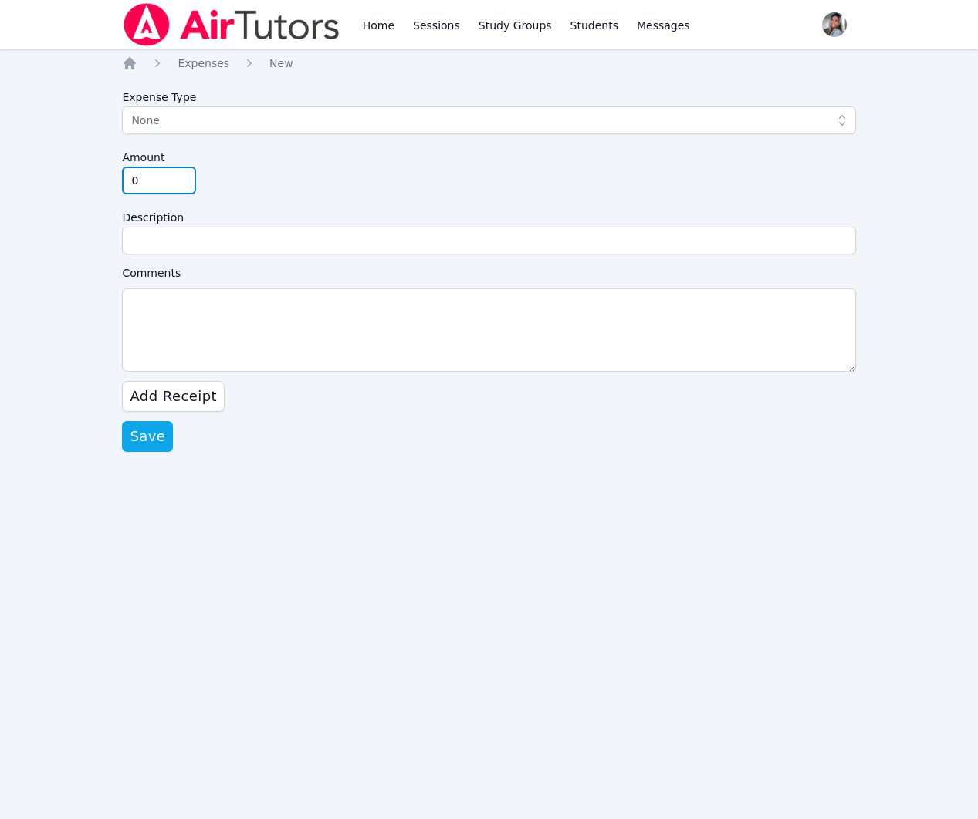
click at [185, 174] on input "0" at bounding box center [159, 181] width 74 height 28
click at [312, 208] on label "Description" at bounding box center [488, 215] width 733 height 23
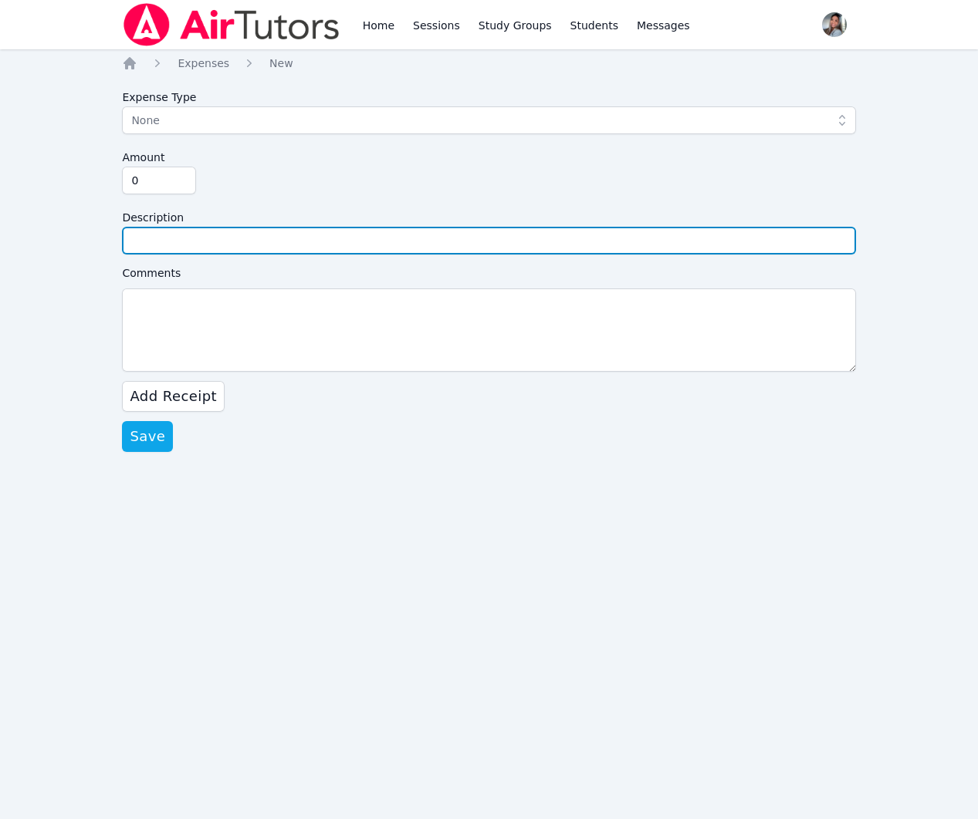
click at [312, 227] on input "Description" at bounding box center [488, 241] width 733 height 28
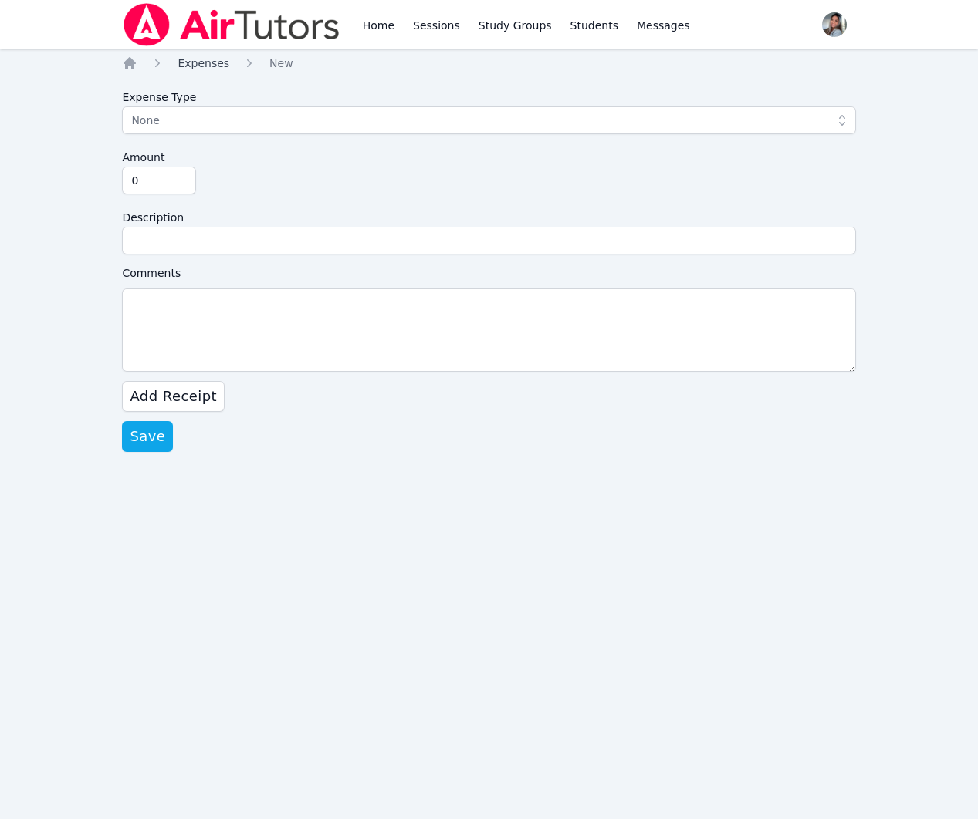
click at [182, 59] on span "Expenses" at bounding box center [203, 63] width 52 height 12
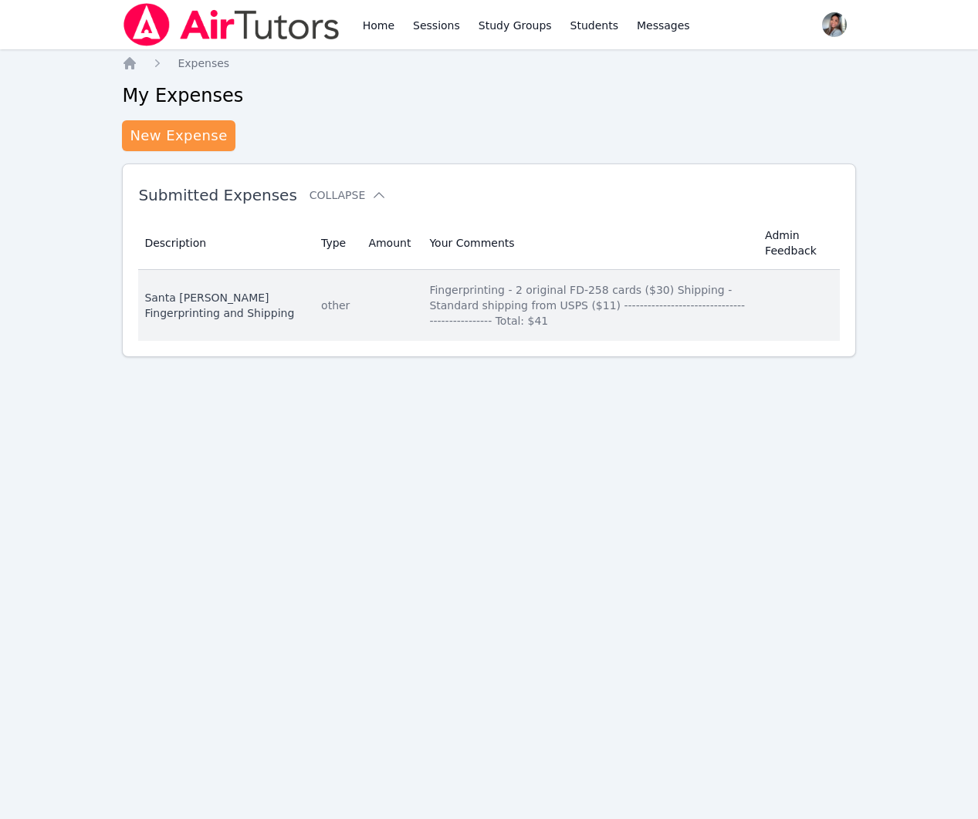
click at [564, 312] on div "Fingerprinting - 2 original FD-258 cards ($30) Shipping - Standard shipping fro…" at bounding box center [587, 305] width 317 height 46
click at [167, 295] on div "Santa Ana Fingerprinting and Shipping" at bounding box center [223, 305] width 158 height 31
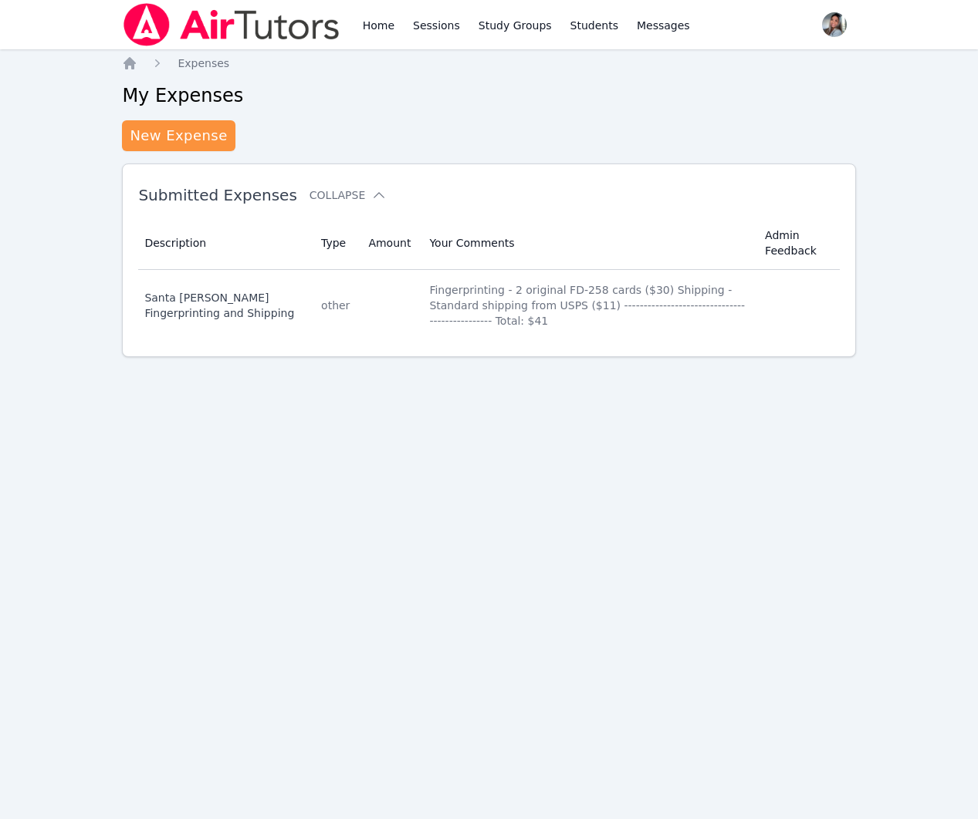
click at [698, 520] on div "Home Sessions Study Groups Students Messages Open user menu Gabriella Aguilar O…" at bounding box center [489, 409] width 978 height 819
click at [439, 15] on link "Sessions" at bounding box center [436, 24] width 53 height 49
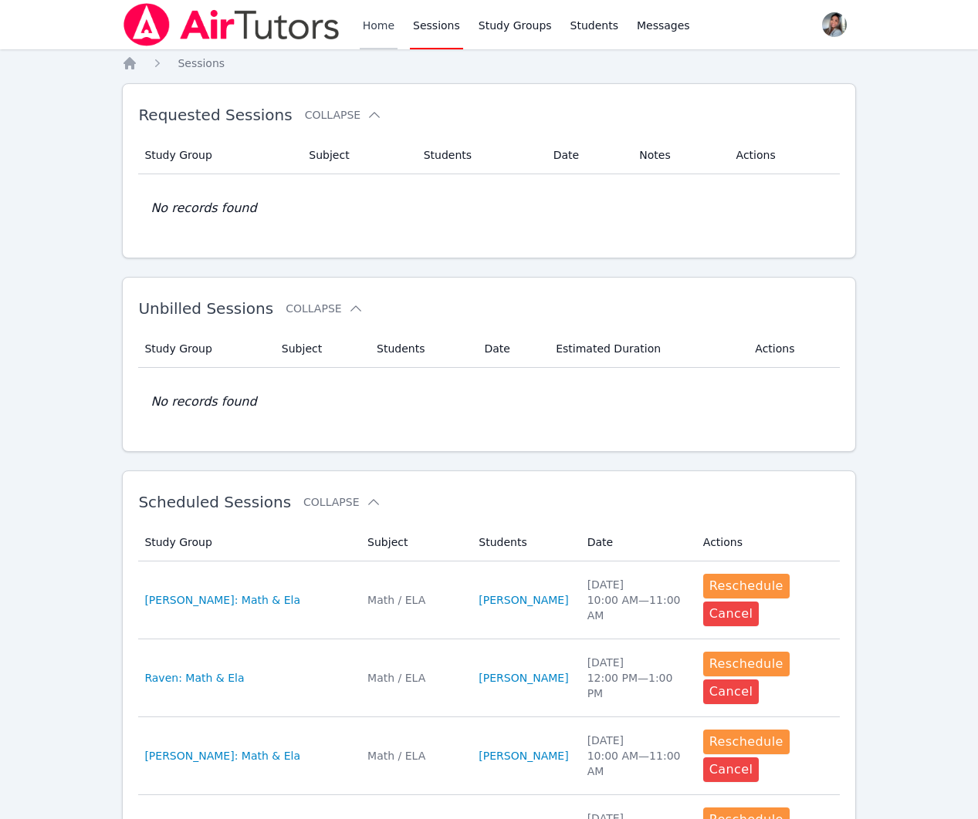
click at [377, 10] on link "Home" at bounding box center [379, 24] width 38 height 49
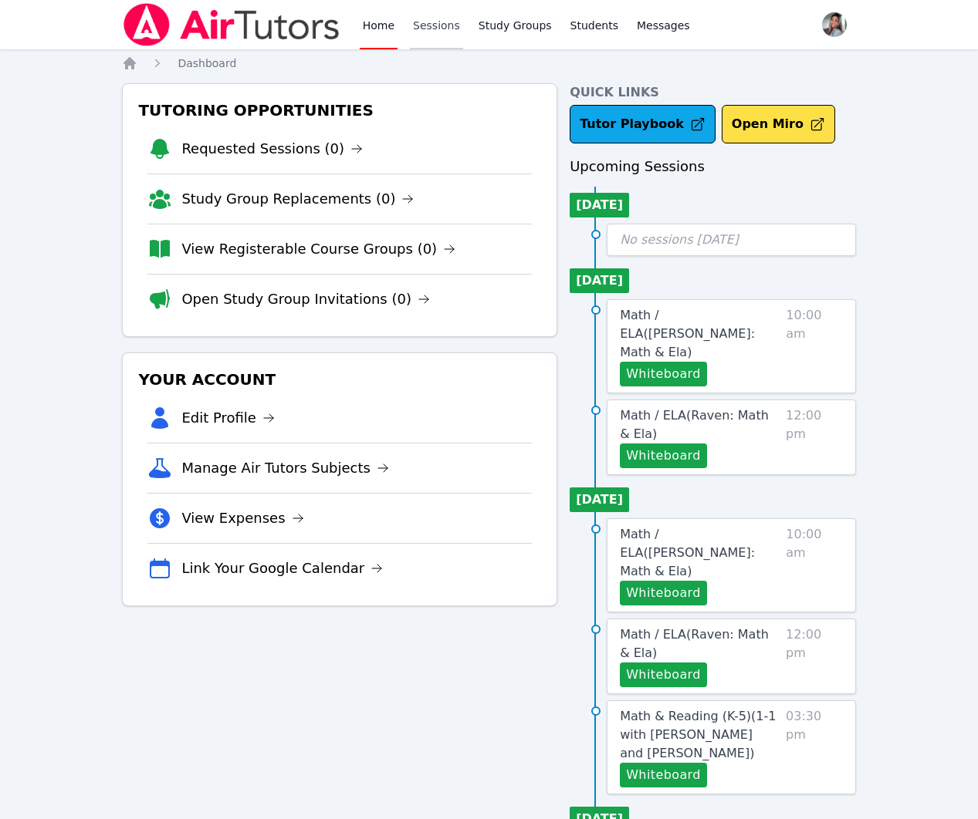
click at [444, 27] on link "Sessions" at bounding box center [436, 24] width 53 height 49
